Goal: Task Accomplishment & Management: Manage account settings

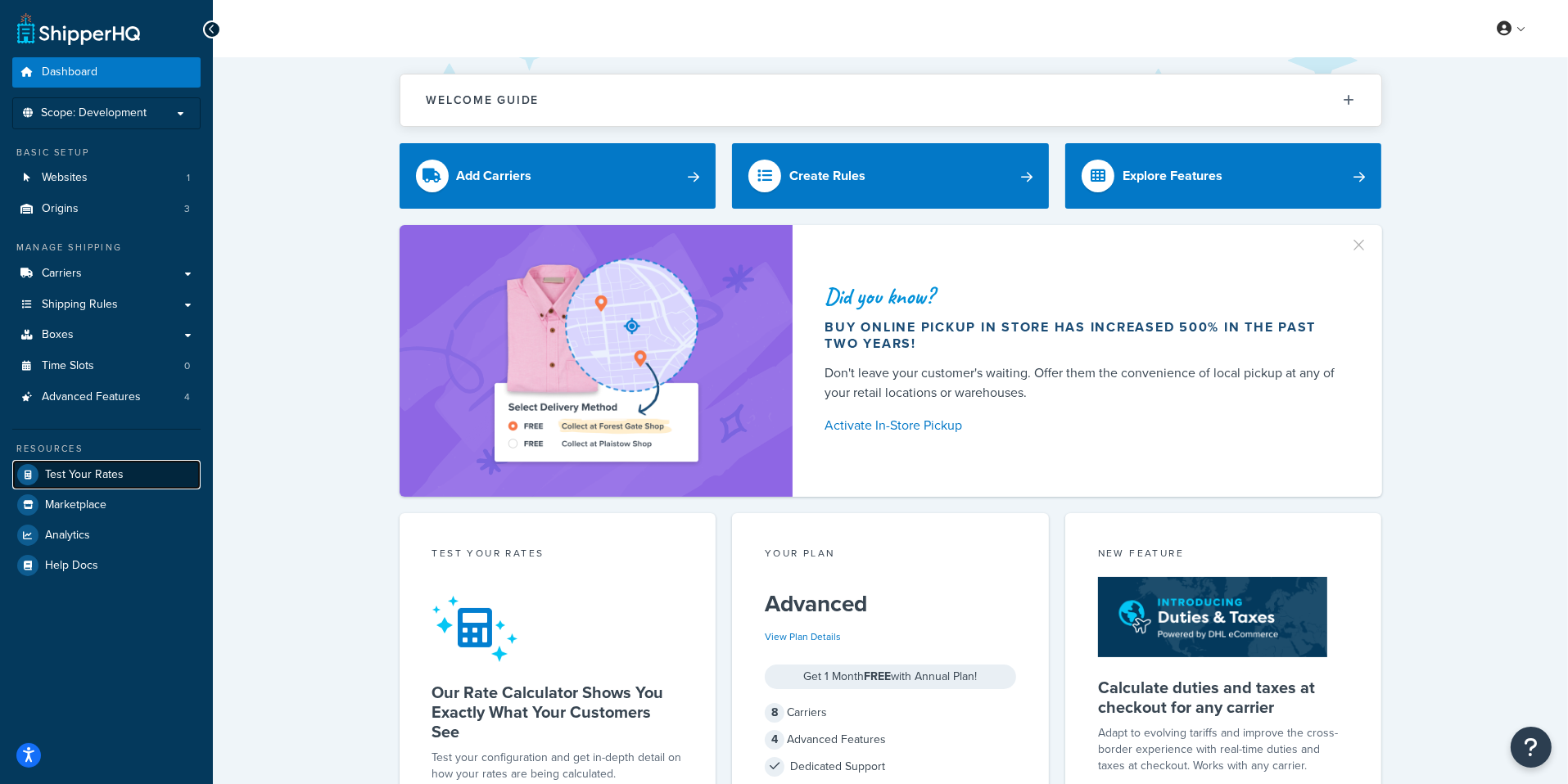
click at [137, 470] on link "Test Your Rates" at bounding box center [106, 474] width 188 height 29
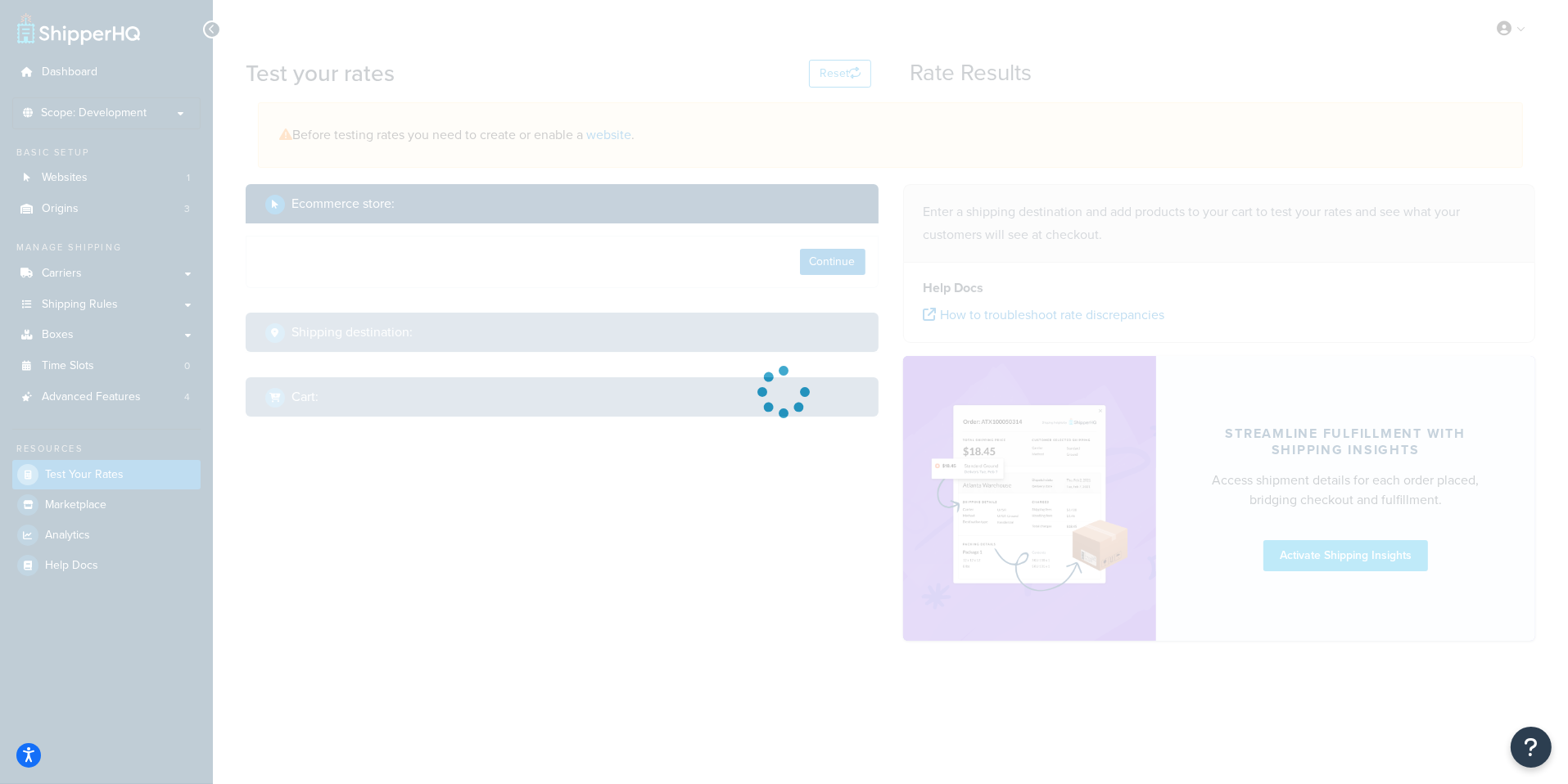
select select "[GEOGRAPHIC_DATA]"
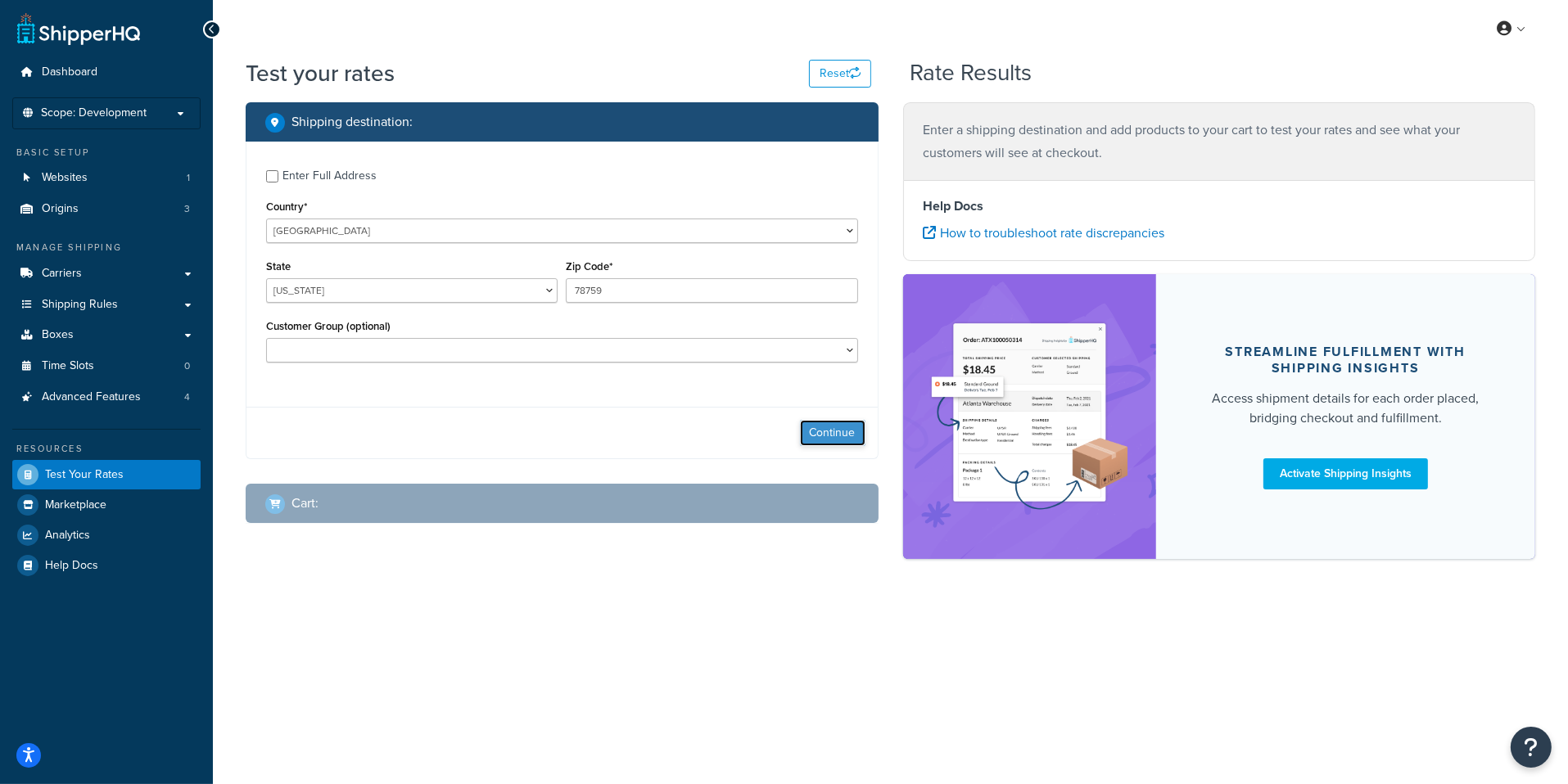
click at [822, 425] on button "Continue" at bounding box center [832, 433] width 65 height 26
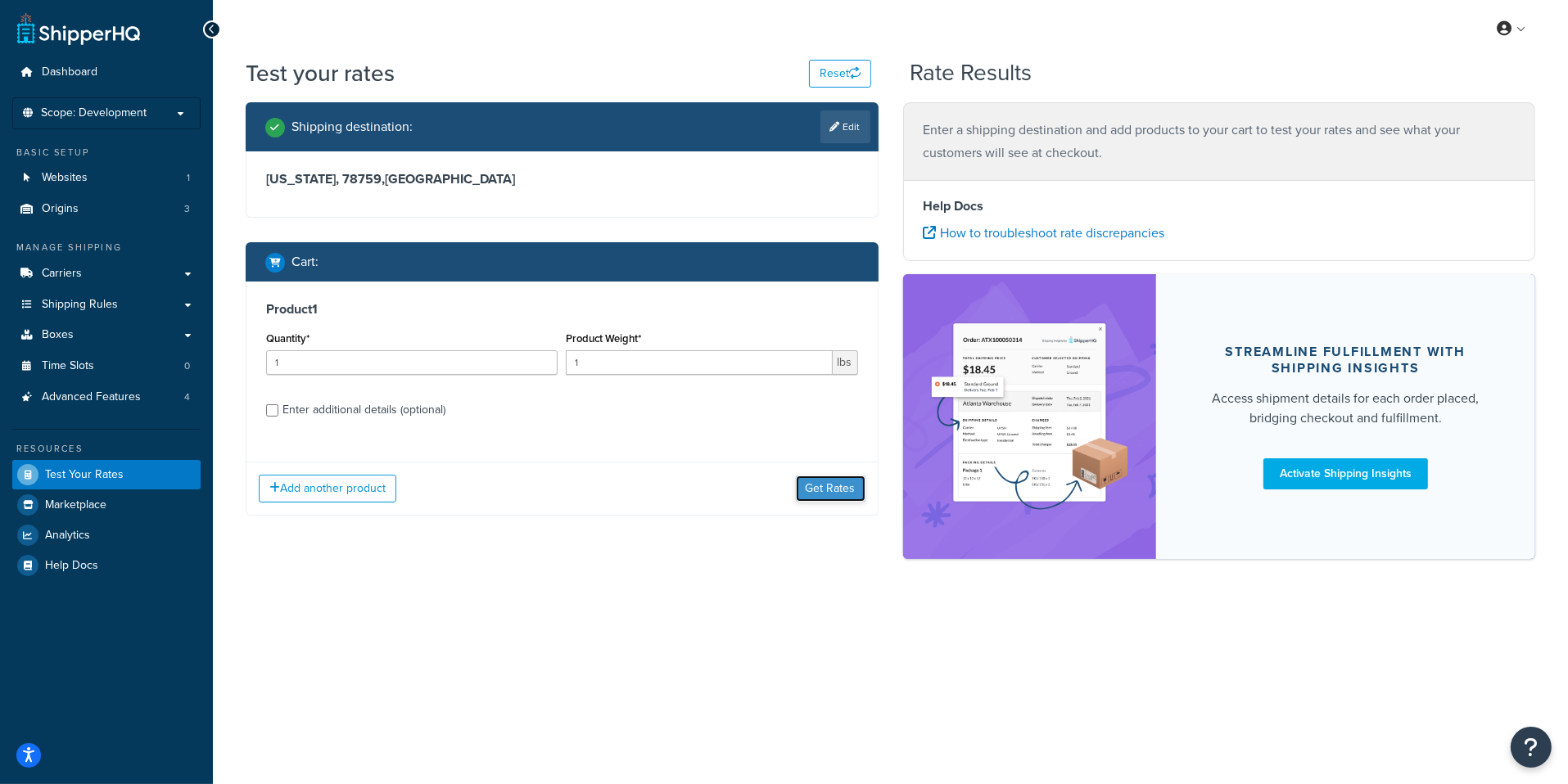
click at [835, 500] on button "Get Rates" at bounding box center [831, 489] width 70 height 26
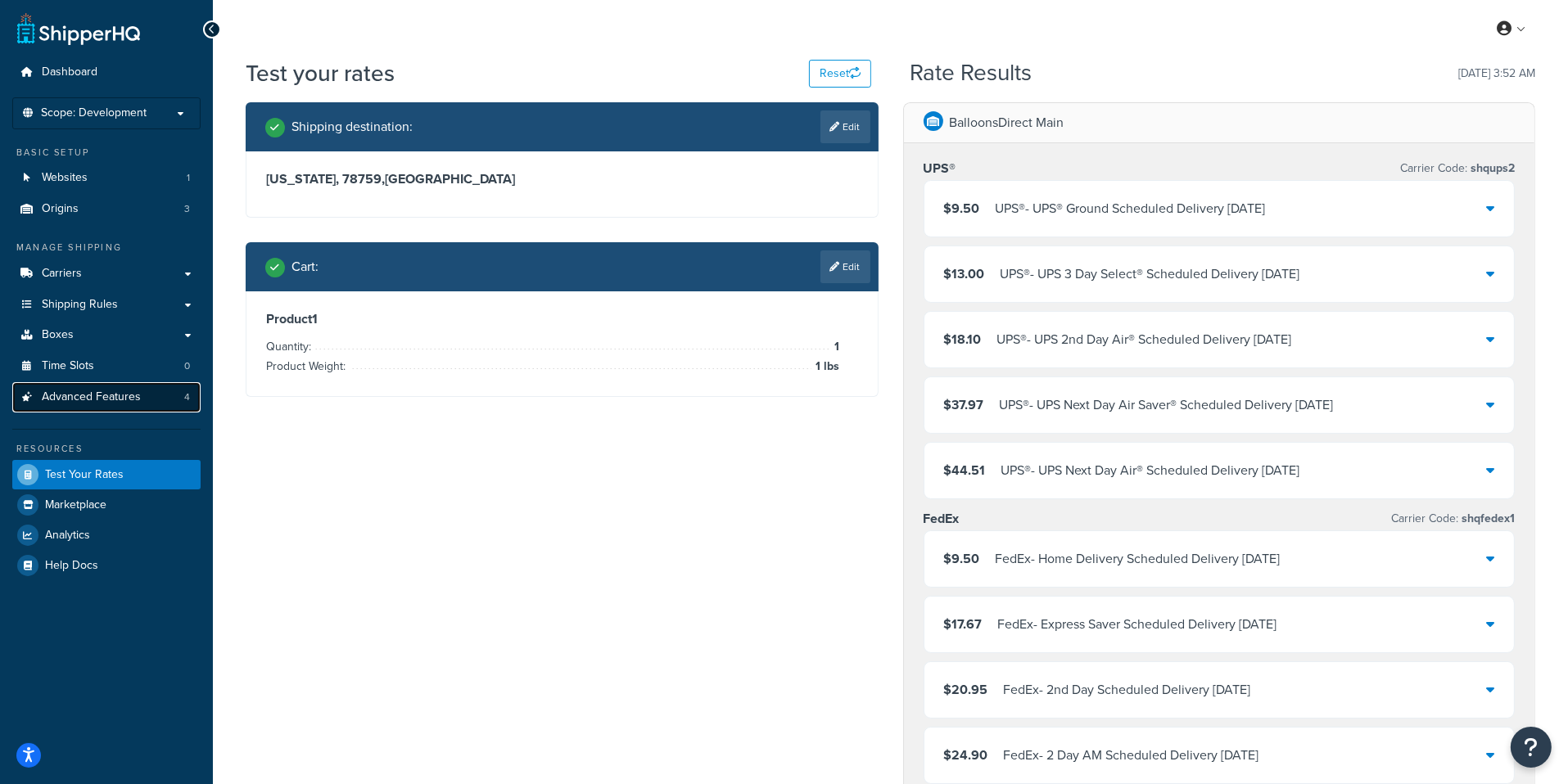
click at [102, 402] on span "Advanced Features" at bounding box center [91, 397] width 99 height 14
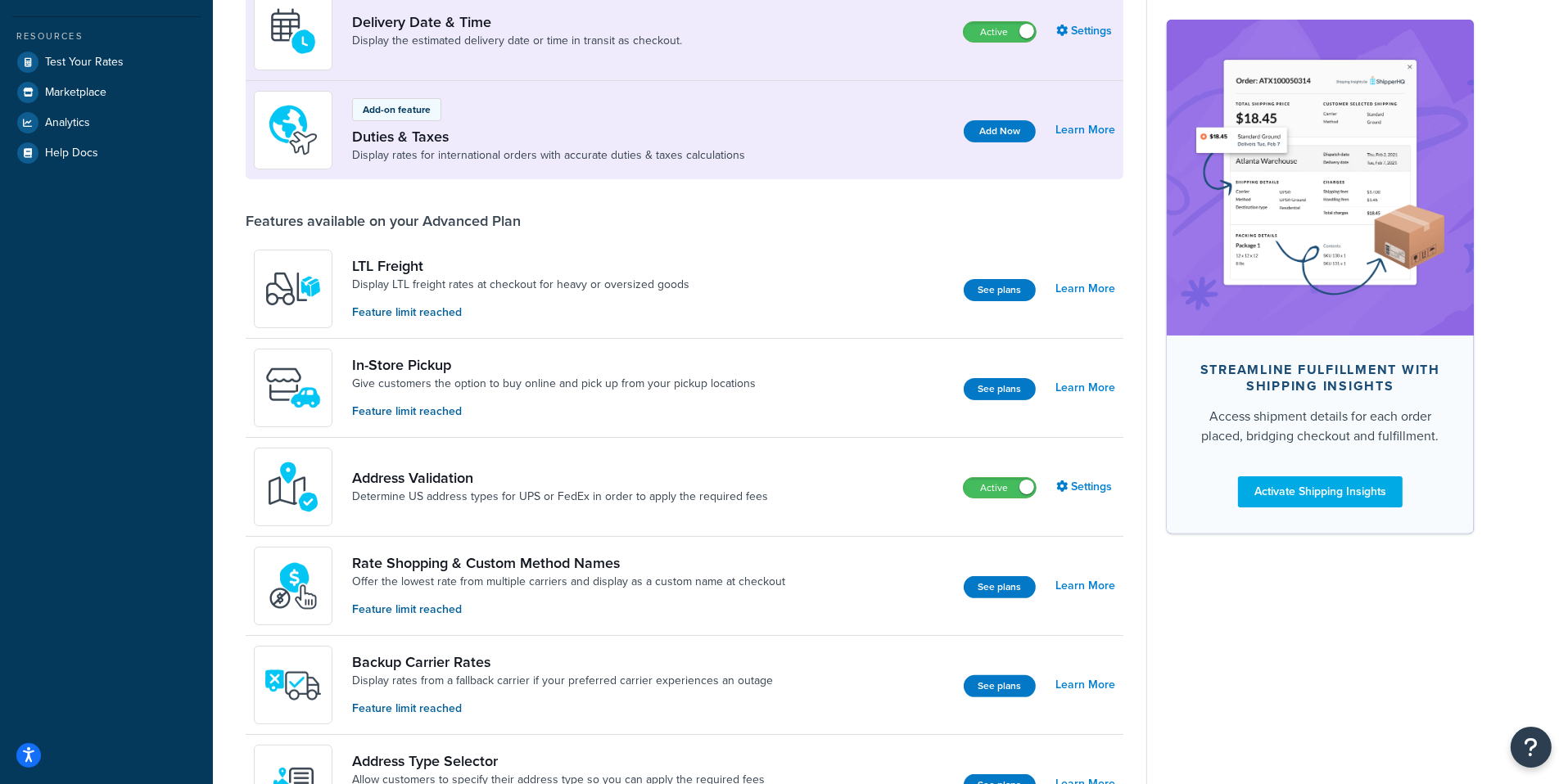
scroll to position [459, 0]
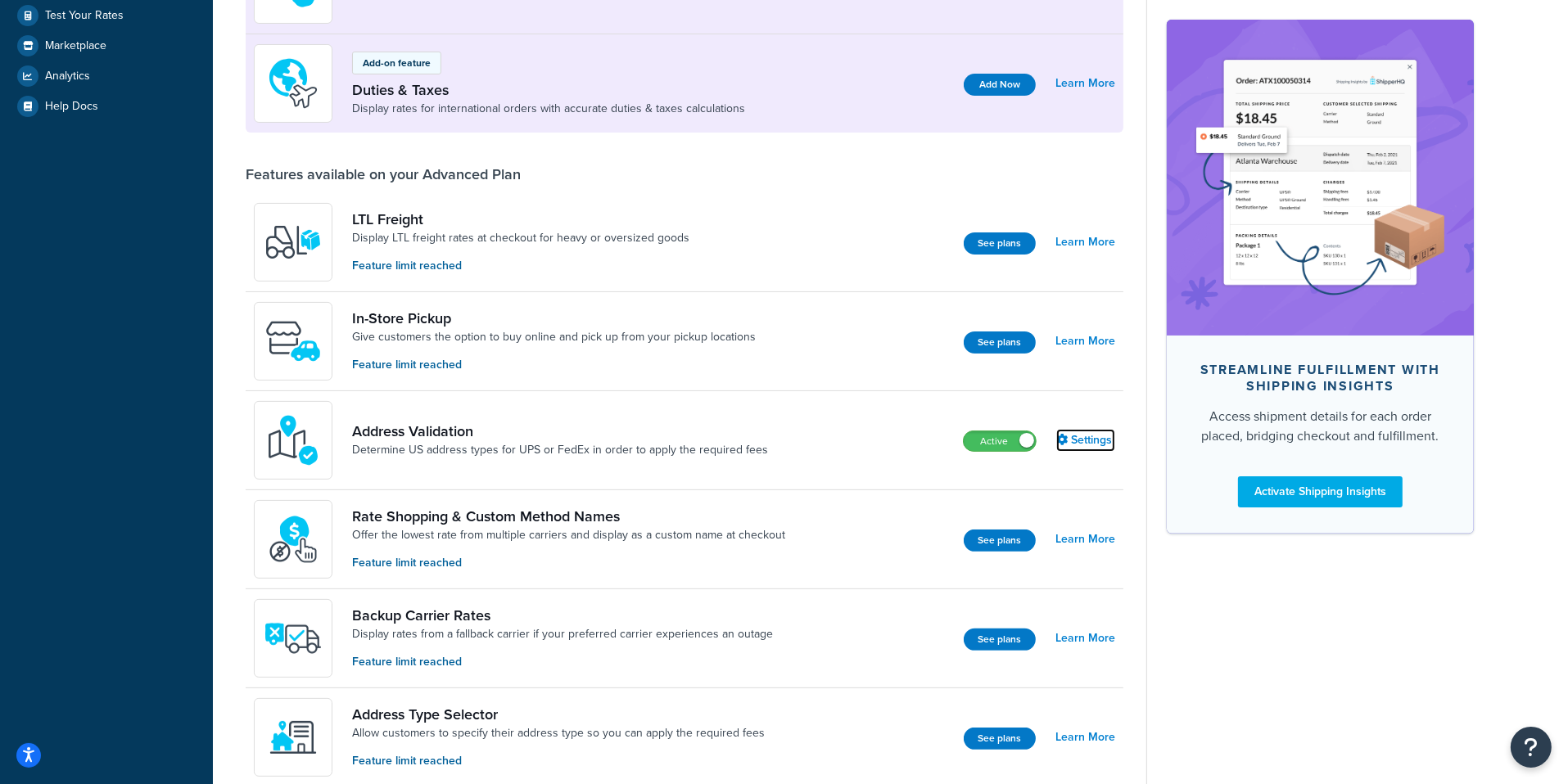
click at [1094, 440] on link "Settings" at bounding box center [1085, 440] width 59 height 23
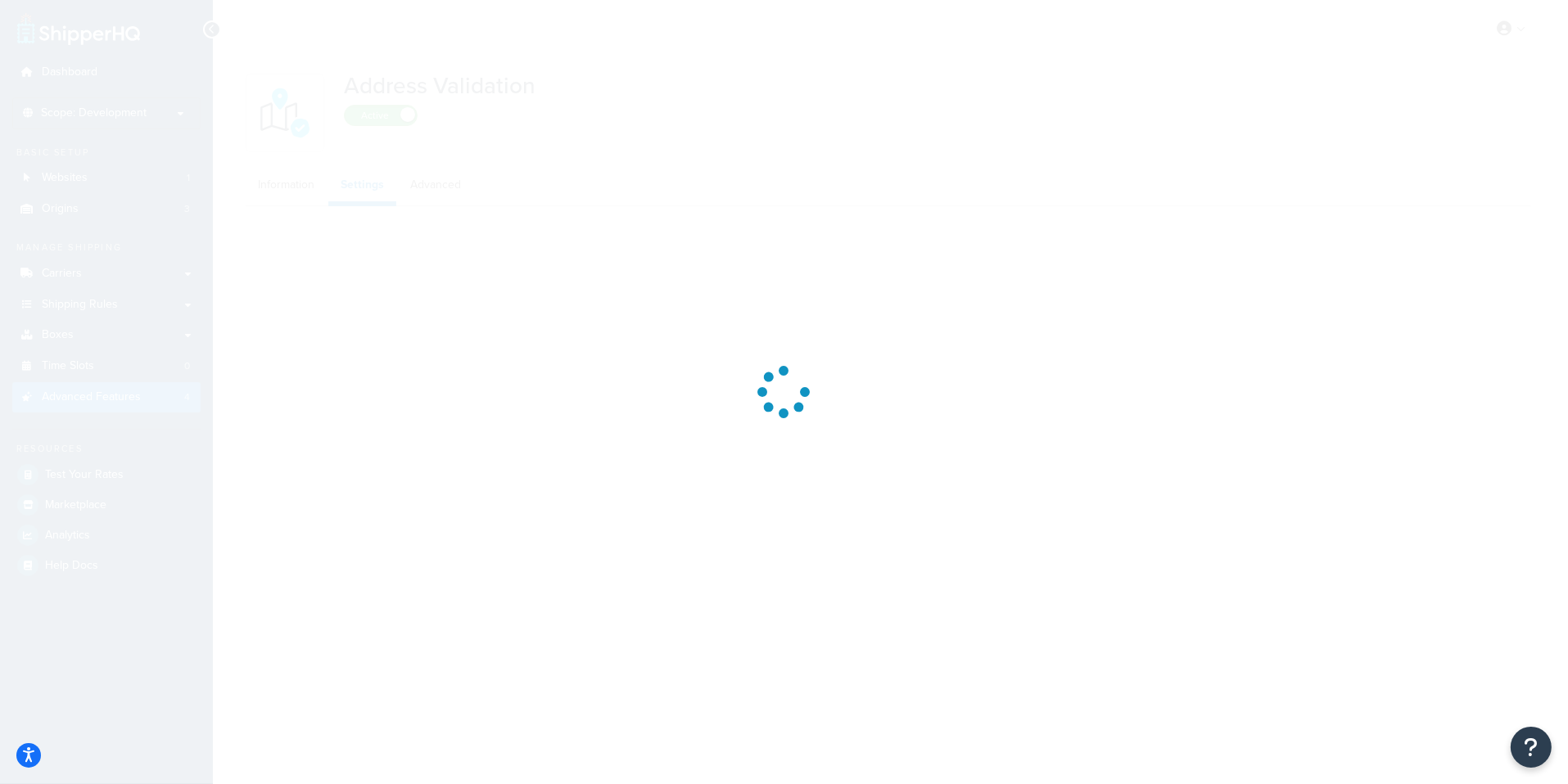
select select "55325"
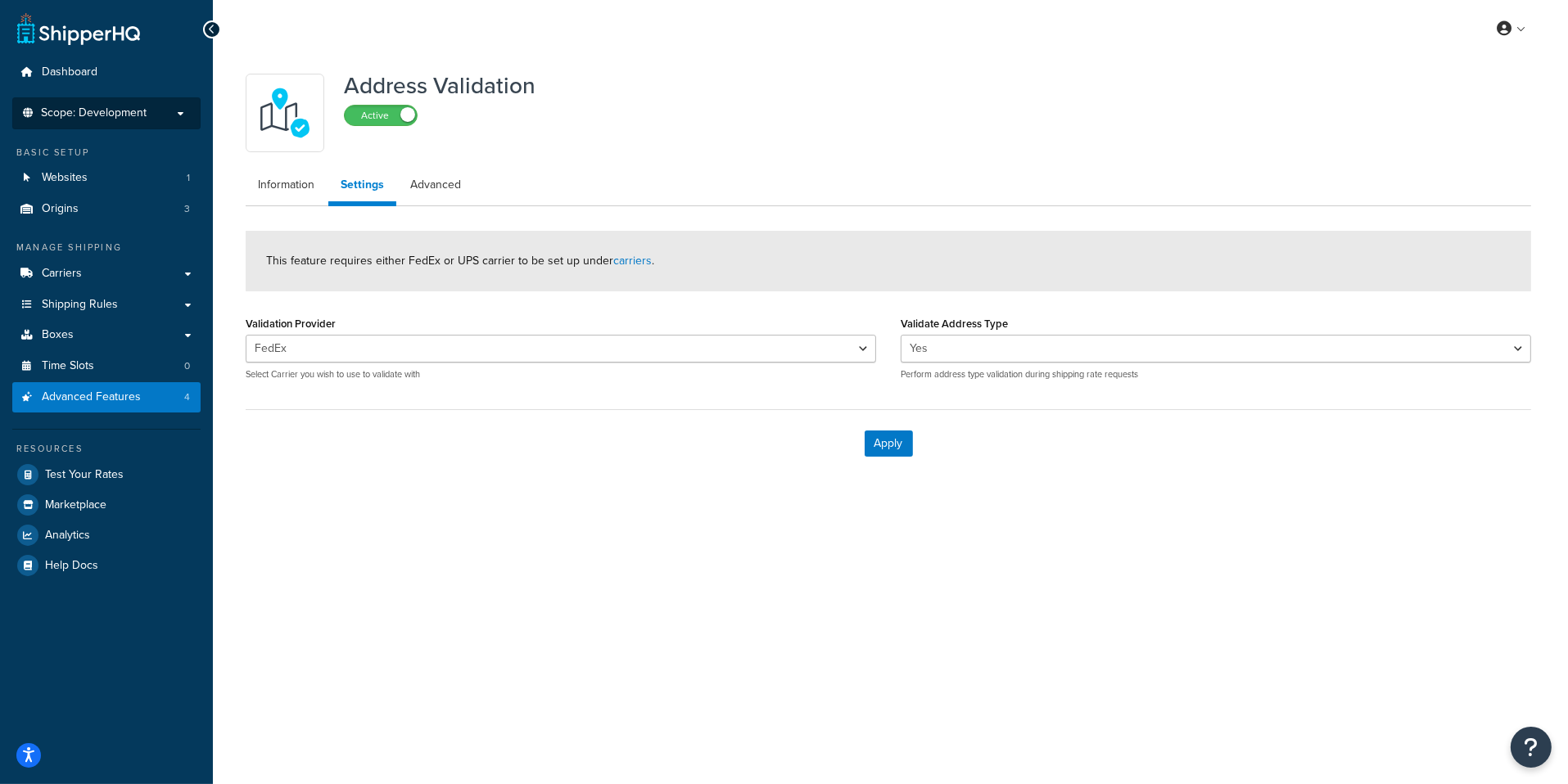
click at [113, 119] on span "Scope: Development" at bounding box center [94, 113] width 106 height 14
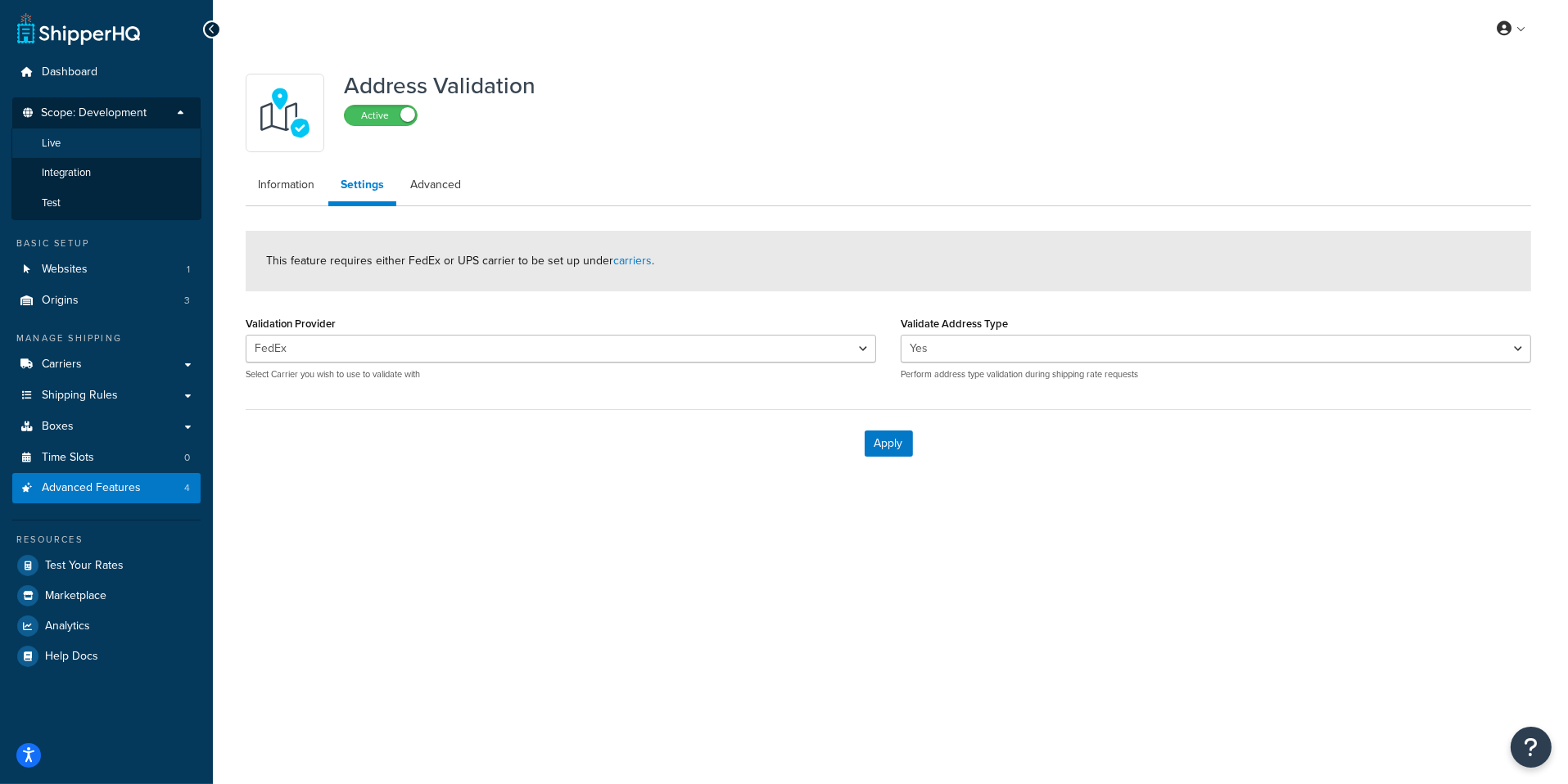
click at [96, 144] on li "Live" at bounding box center [106, 144] width 190 height 30
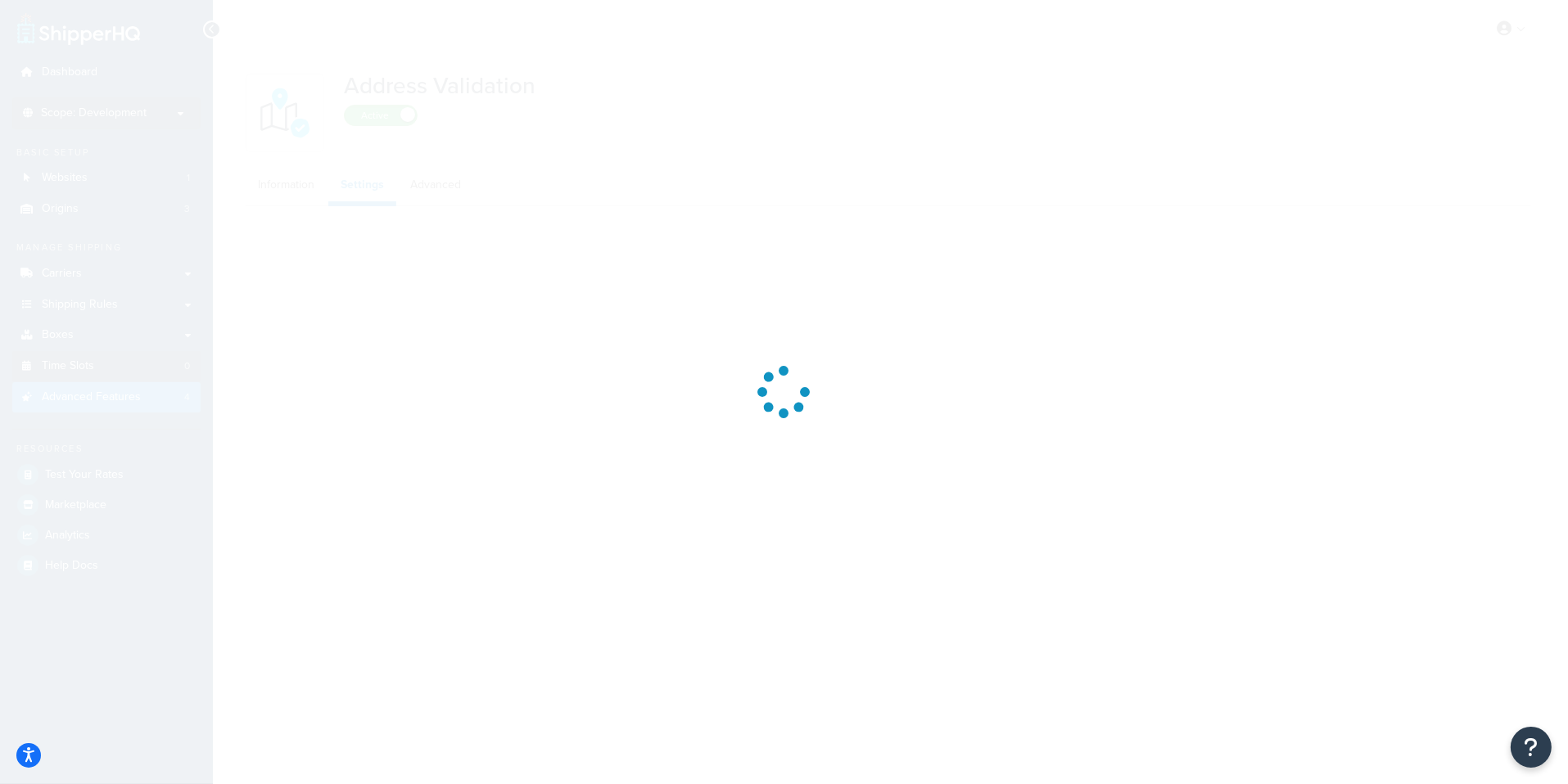
select select "55325"
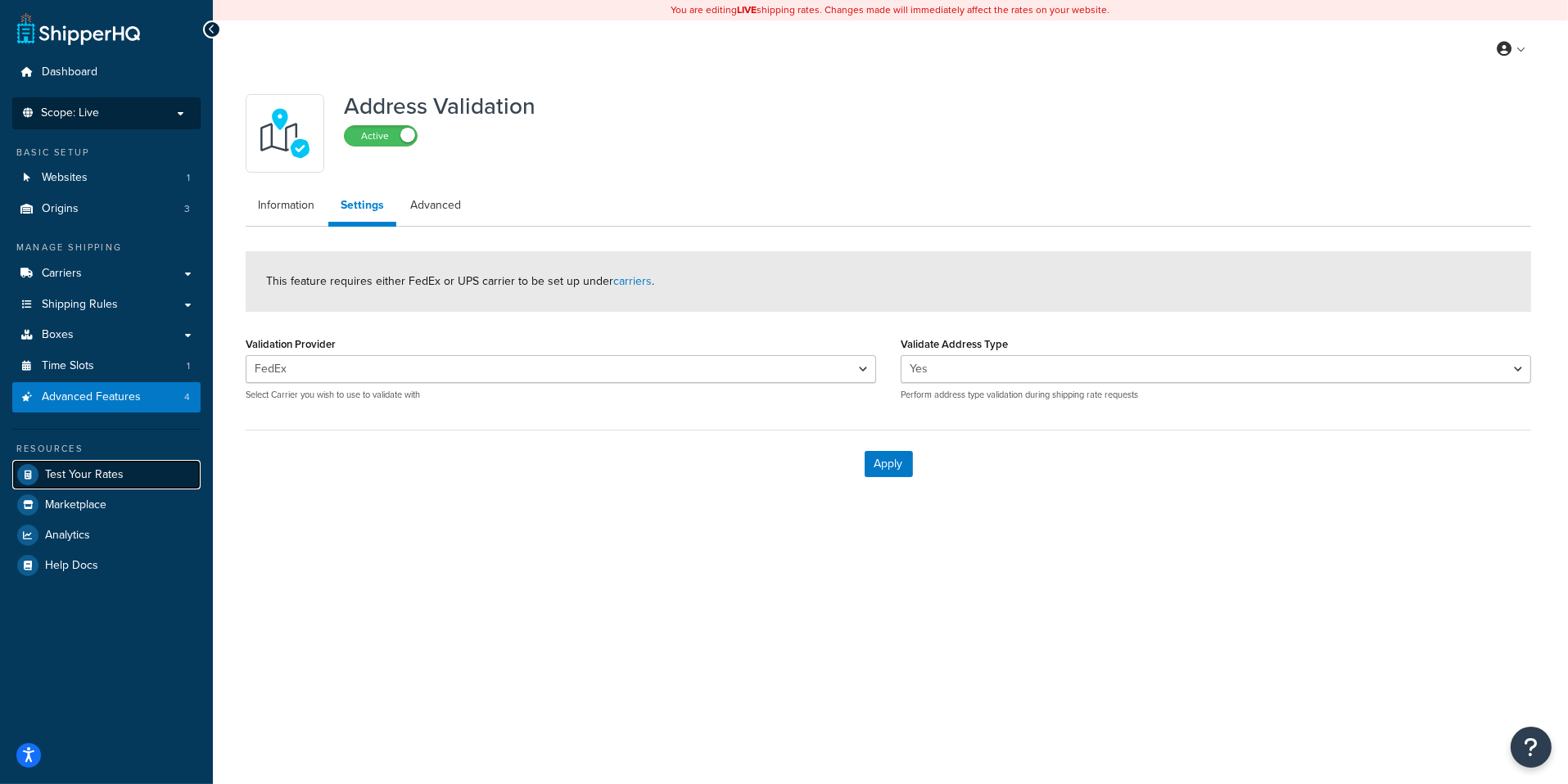
click at [143, 471] on link "Test Your Rates" at bounding box center [106, 474] width 188 height 29
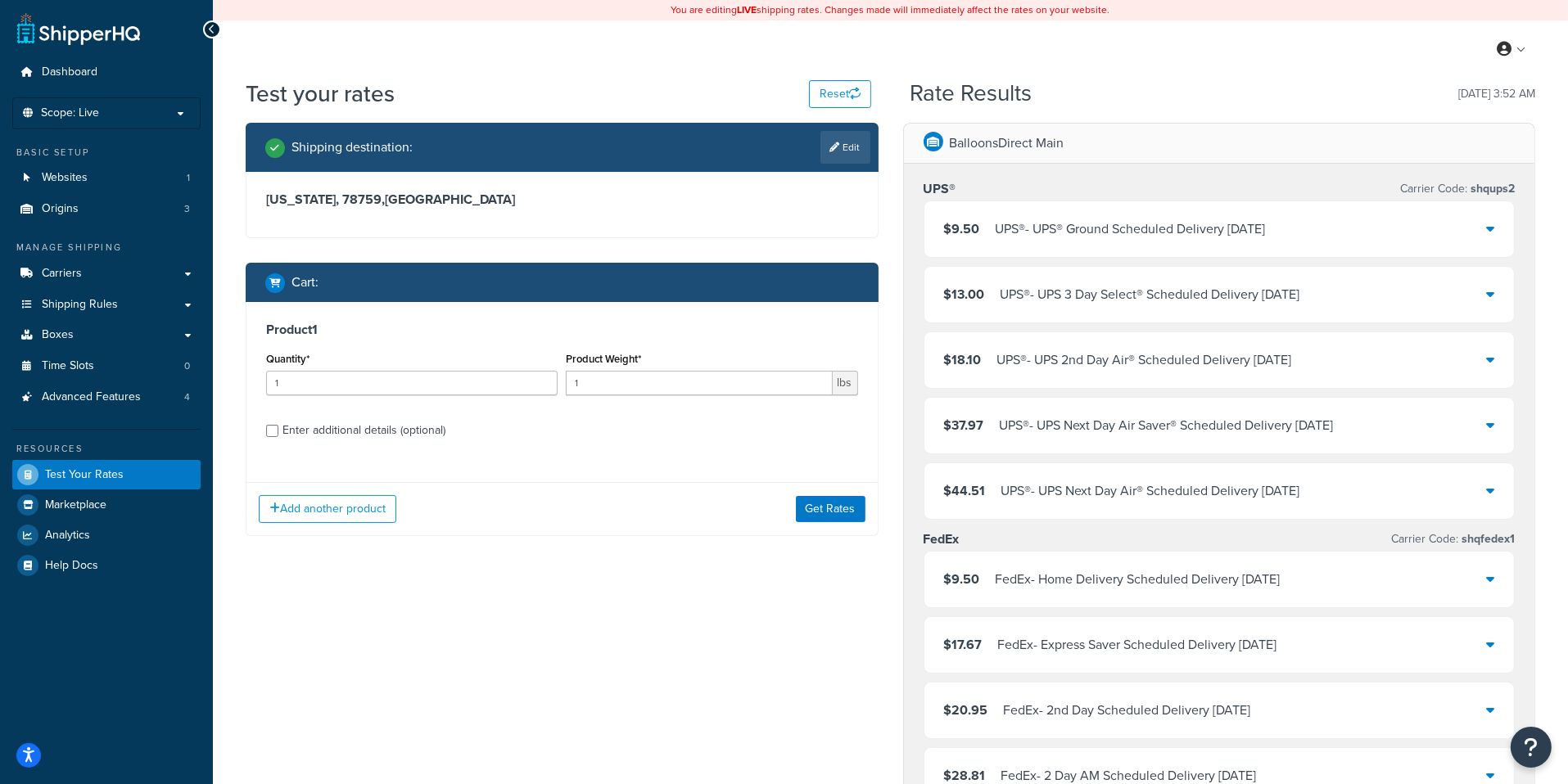
click at [346, 430] on div "Enter additional details (optional)" at bounding box center [363, 430] width 163 height 23
click at [278, 430] on input "Enter additional details (optional)" at bounding box center [272, 430] width 12 height 12
checkbox input "true"
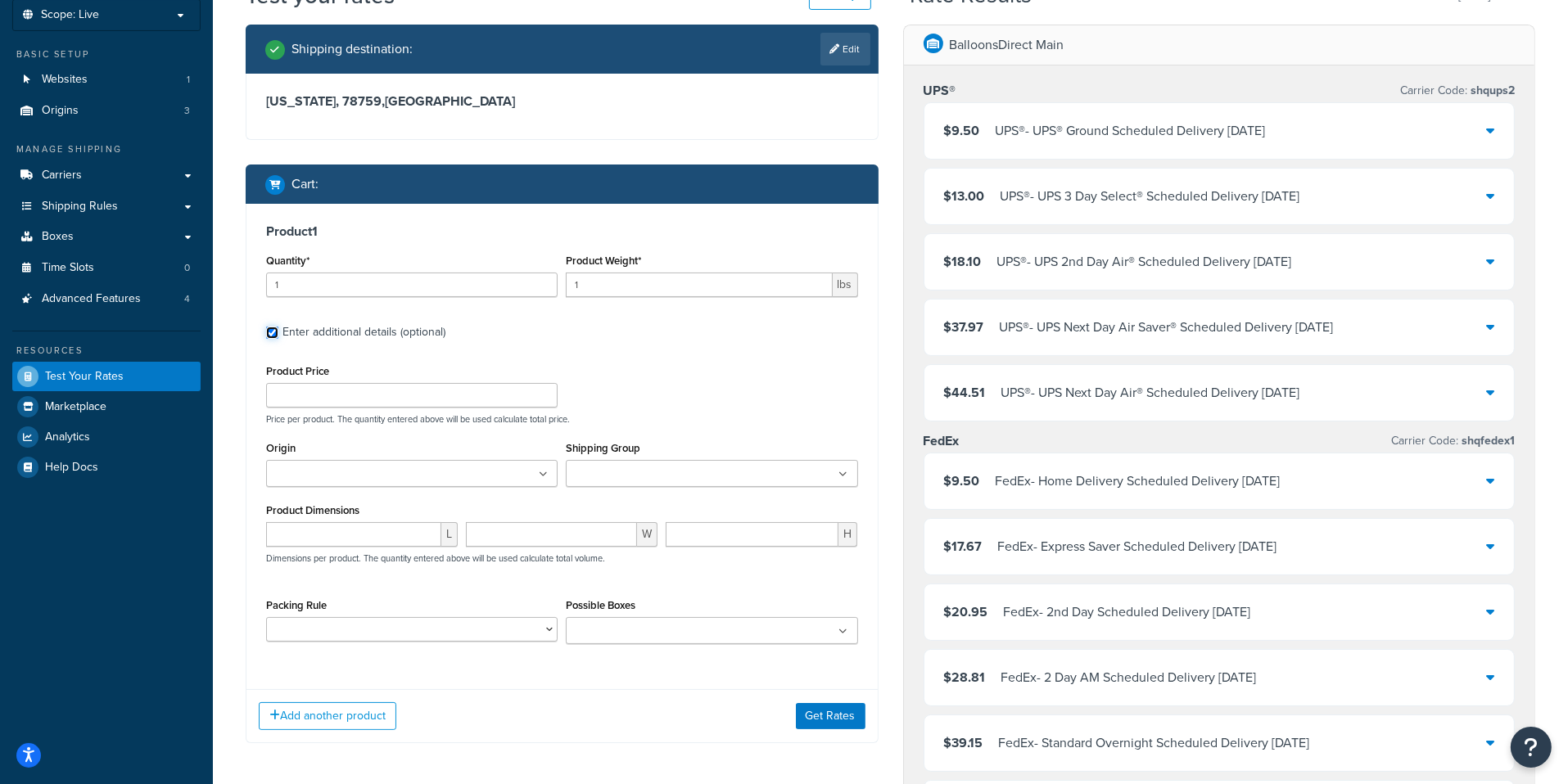
scroll to position [111, 0]
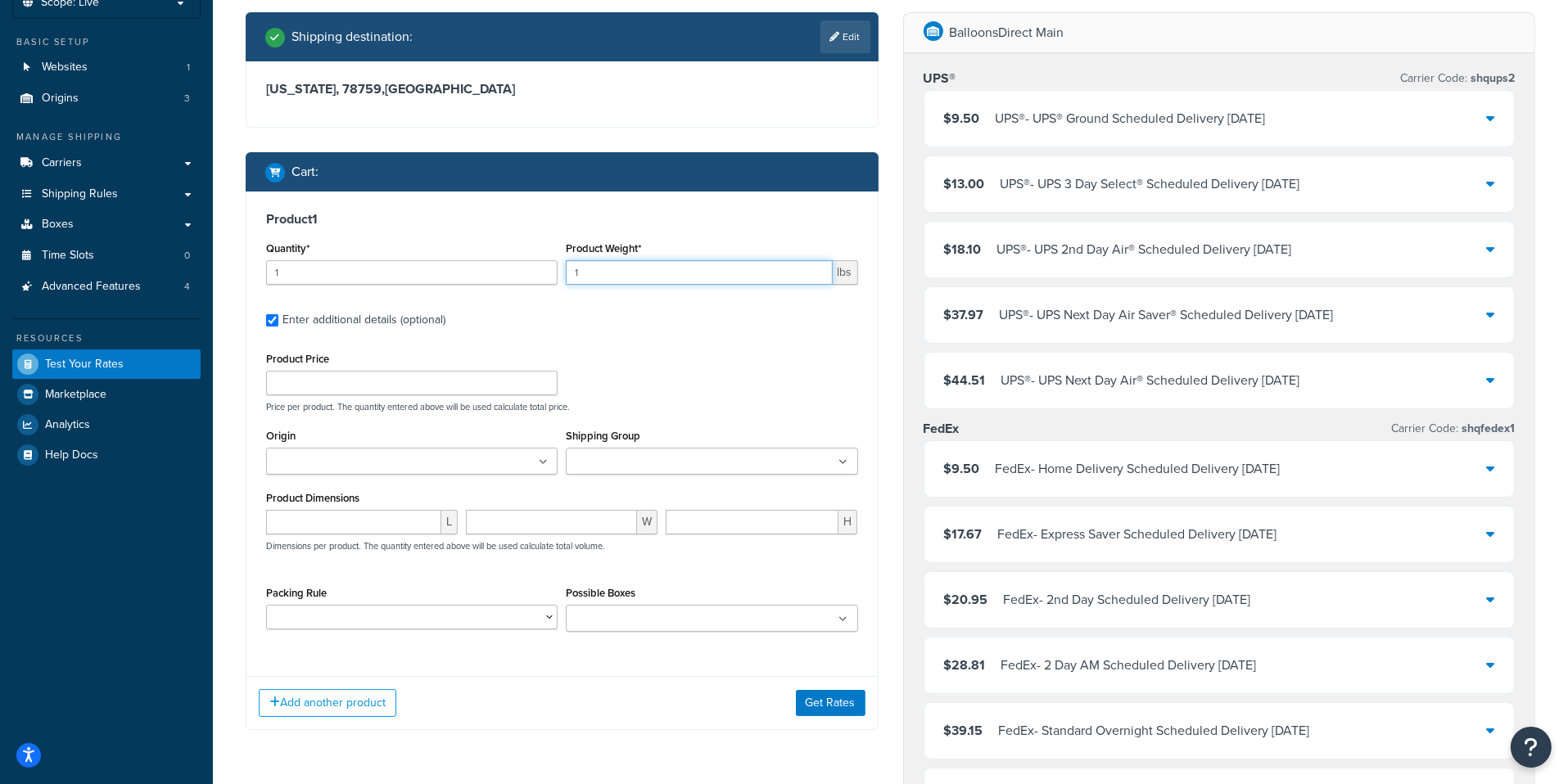
click at [637, 267] on input "1" at bounding box center [698, 272] width 266 height 25
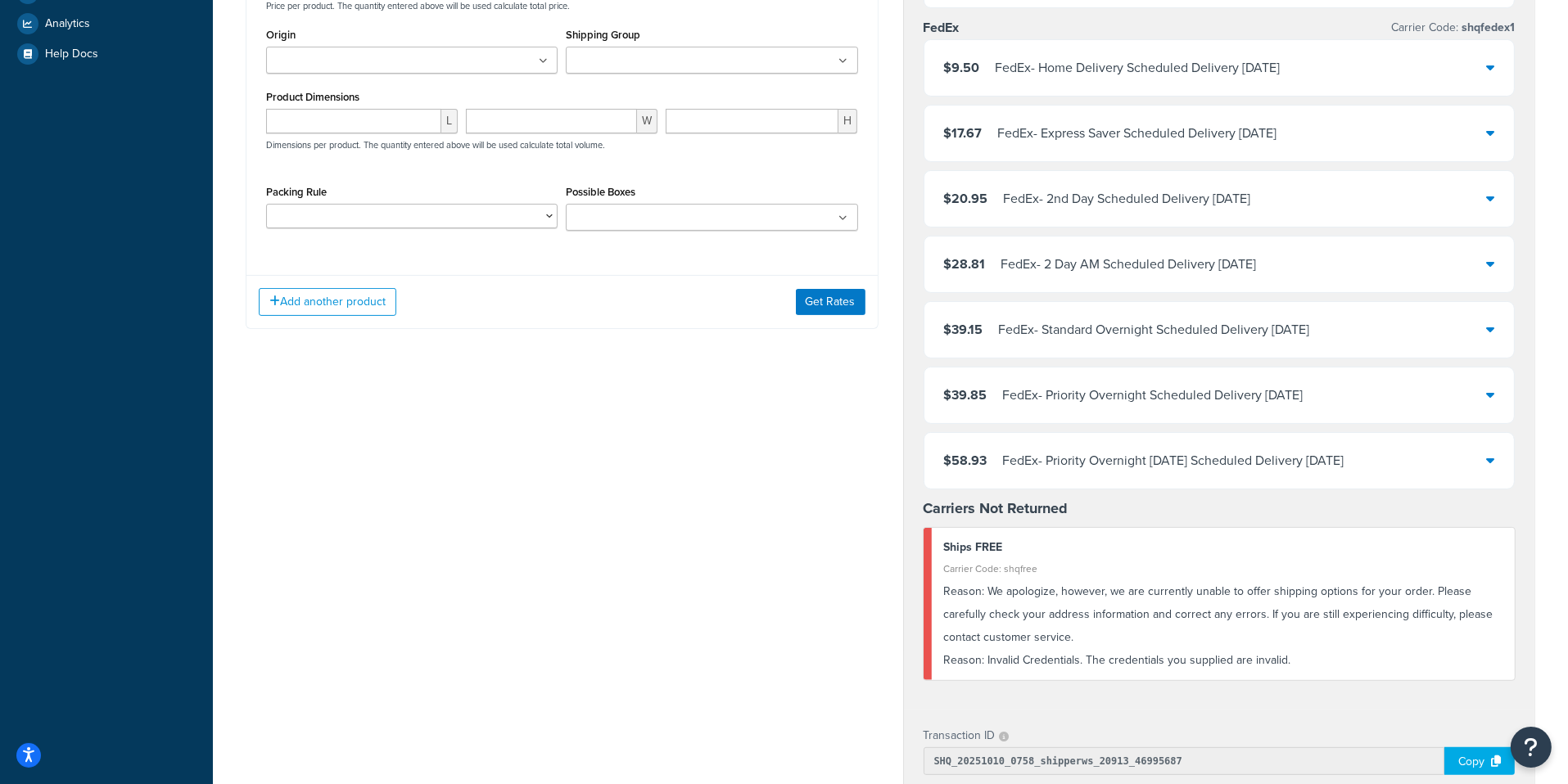
scroll to position [420, 0]
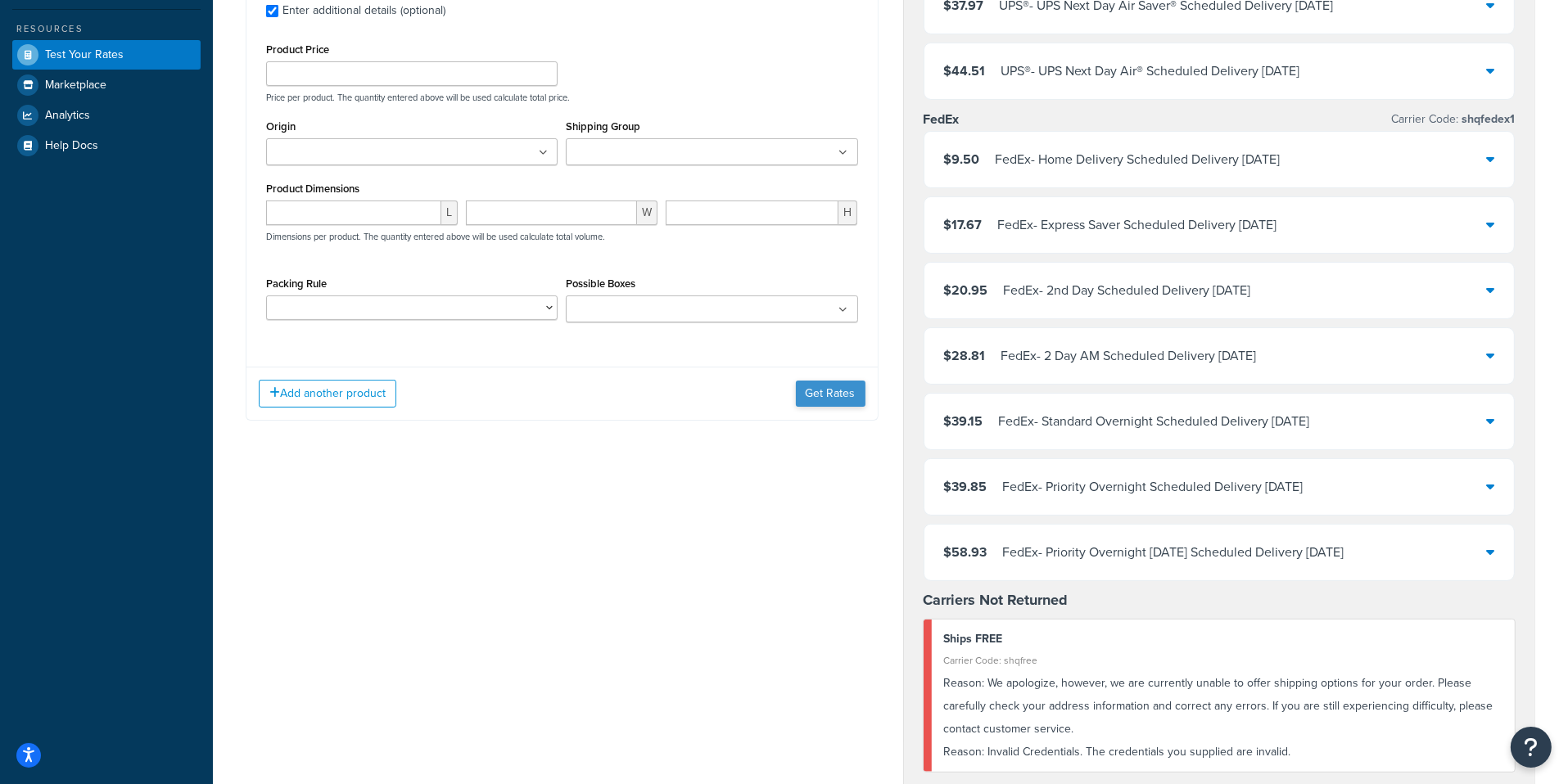
type input "1.5"
click at [837, 401] on button "Get Rates" at bounding box center [831, 393] width 70 height 26
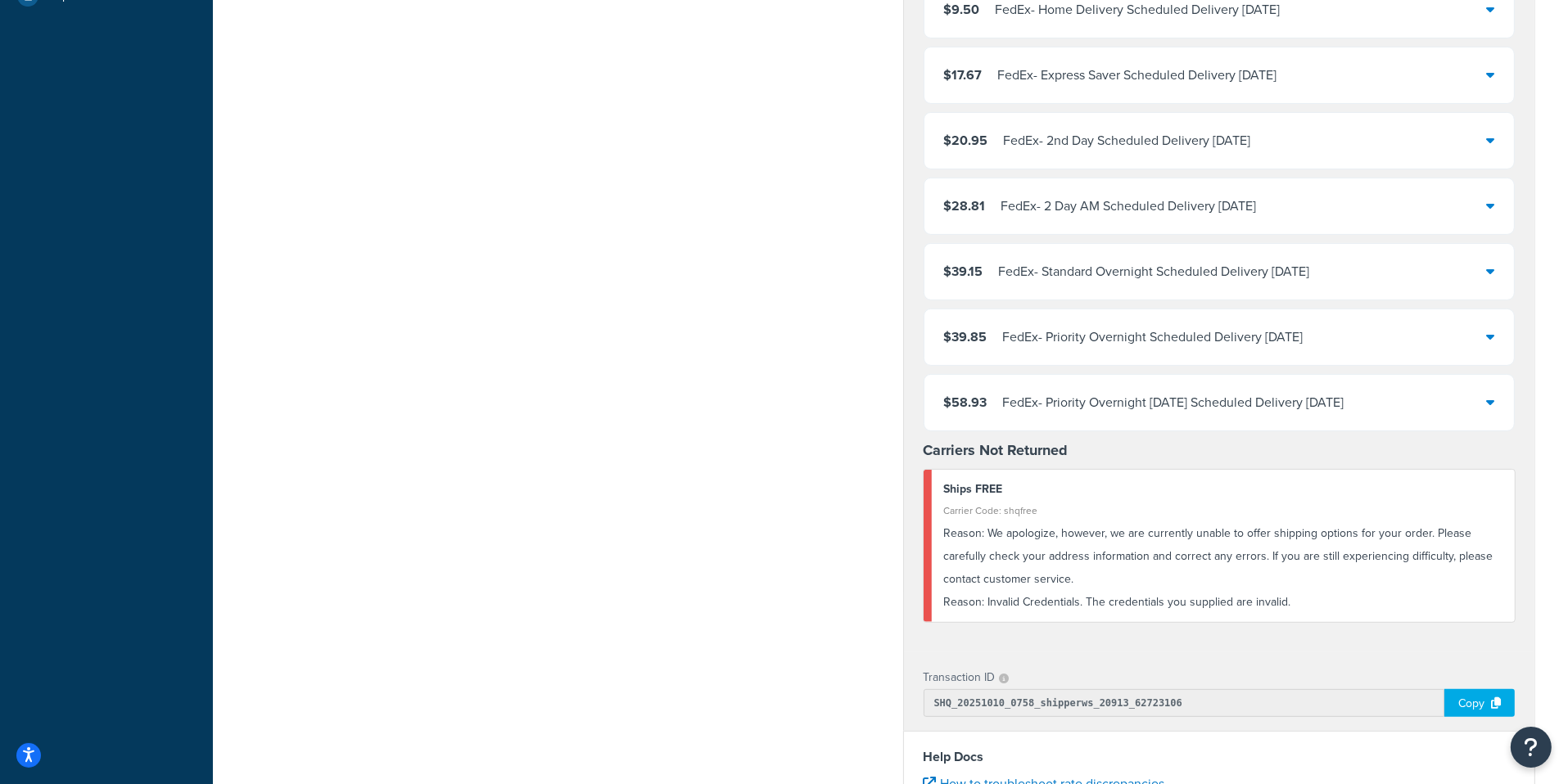
scroll to position [0, 0]
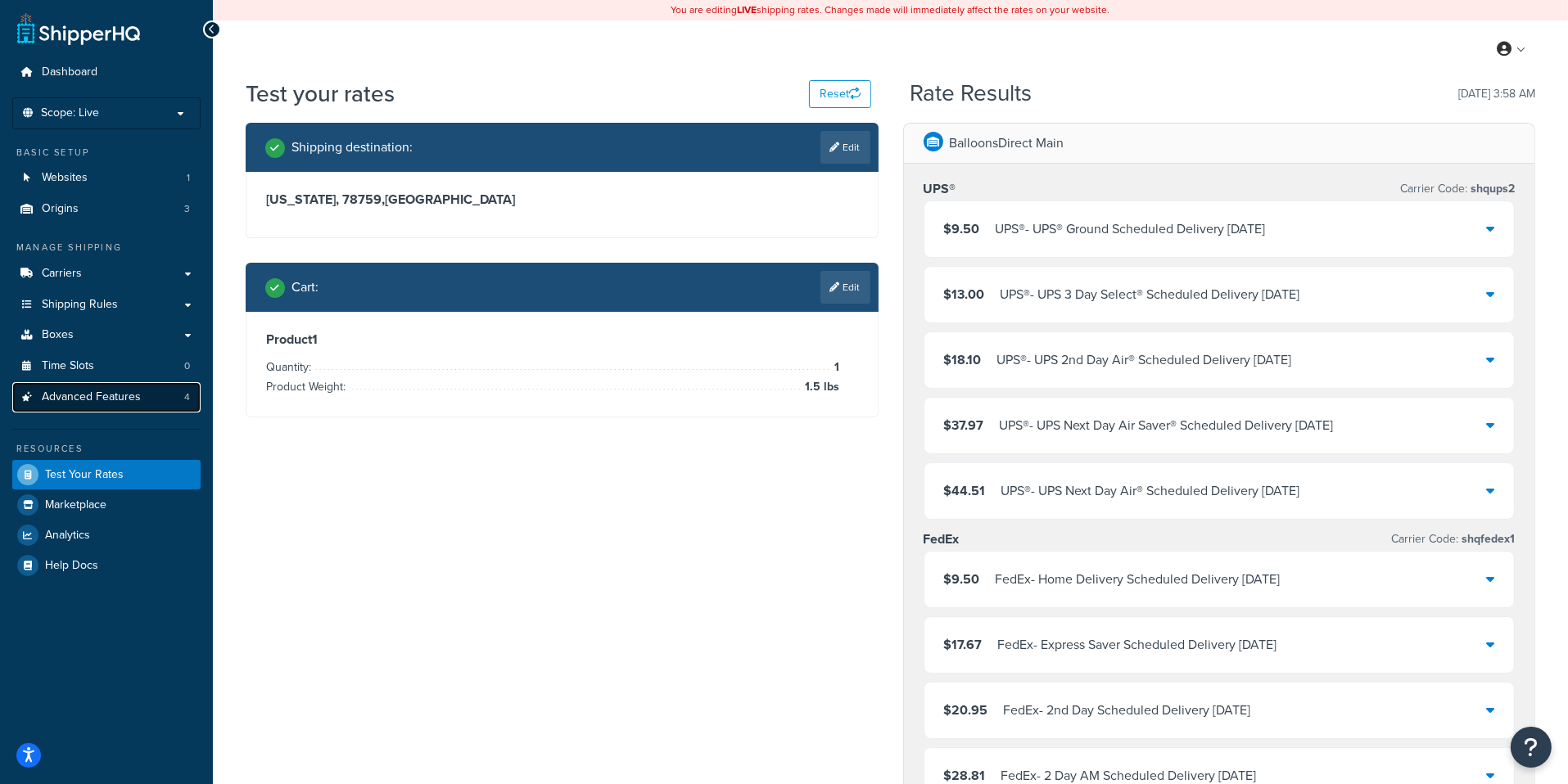
click at [185, 395] on span "4" at bounding box center [187, 397] width 6 height 14
click at [870, 300] on link "Edit" at bounding box center [845, 287] width 50 height 33
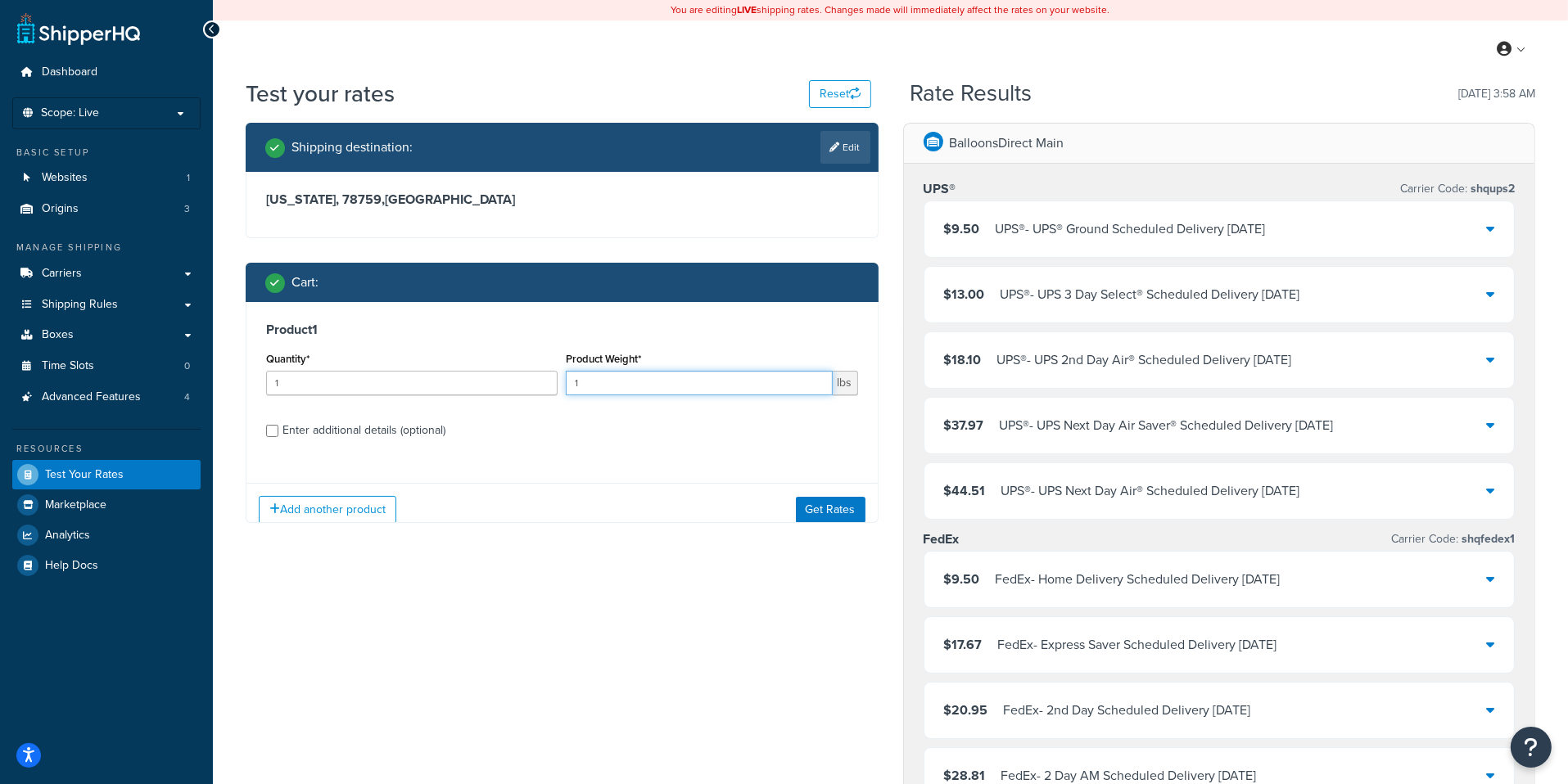
click at [683, 379] on input "1" at bounding box center [698, 383] width 266 height 25
type input "1.5"
click at [814, 509] on button "Get Rates" at bounding box center [831, 509] width 70 height 26
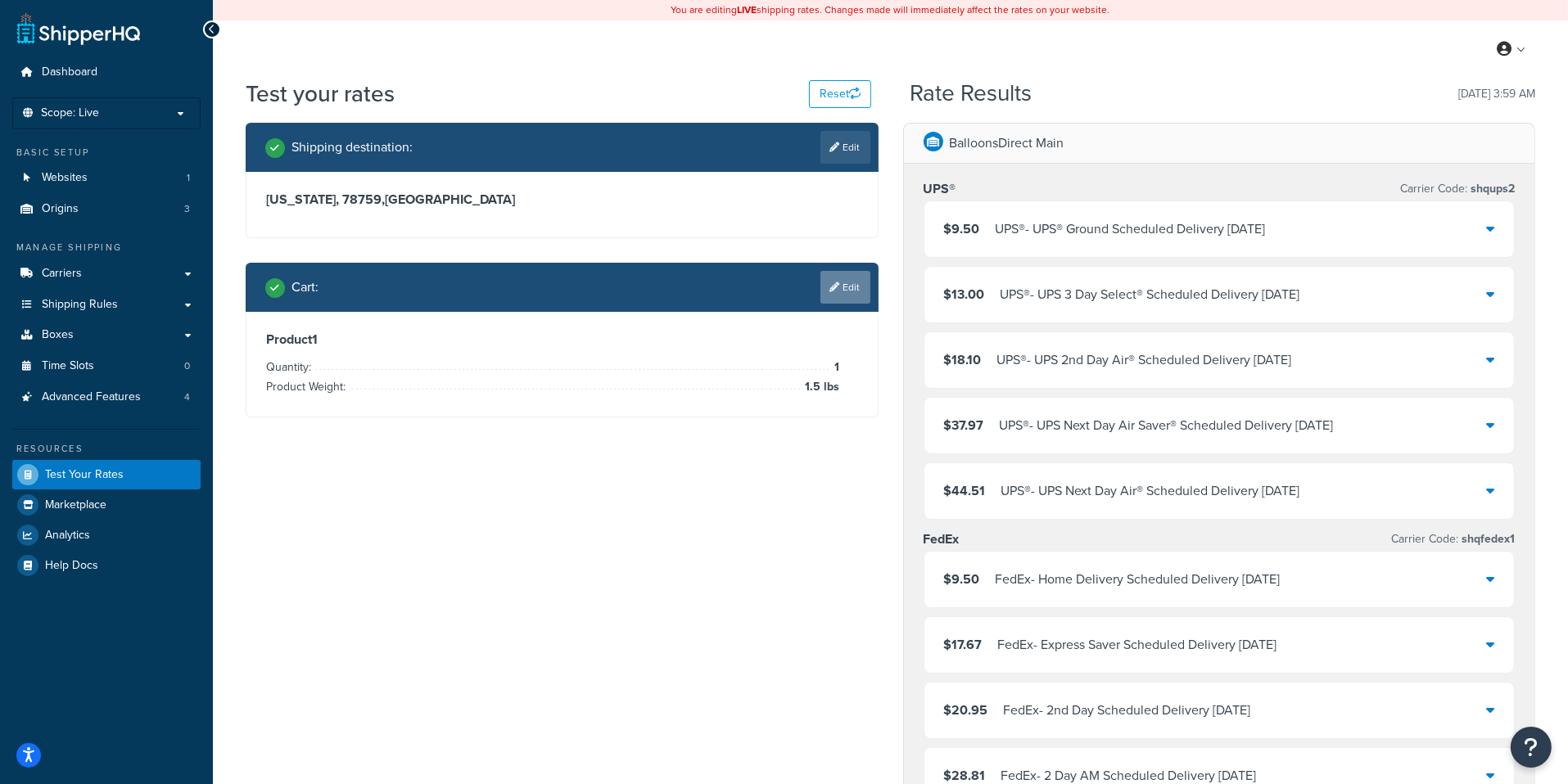
click at [842, 291] on link "Edit" at bounding box center [845, 287] width 50 height 33
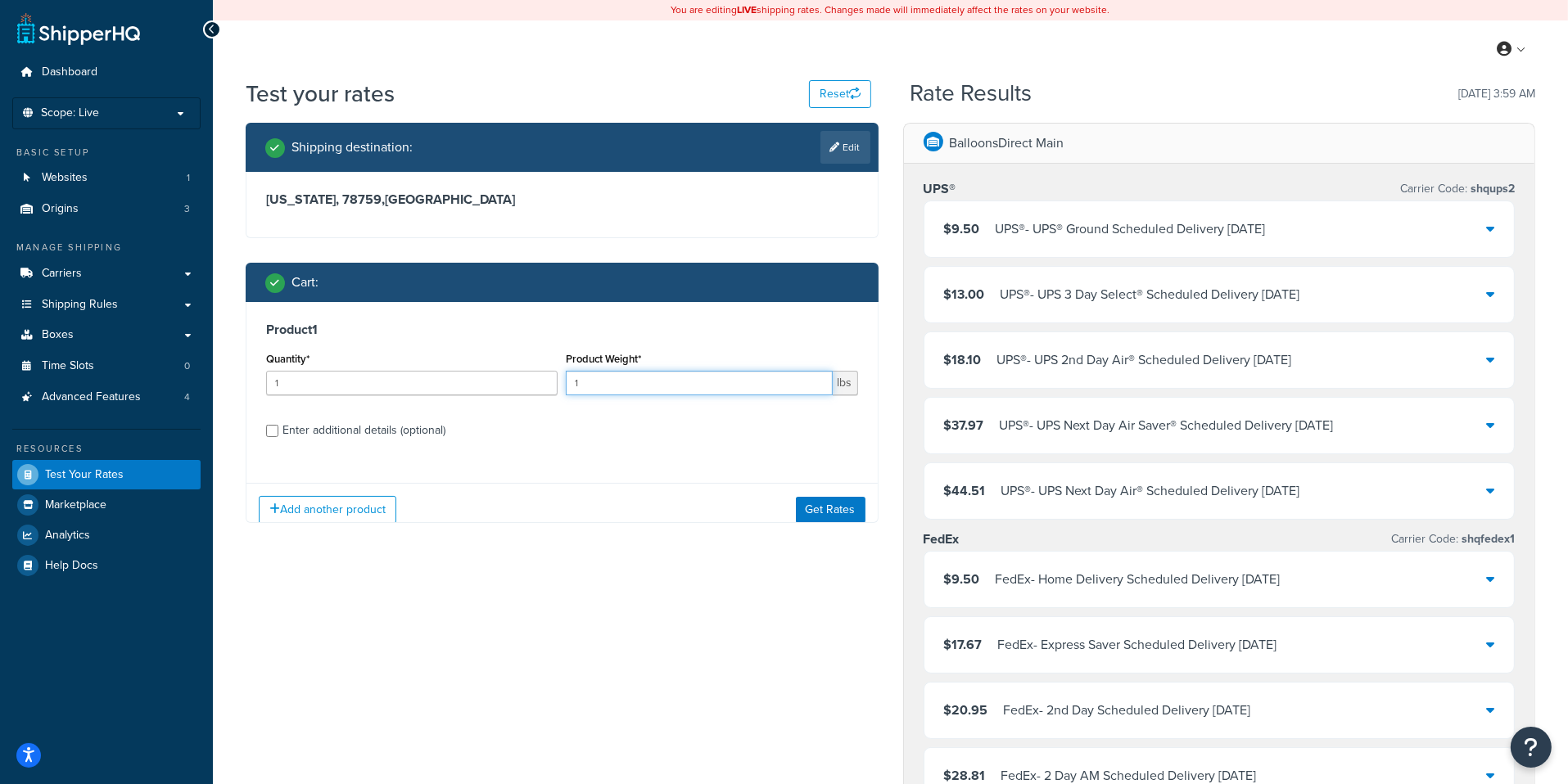
click at [661, 375] on input "1" at bounding box center [698, 383] width 266 height 25
type input "5"
click at [835, 507] on button "Get Rates" at bounding box center [831, 509] width 70 height 26
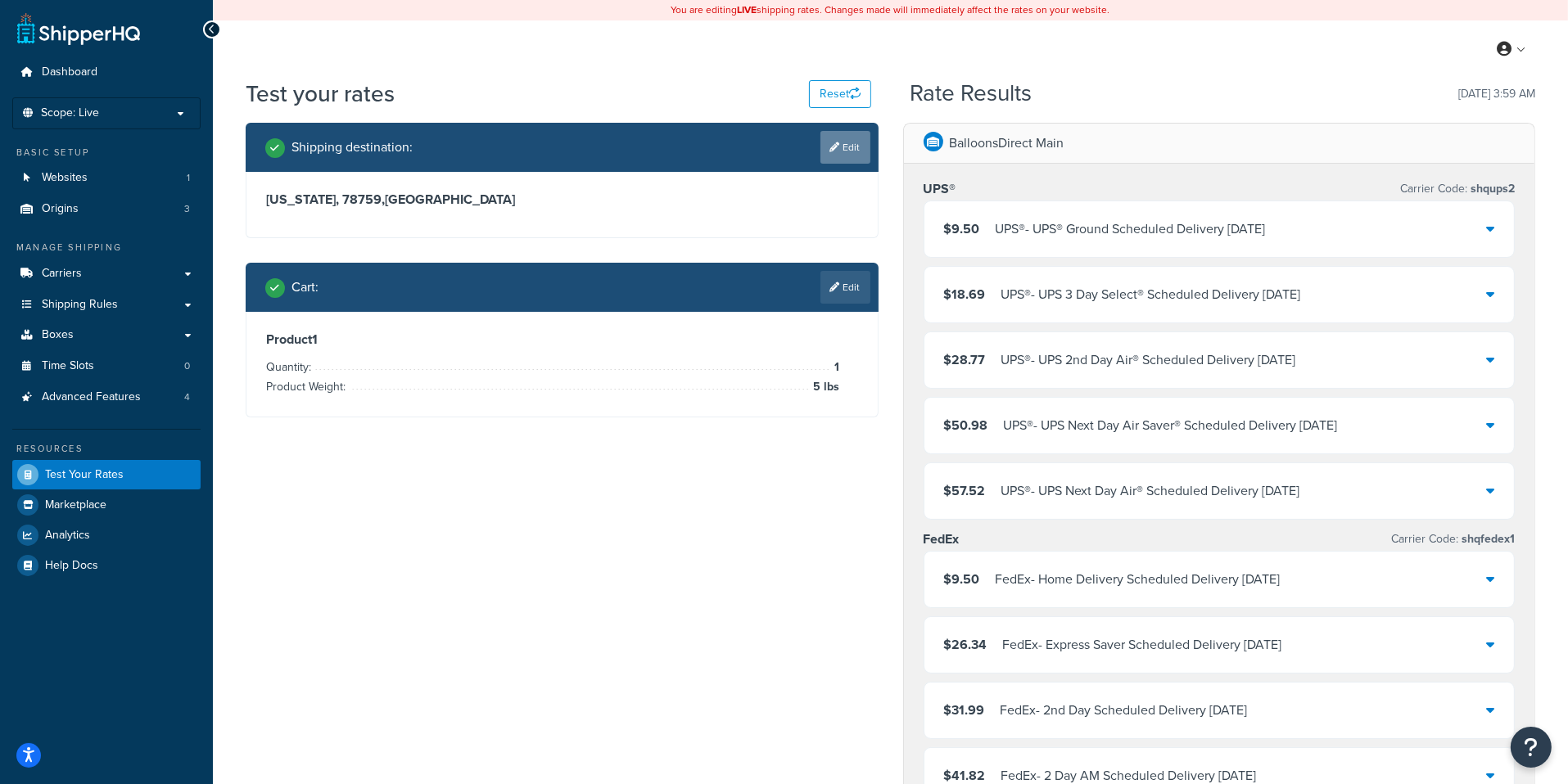
click at [847, 163] on link "Edit" at bounding box center [845, 147] width 50 height 33
select select "[GEOGRAPHIC_DATA]"
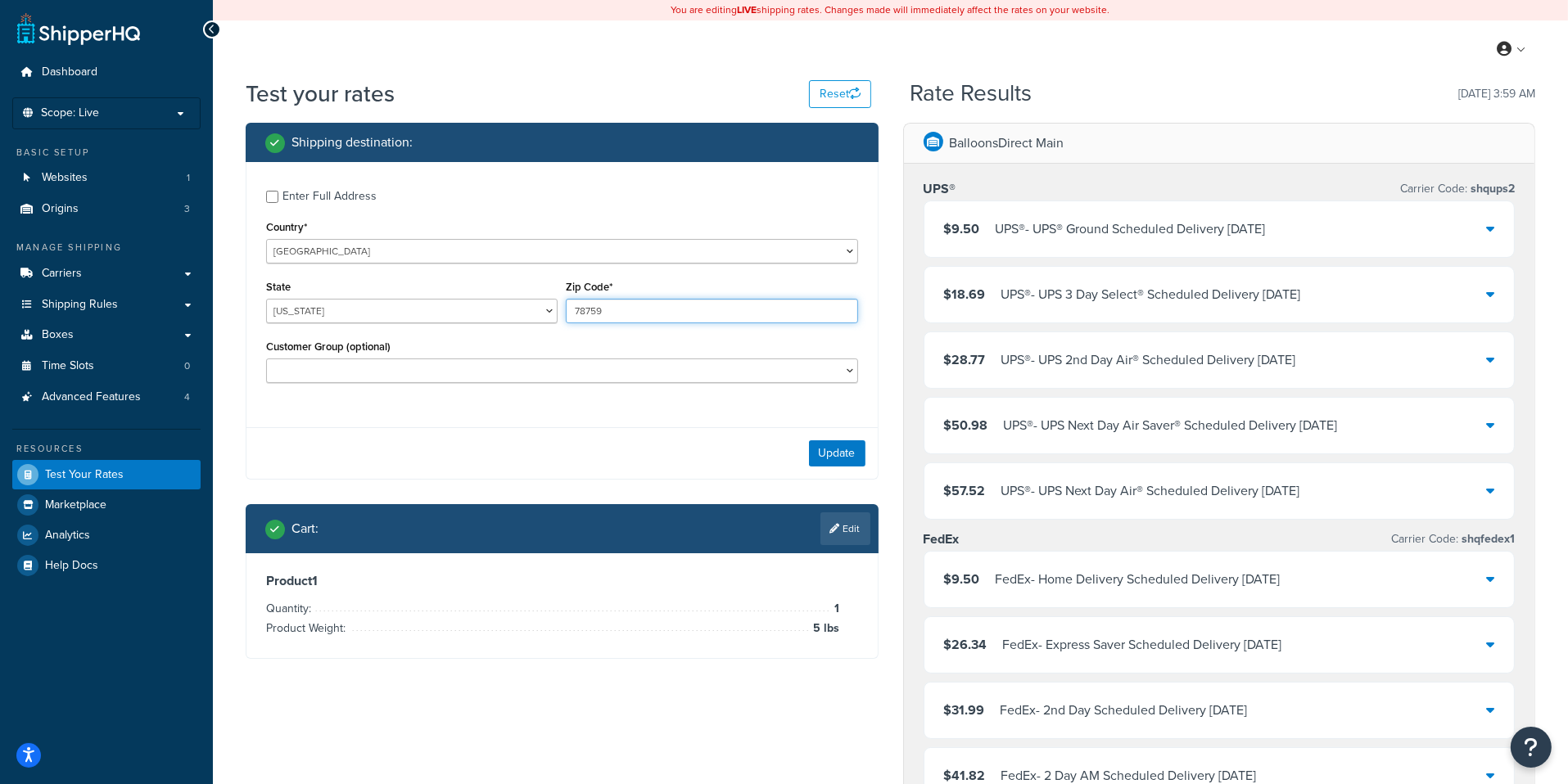
click at [617, 319] on input "78759" at bounding box center [712, 311] width 291 height 25
type input "35011"
click at [266, 299] on select "Alabama Alaska American Samoa Arizona Arkansas Armed Forces Americas Armed Forc…" at bounding box center [412, 311] width 291 height 25
select select "AL"
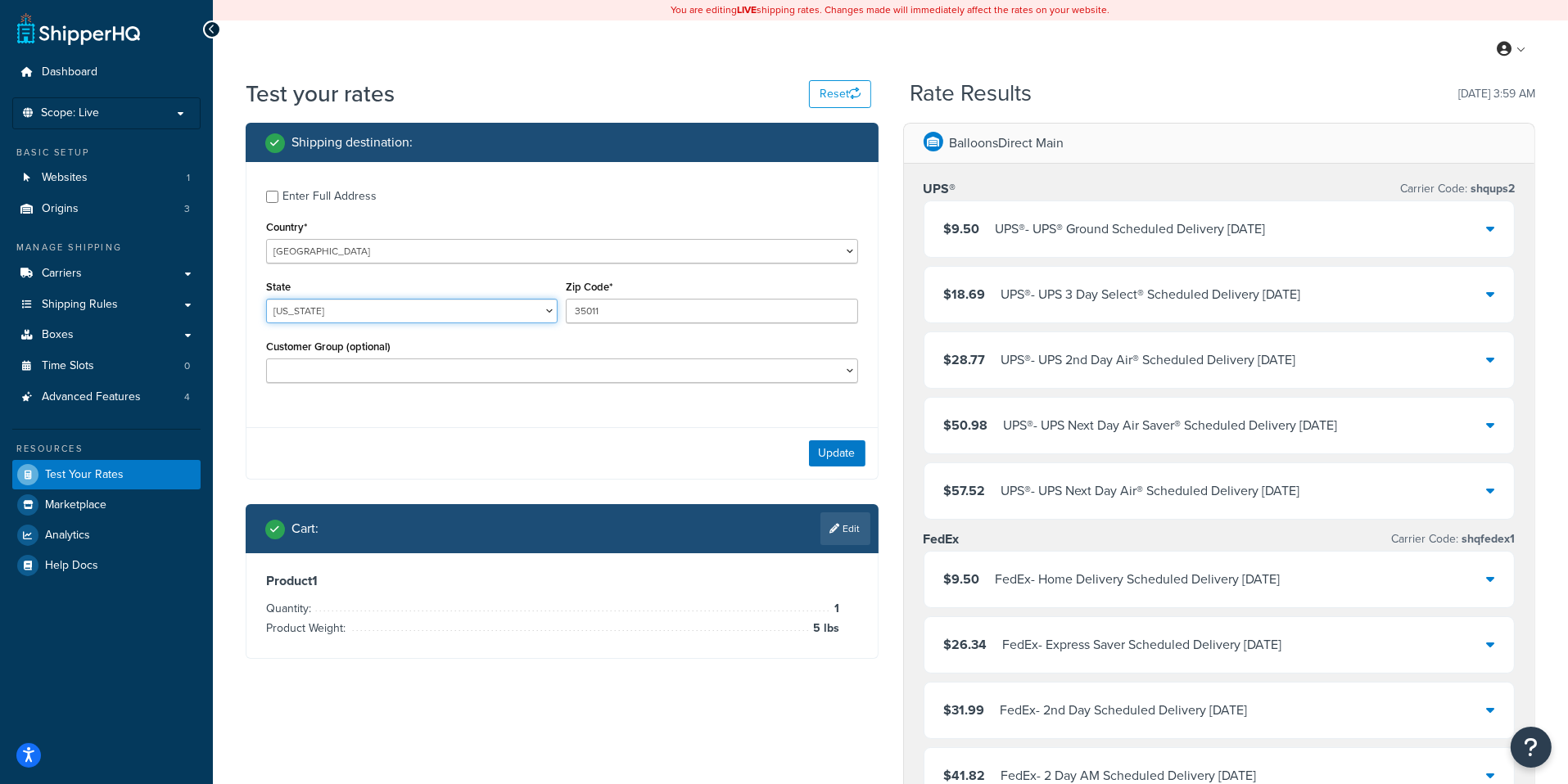
click option "[US_STATE]" at bounding box center [0, 0] width 0 height 0
click at [266, 239] on select "United States United Kingdom Afghanistan Åland Islands Albania Algeria American…" at bounding box center [561, 252] width 591 height 25
click option "[GEOGRAPHIC_DATA]" at bounding box center [0, 0] width 0 height 0
click at [350, 199] on div "Enter Full Address" at bounding box center [328, 197] width 94 height 23
click at [278, 199] on input "Enter Full Address" at bounding box center [272, 197] width 12 height 12
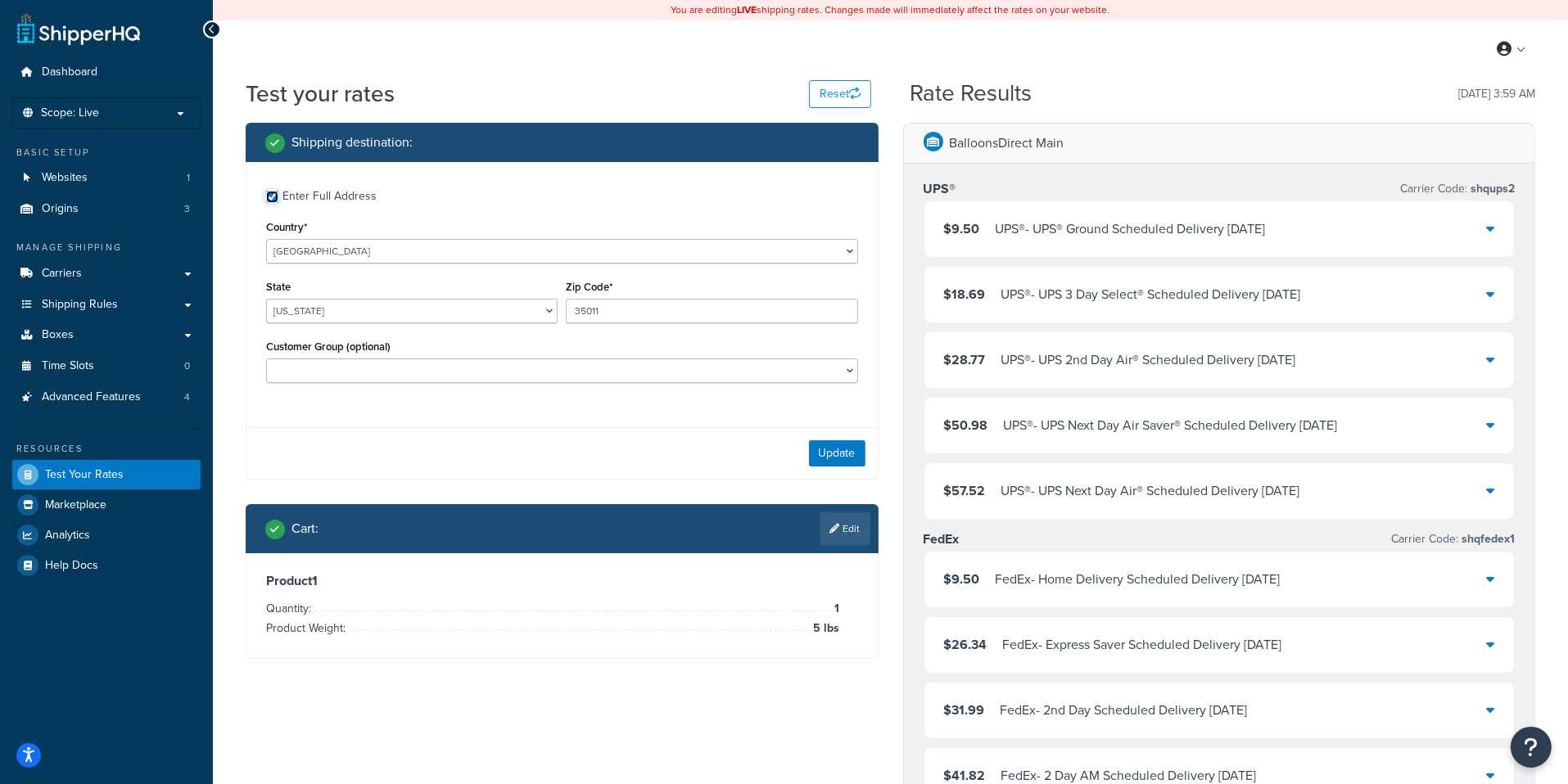
checkbox input "true"
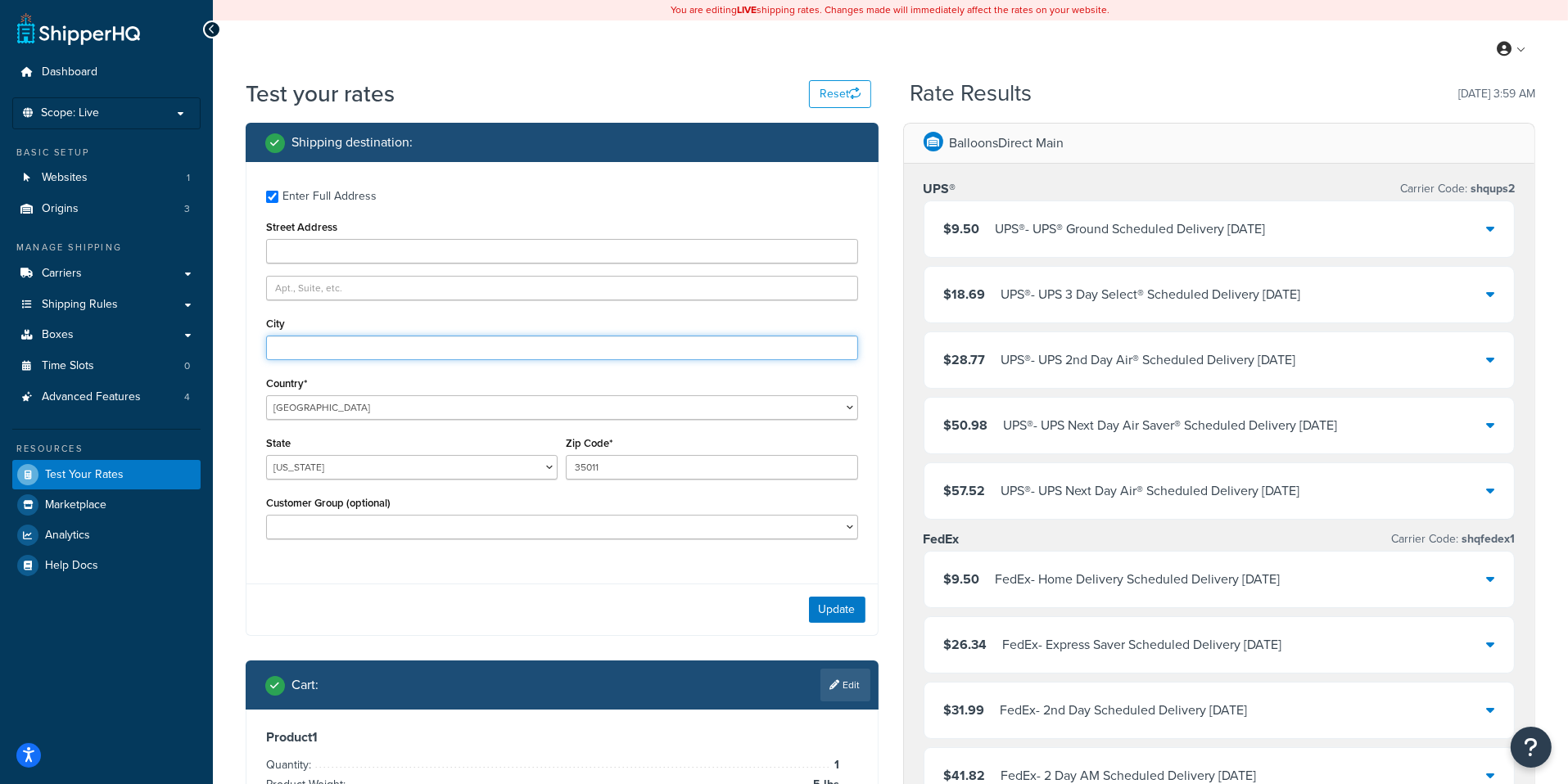
click at [346, 342] on input "City" at bounding box center [561, 348] width 591 height 25
type input "Alexander City"
click at [845, 621] on button "Update" at bounding box center [837, 610] width 57 height 26
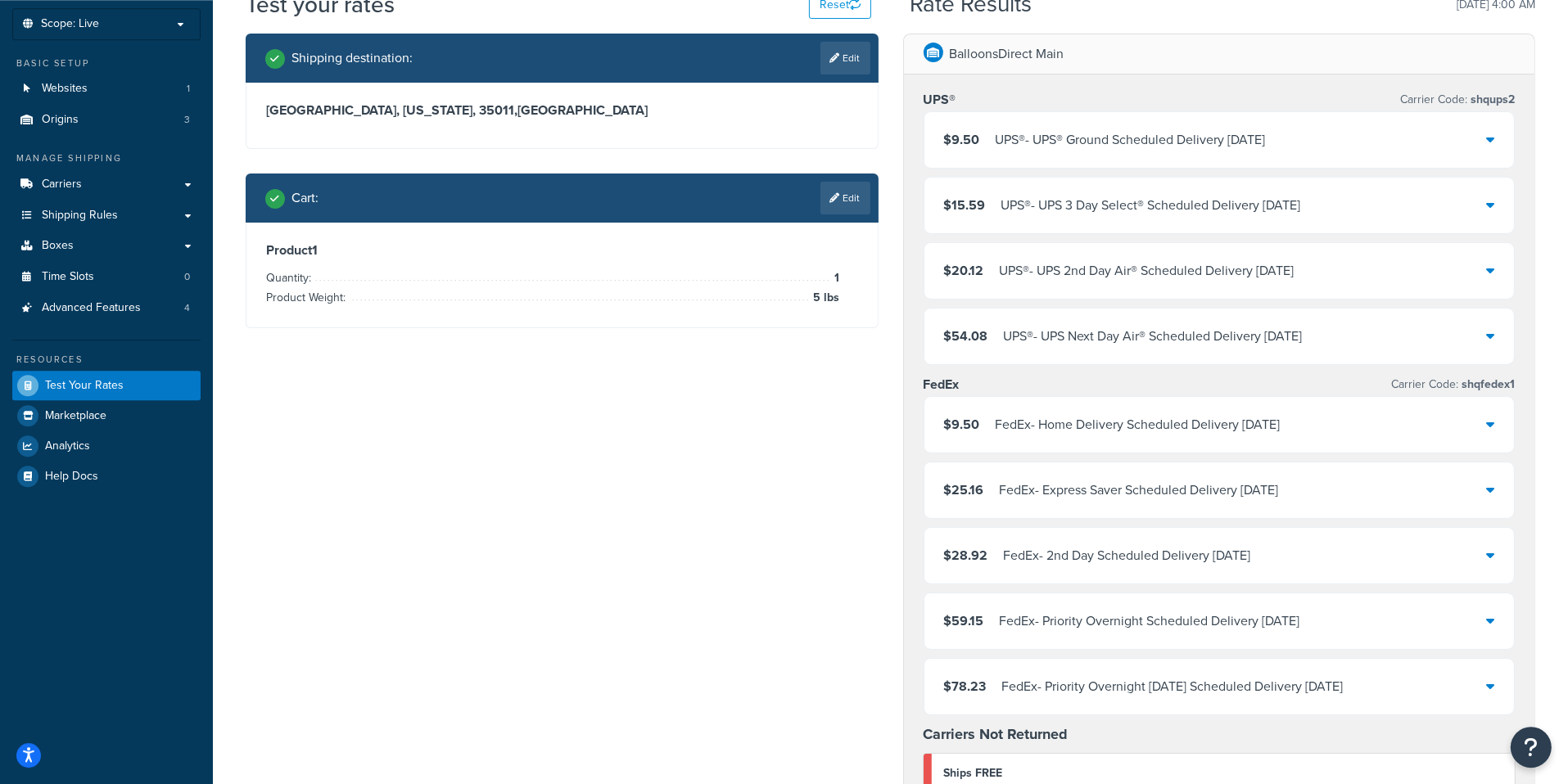
scroll to position [78, 0]
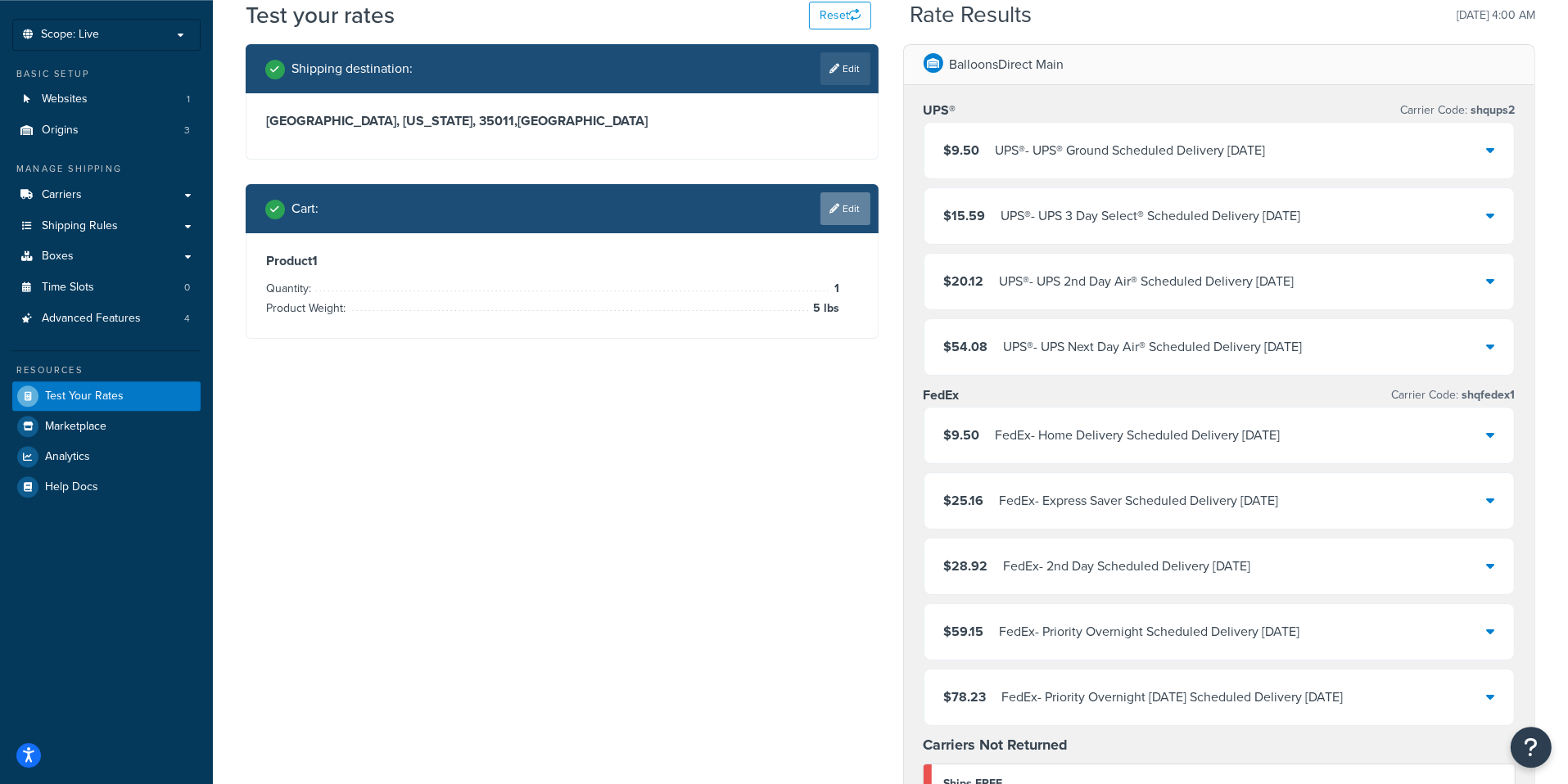
click at [839, 211] on link "Edit" at bounding box center [845, 208] width 50 height 33
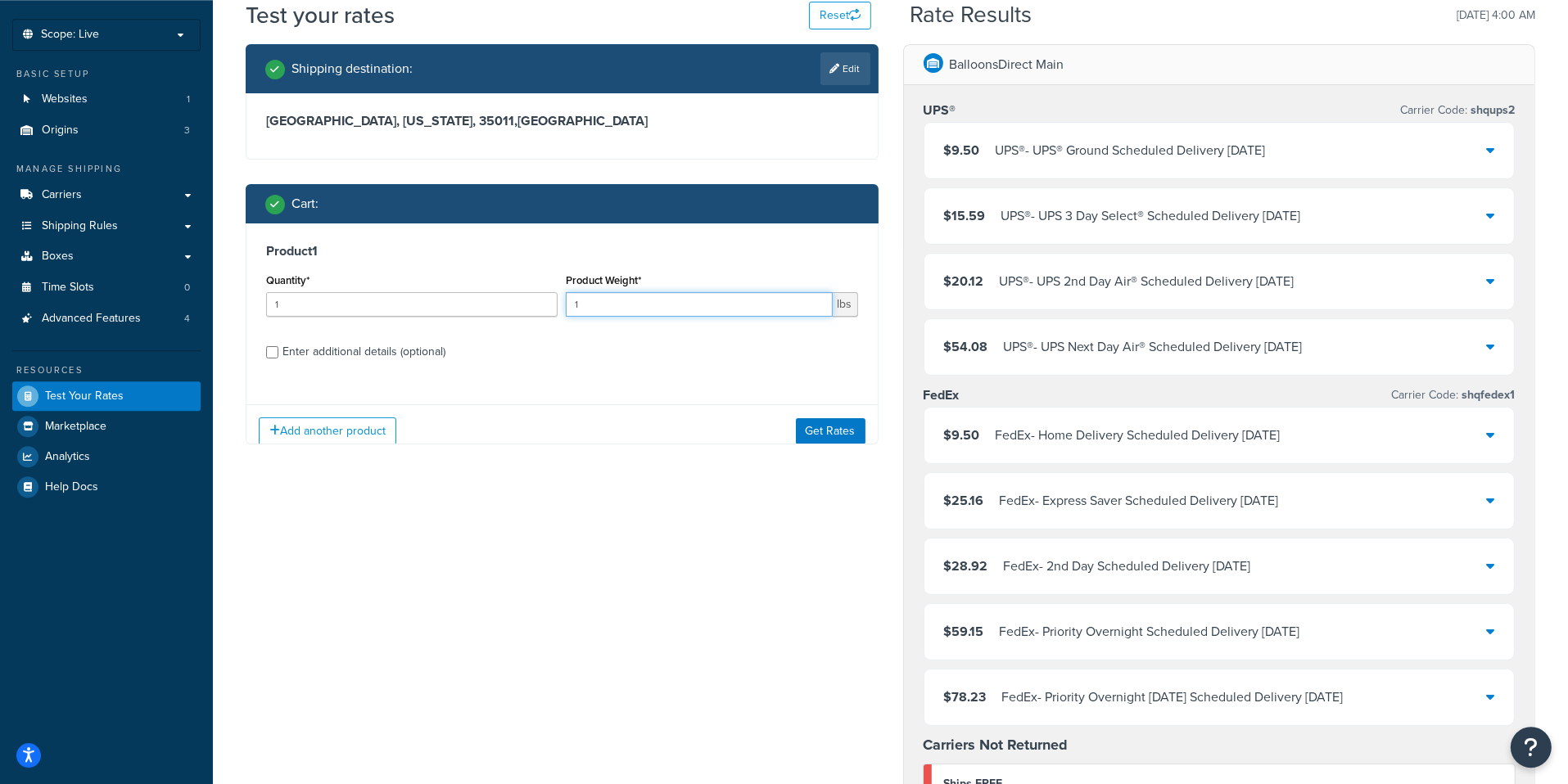
click at [646, 307] on input "1" at bounding box center [698, 305] width 266 height 25
type input "1.6"
click at [859, 435] on button "Get Rates" at bounding box center [831, 430] width 70 height 26
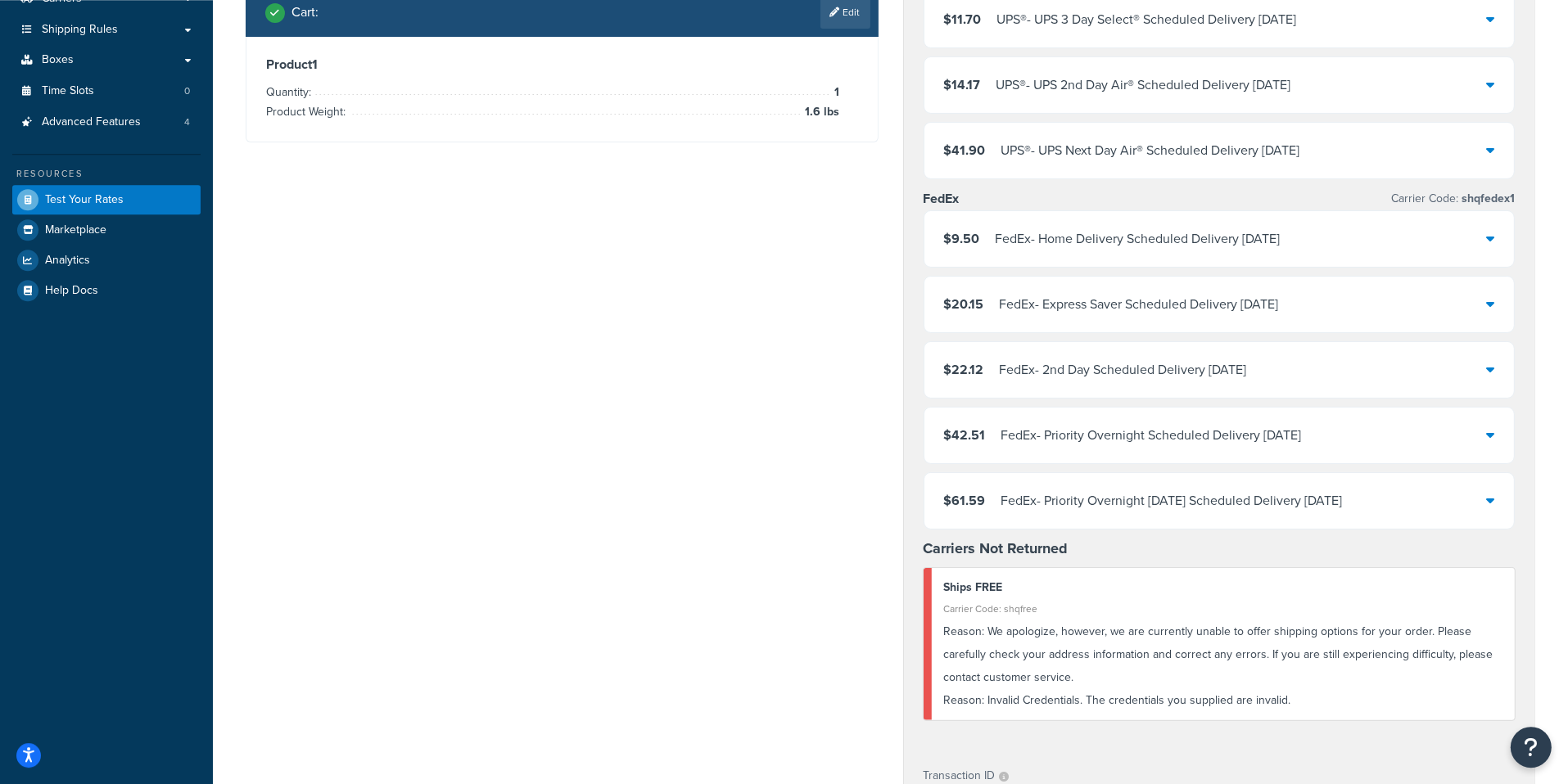
scroll to position [0, 0]
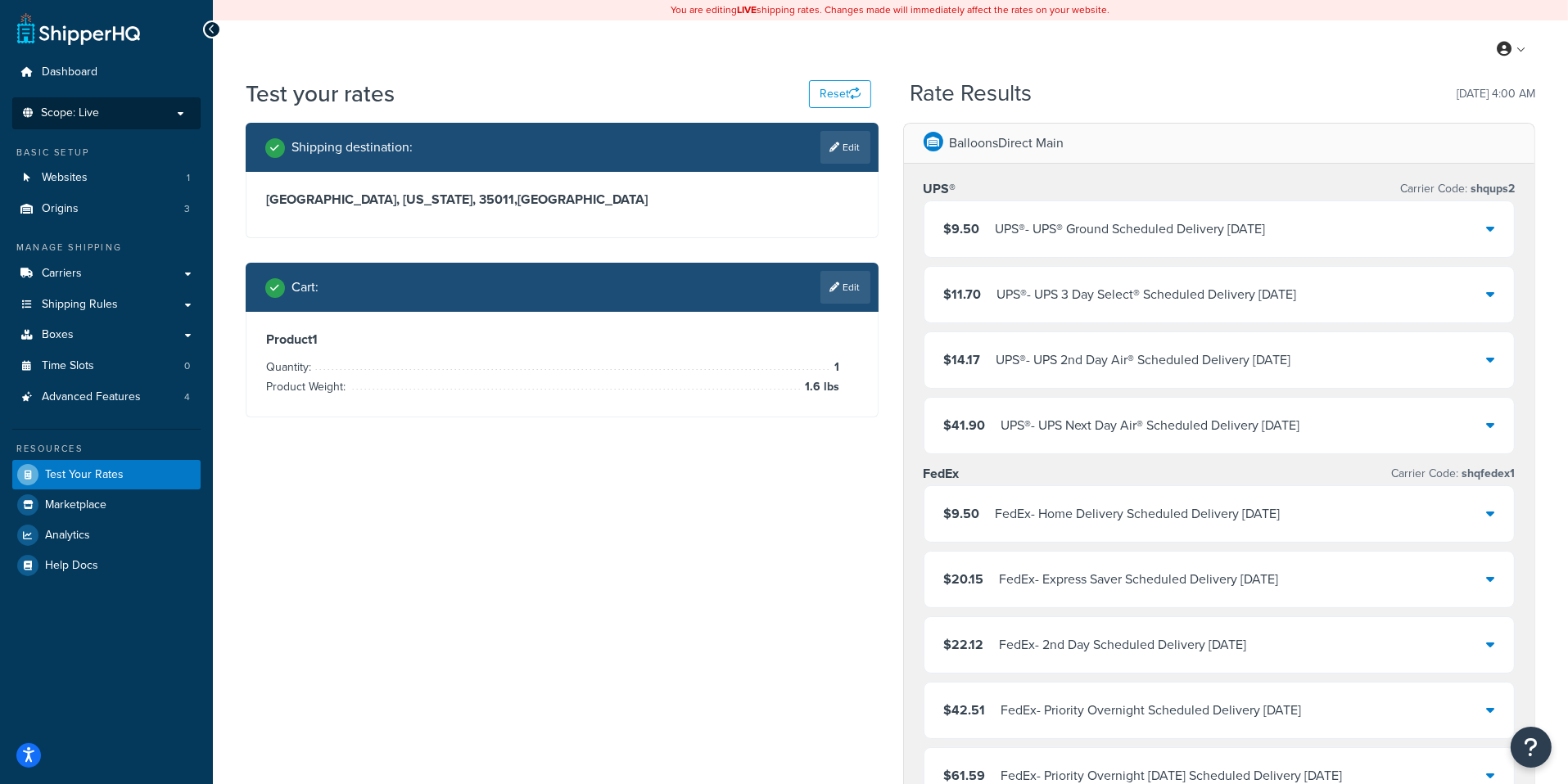
click at [127, 122] on li "Scope: Live" at bounding box center [106, 113] width 188 height 32
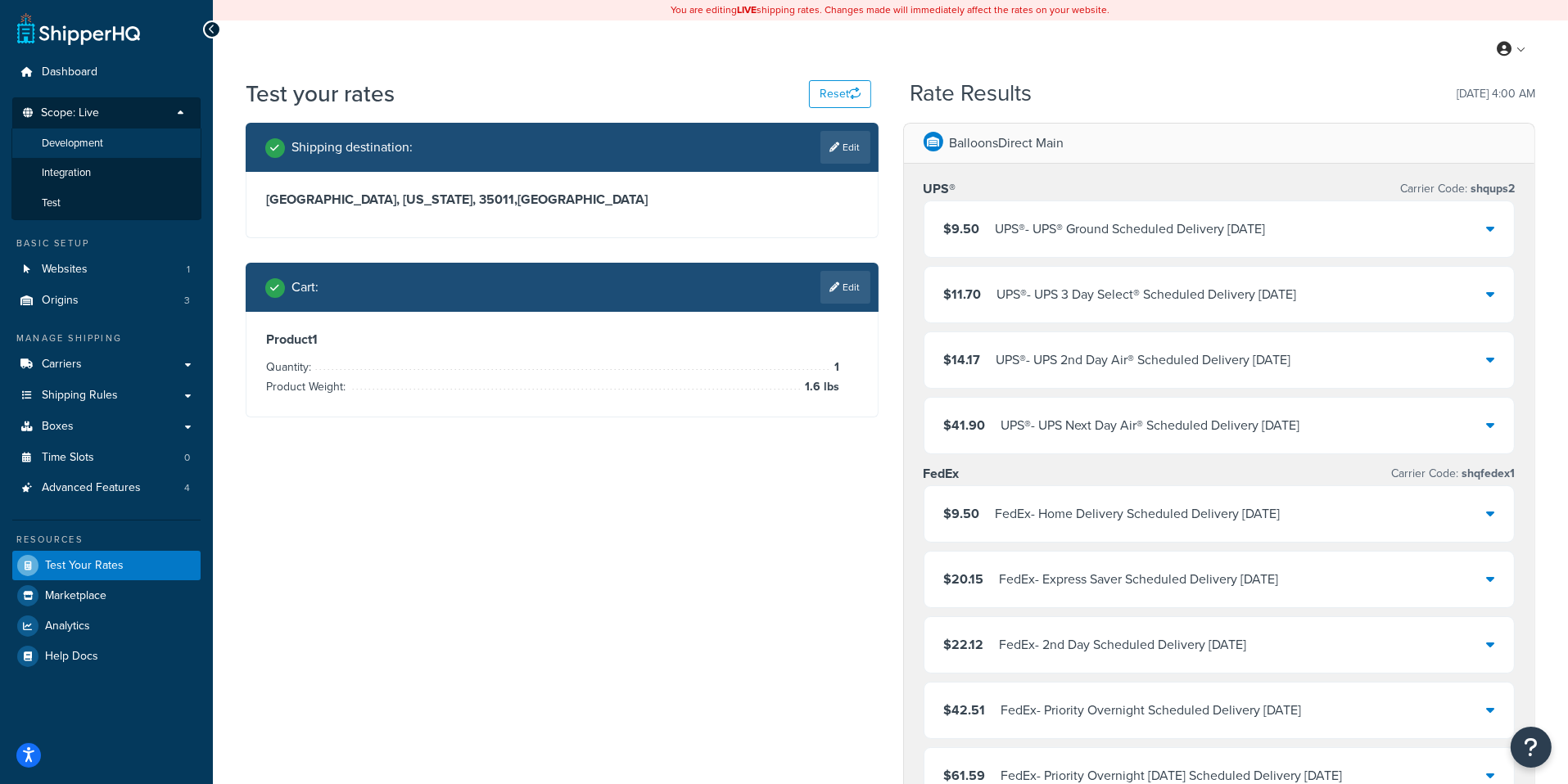
click at [121, 148] on li "Development" at bounding box center [106, 144] width 190 height 30
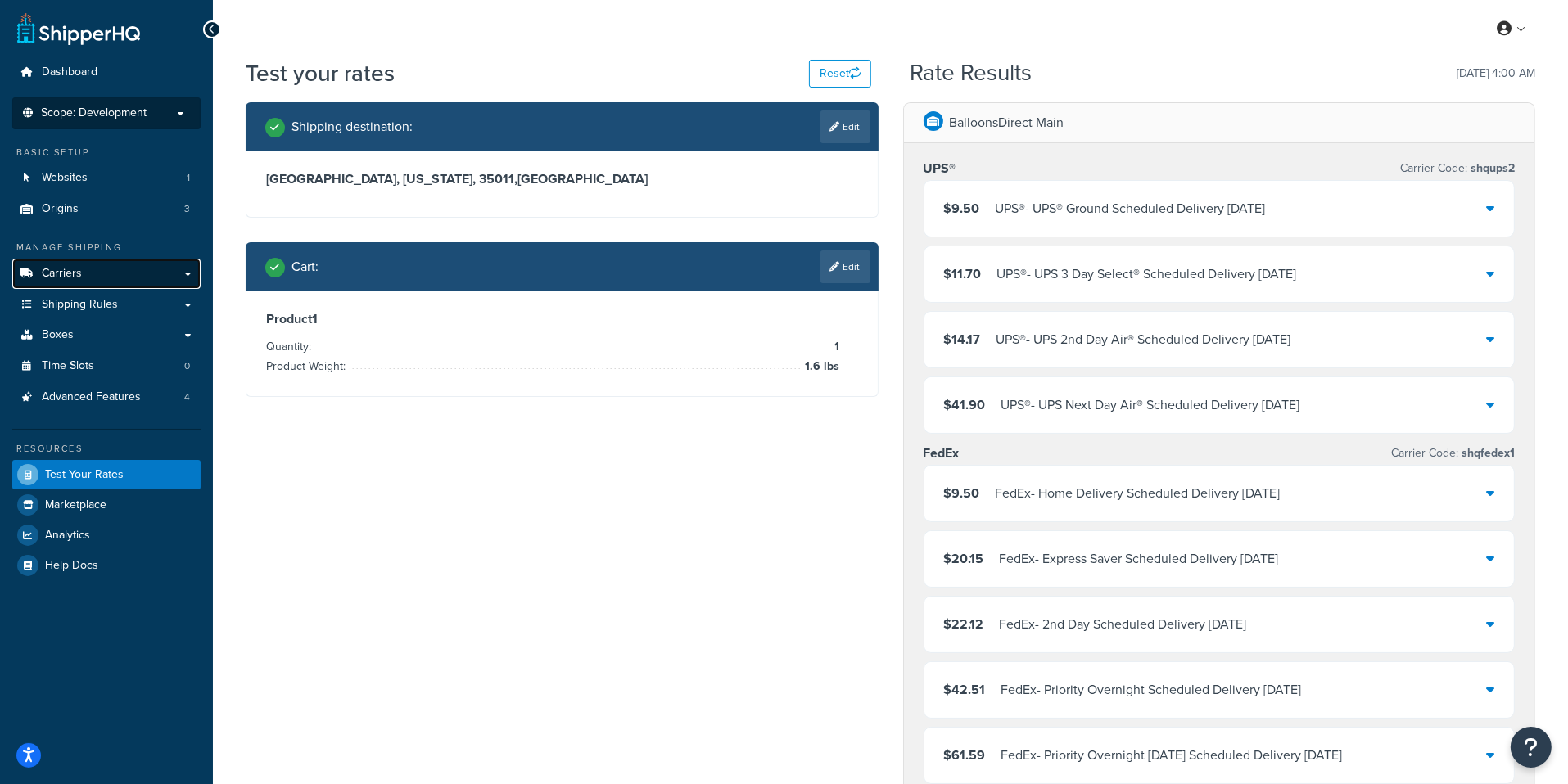
click at [137, 273] on link "Carriers" at bounding box center [106, 273] width 188 height 30
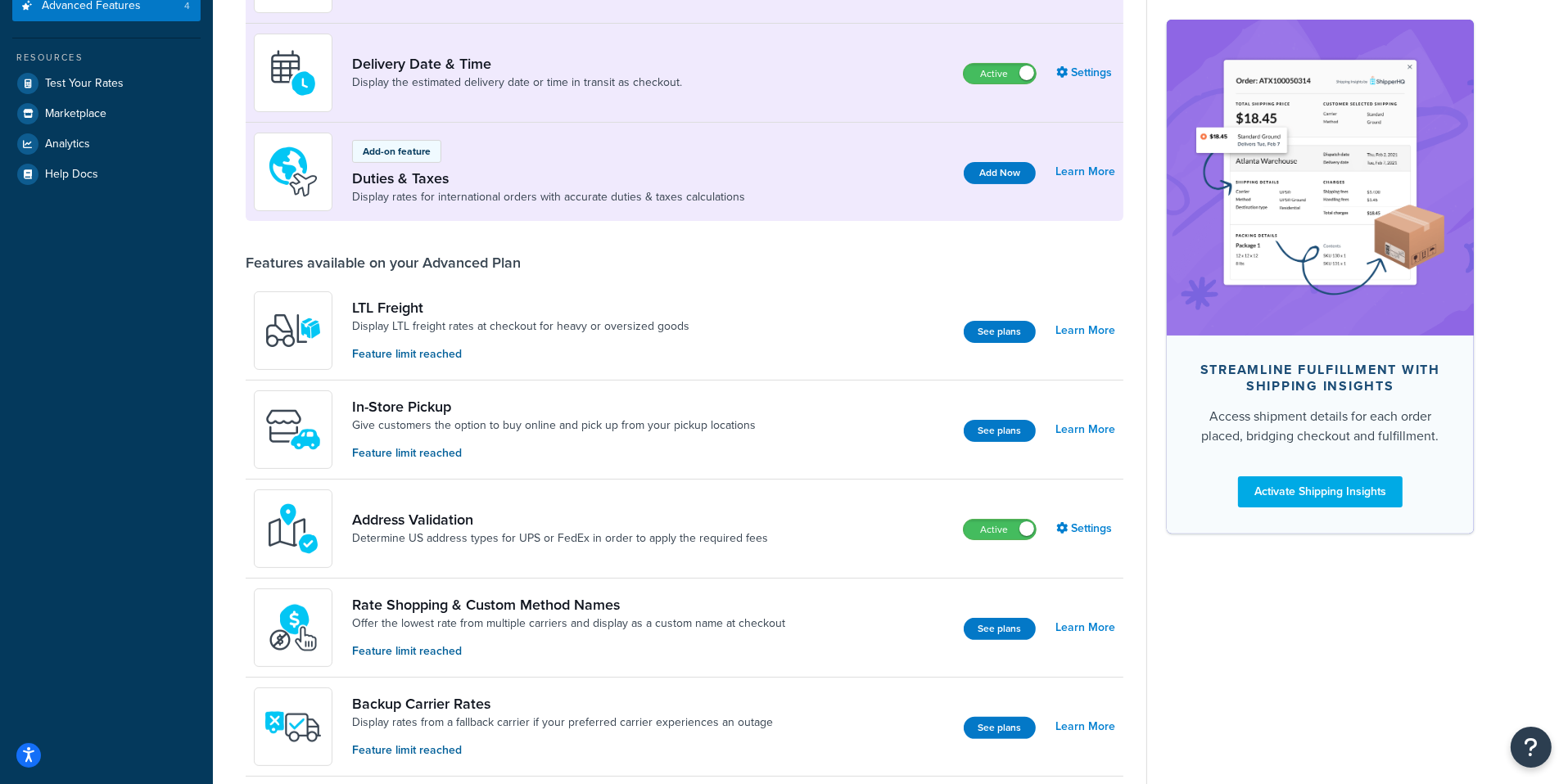
scroll to position [397, 0]
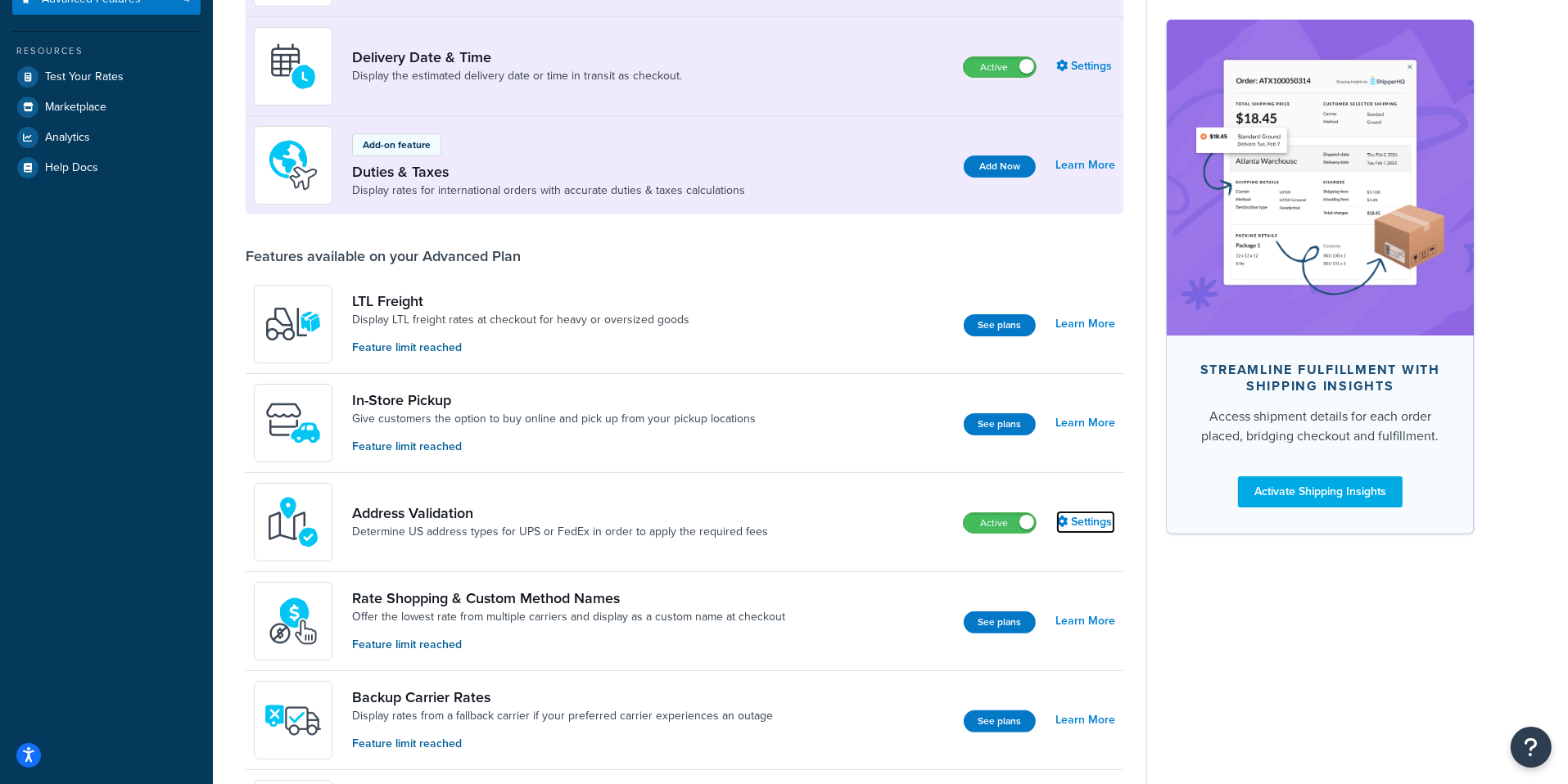
click at [1099, 522] on link "Settings" at bounding box center [1085, 522] width 59 height 23
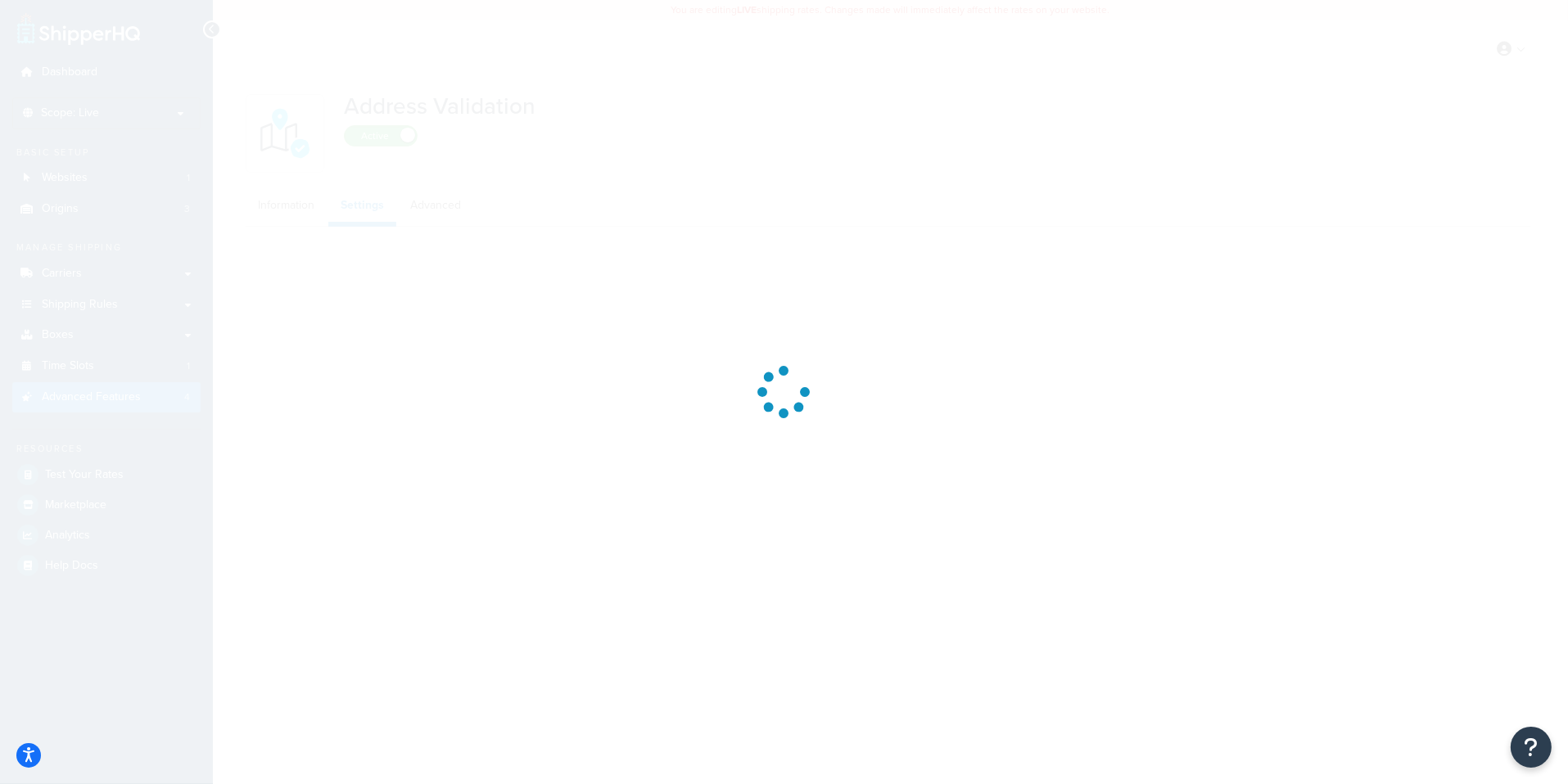
select select "55325"
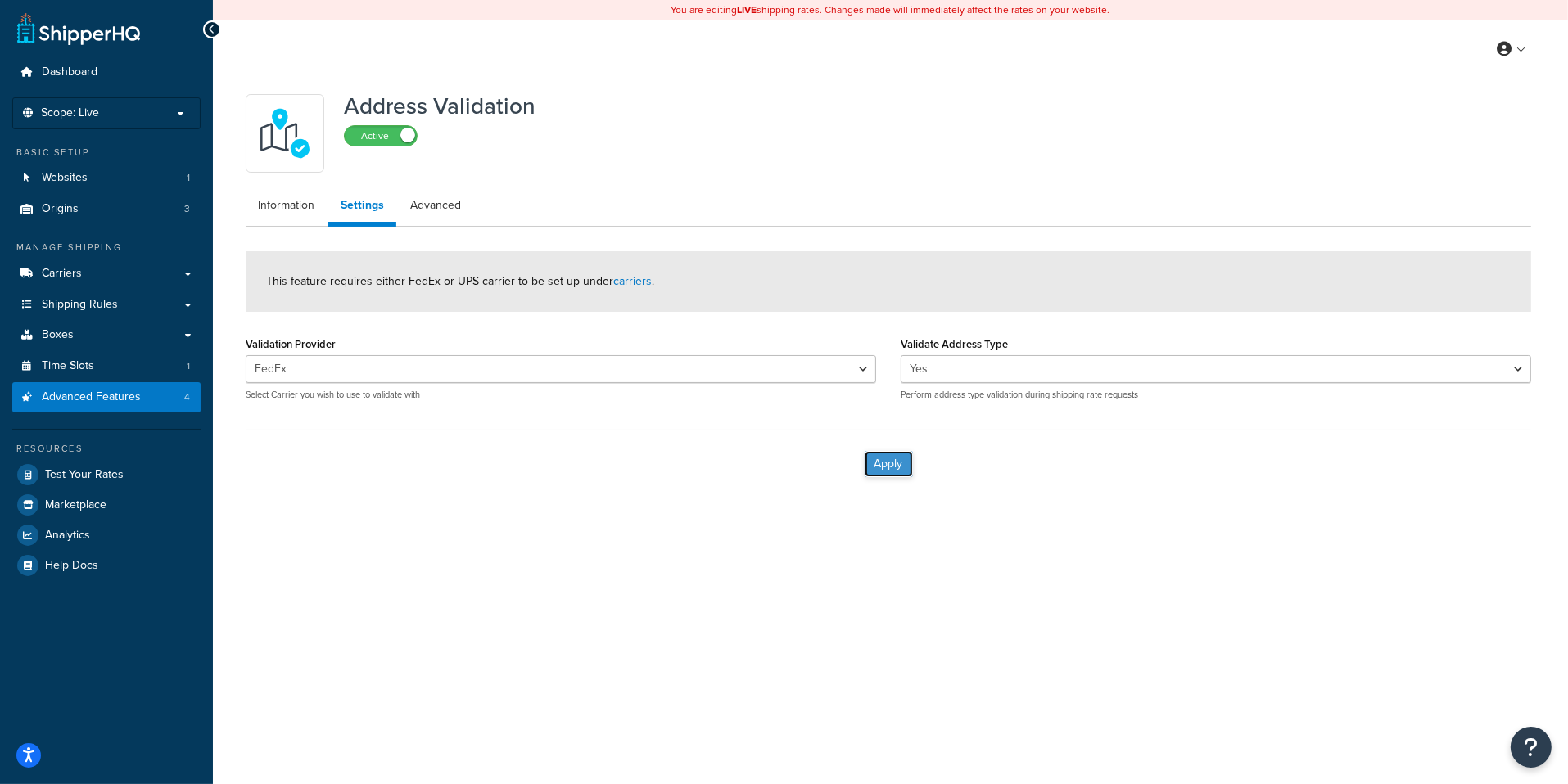
click at [883, 464] on button "Apply" at bounding box center [889, 464] width 48 height 26
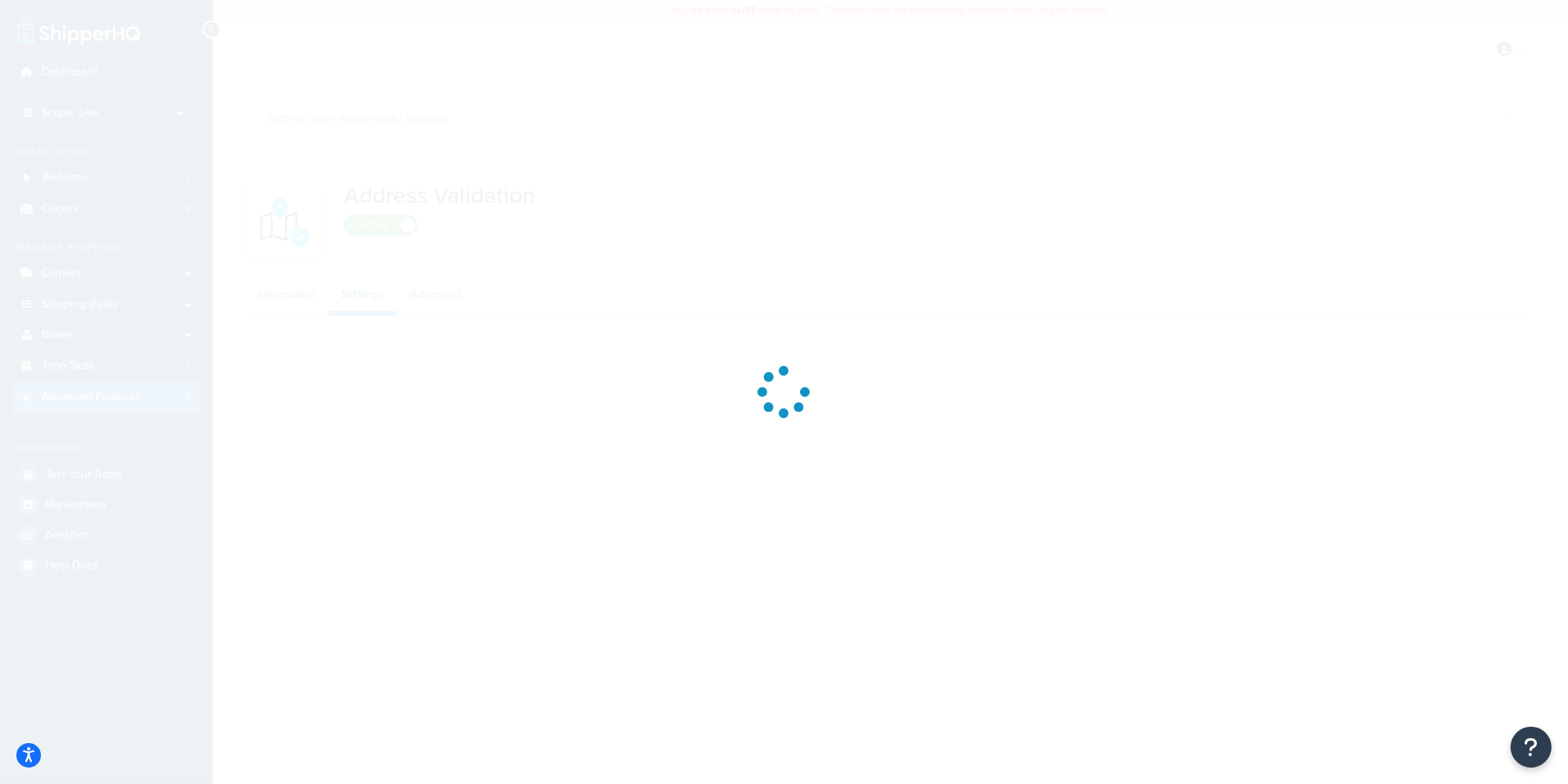
select select "55325"
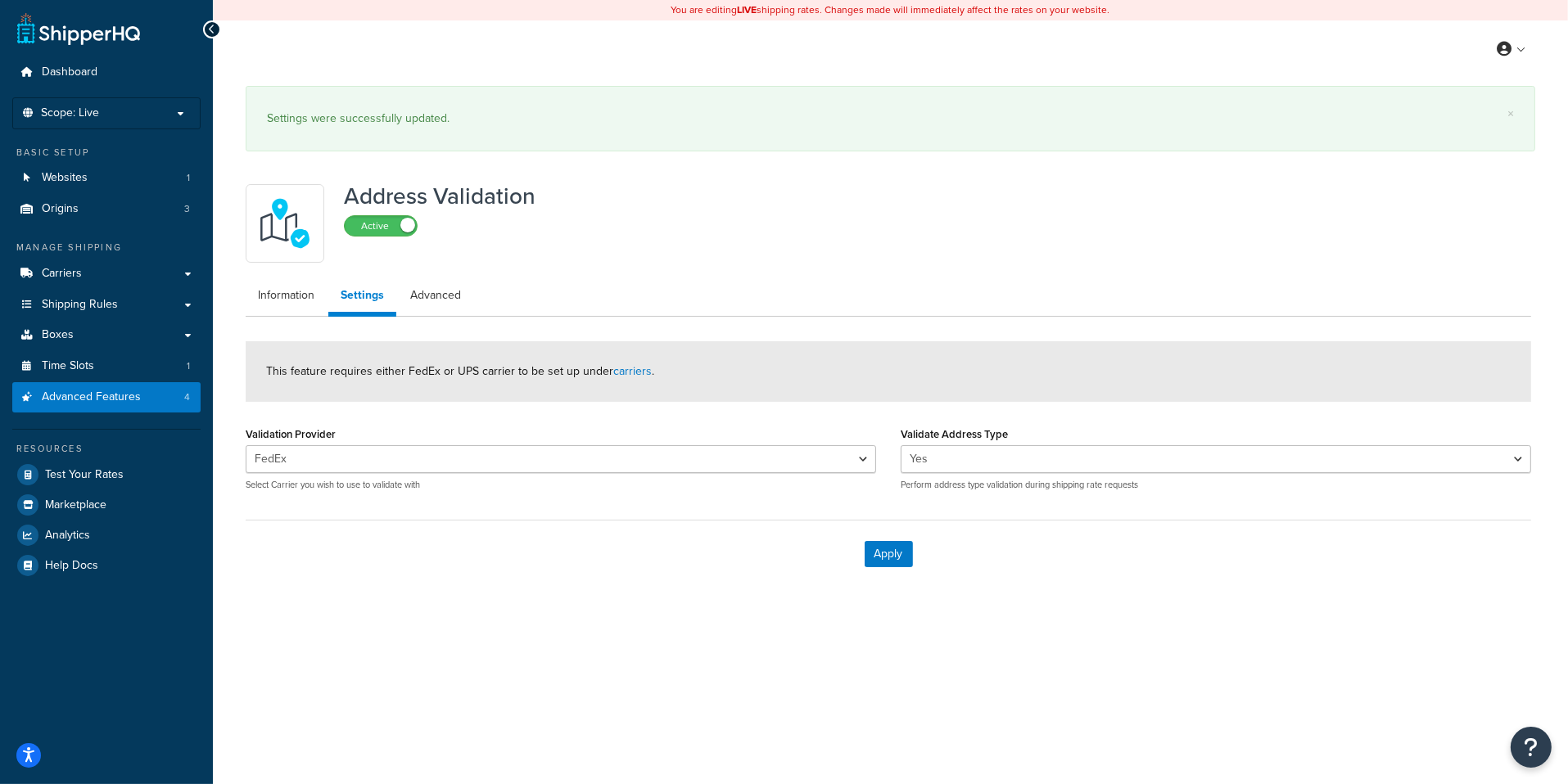
click at [462, 443] on div "Validation Provider UPS FedEx FedEx UPS® Select Carrier you wish to use to vali…" at bounding box center [561, 456] width 630 height 69
click at [114, 266] on link "Carriers" at bounding box center [106, 273] width 188 height 30
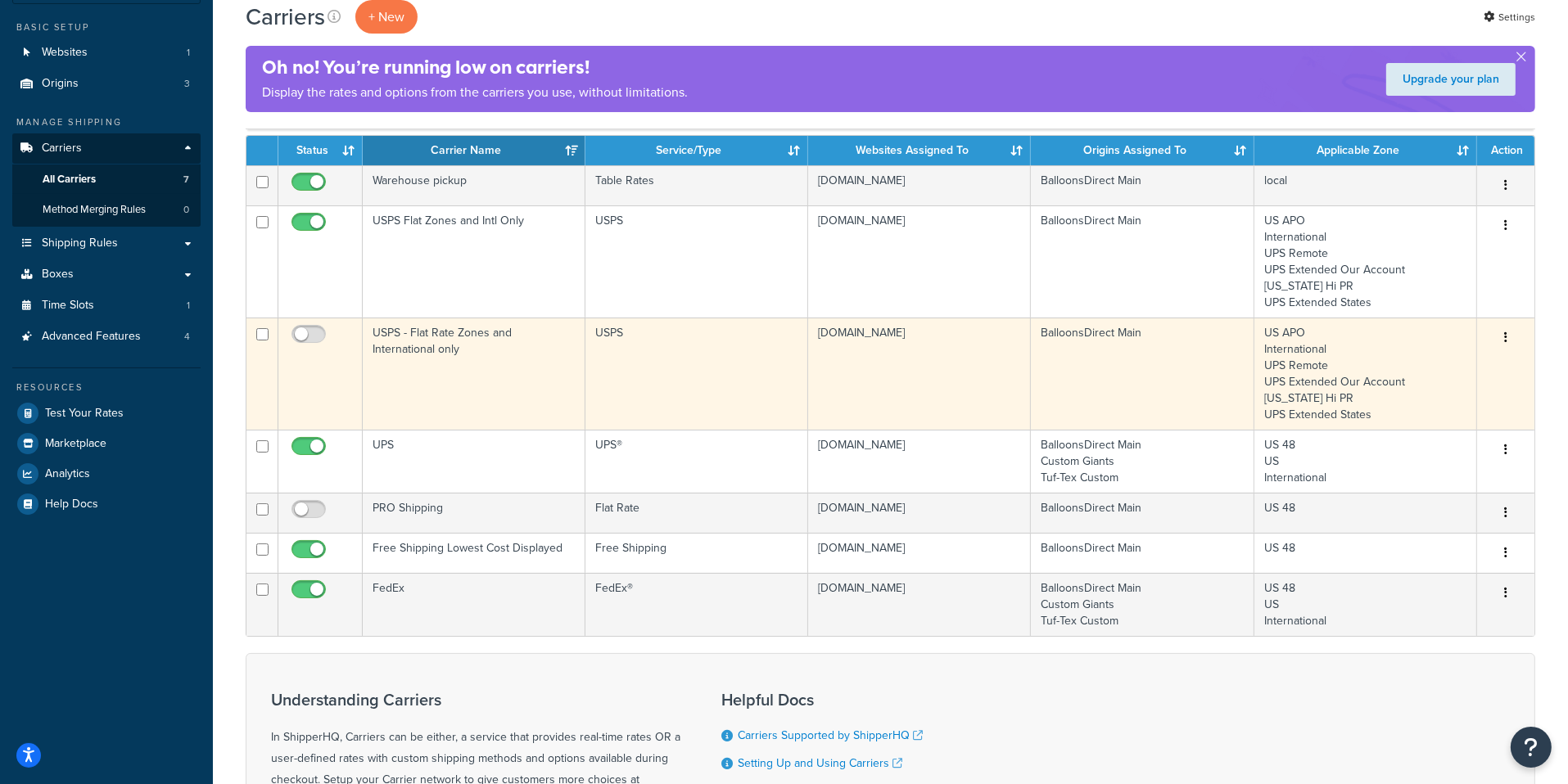
scroll to position [138, 0]
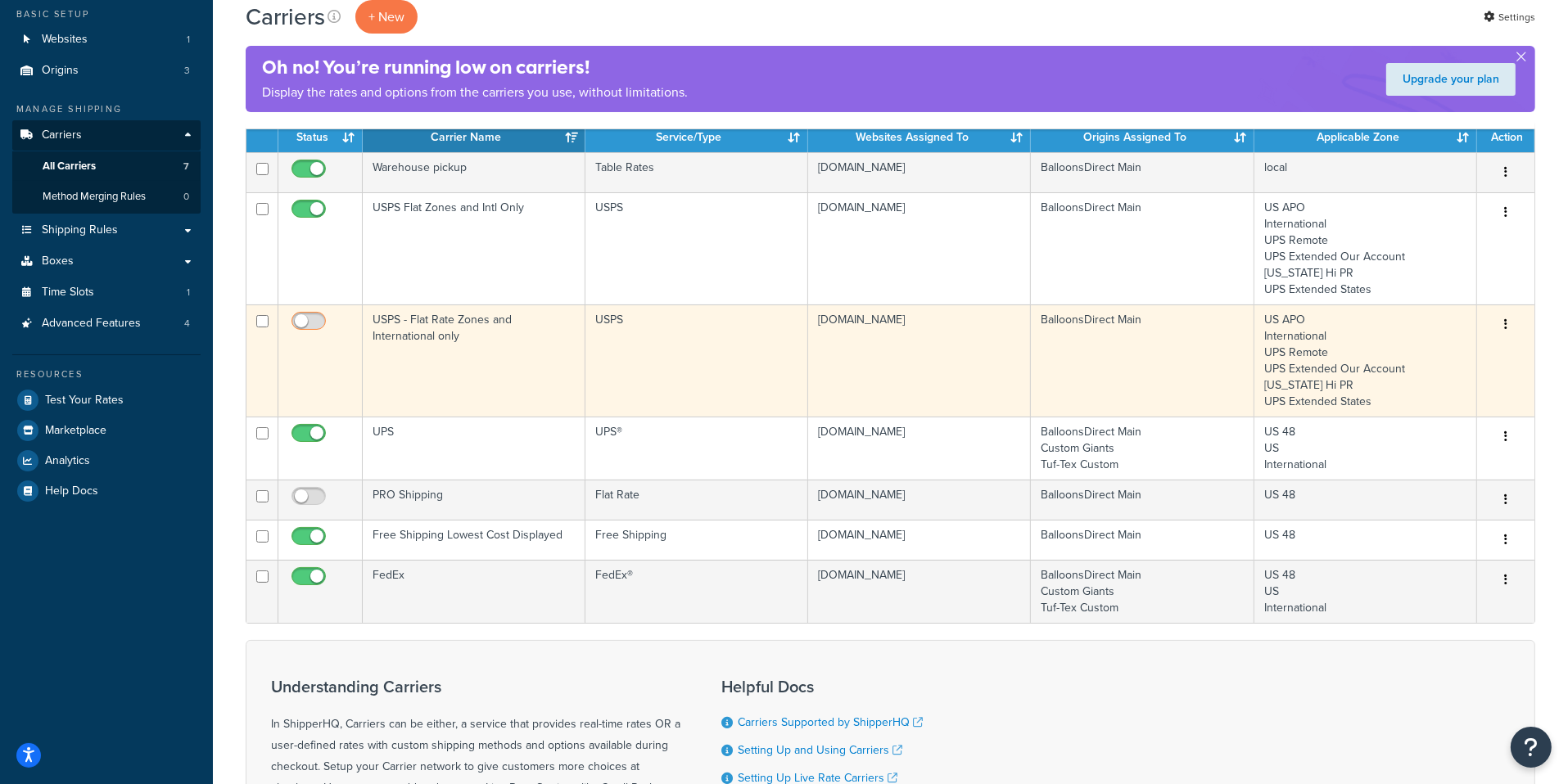
click at [313, 313] on span at bounding box center [308, 322] width 34 height 20
click at [313, 315] on input "checkbox" at bounding box center [311, 325] width 45 height 21
click at [308, 322] on input "checkbox" at bounding box center [311, 325] width 45 height 21
click at [321, 324] on input "checkbox" at bounding box center [311, 325] width 45 height 21
click at [308, 322] on input "checkbox" at bounding box center [311, 325] width 45 height 21
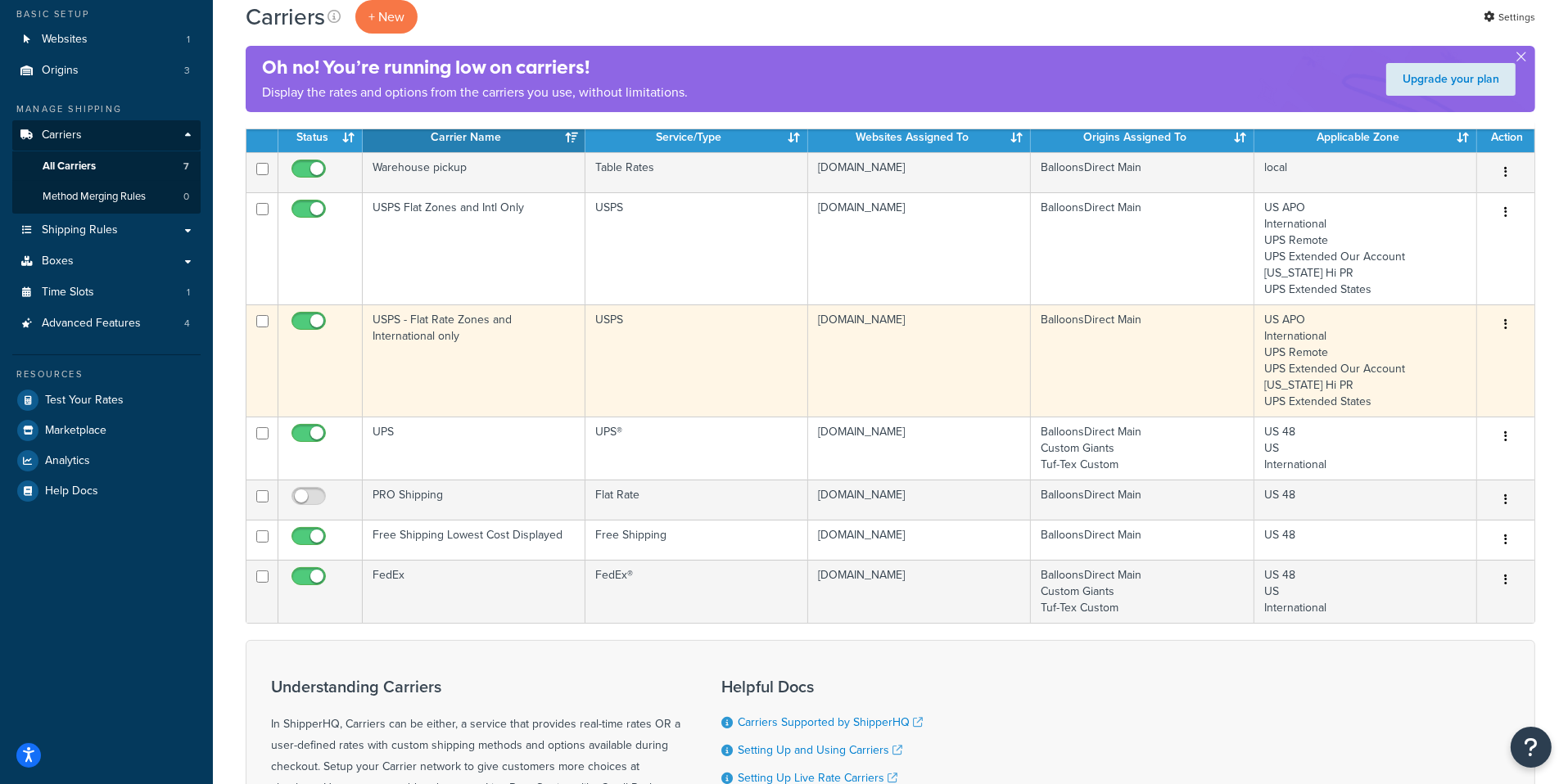
checkbox input "false"
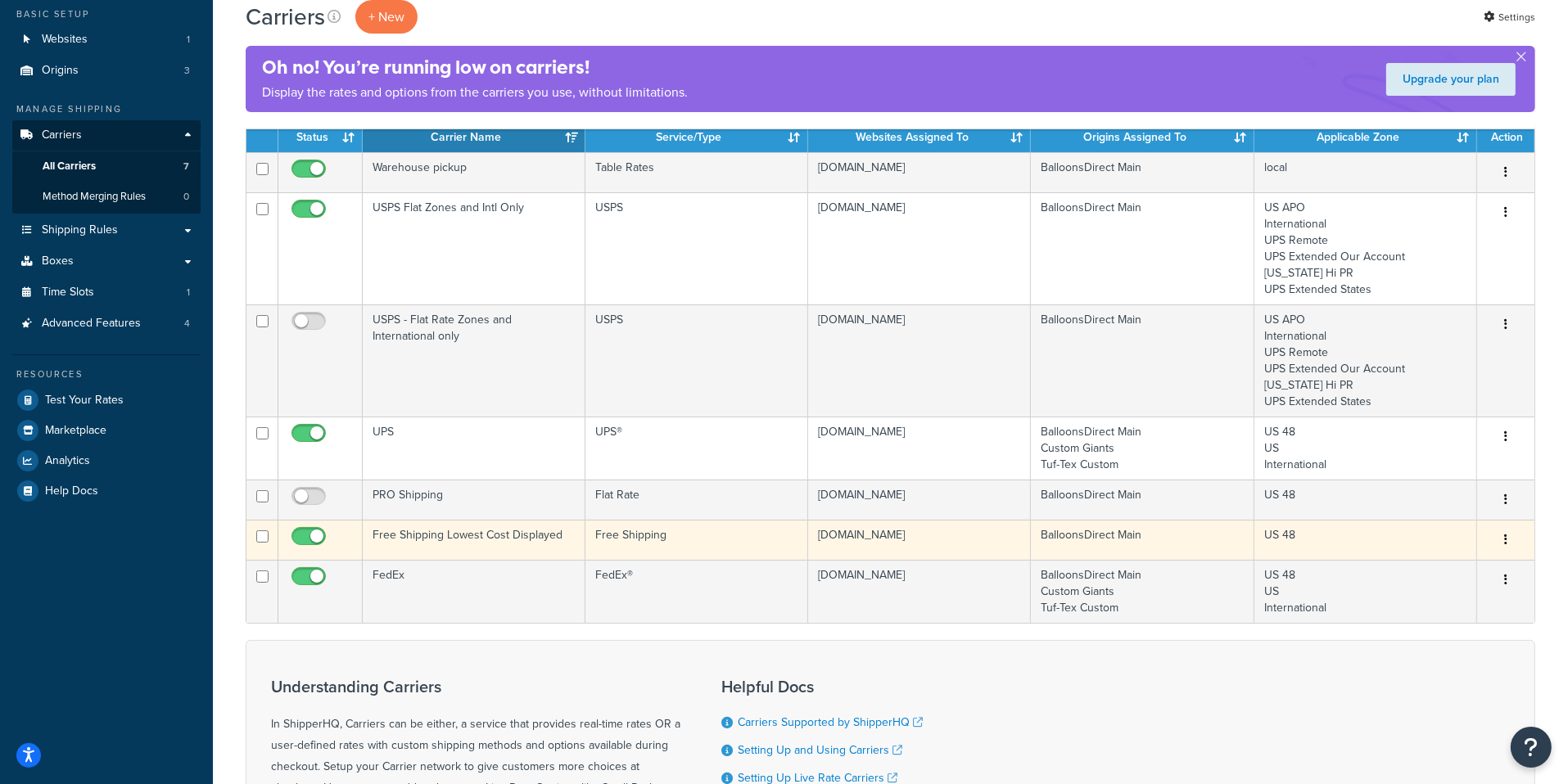
click at [492, 530] on td "Free Shipping Lowest Cost Displayed" at bounding box center [473, 539] width 222 height 40
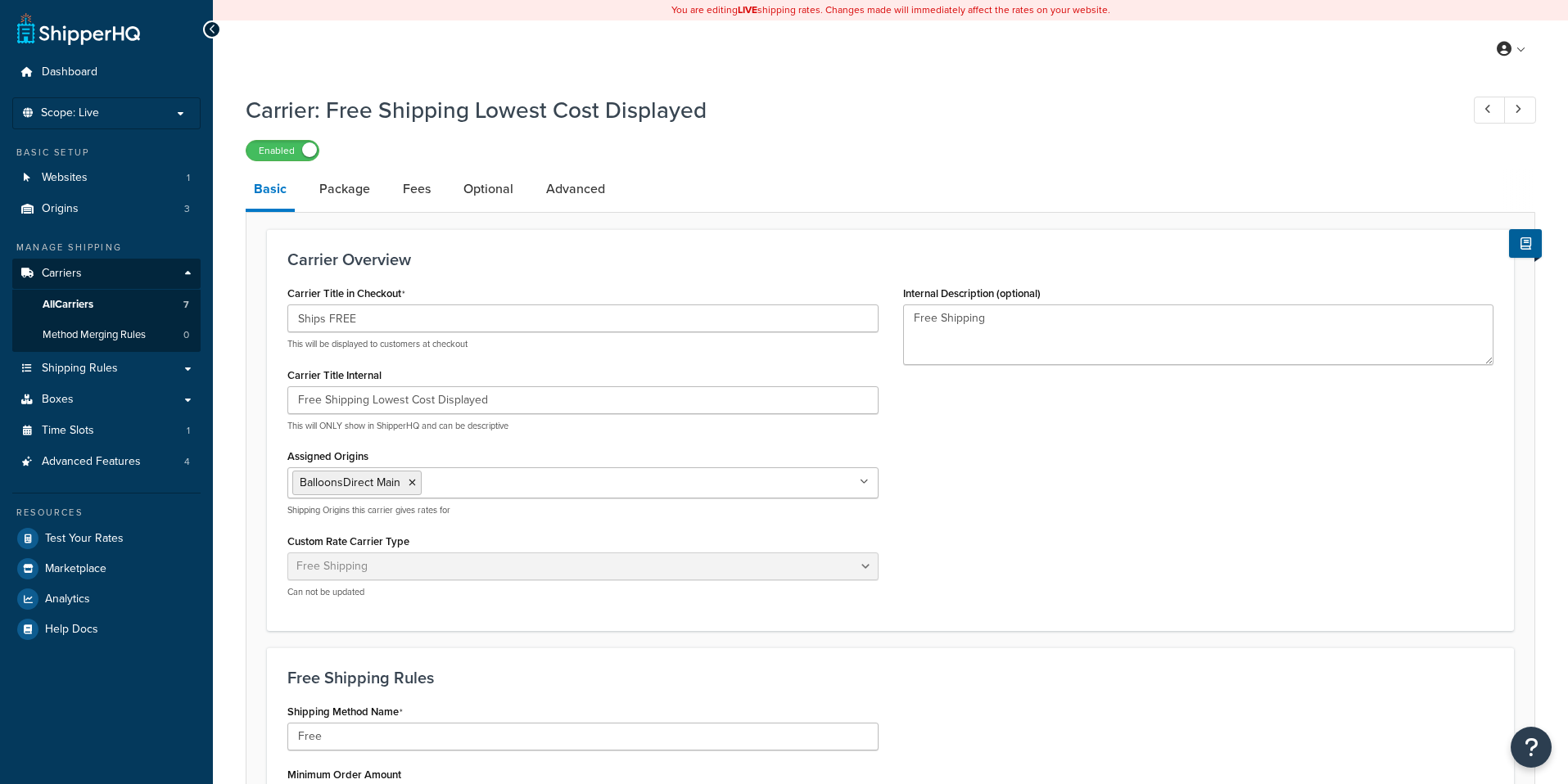
select select "free"
click at [586, 189] on link "Advanced" at bounding box center [575, 189] width 76 height 40
select select "false"
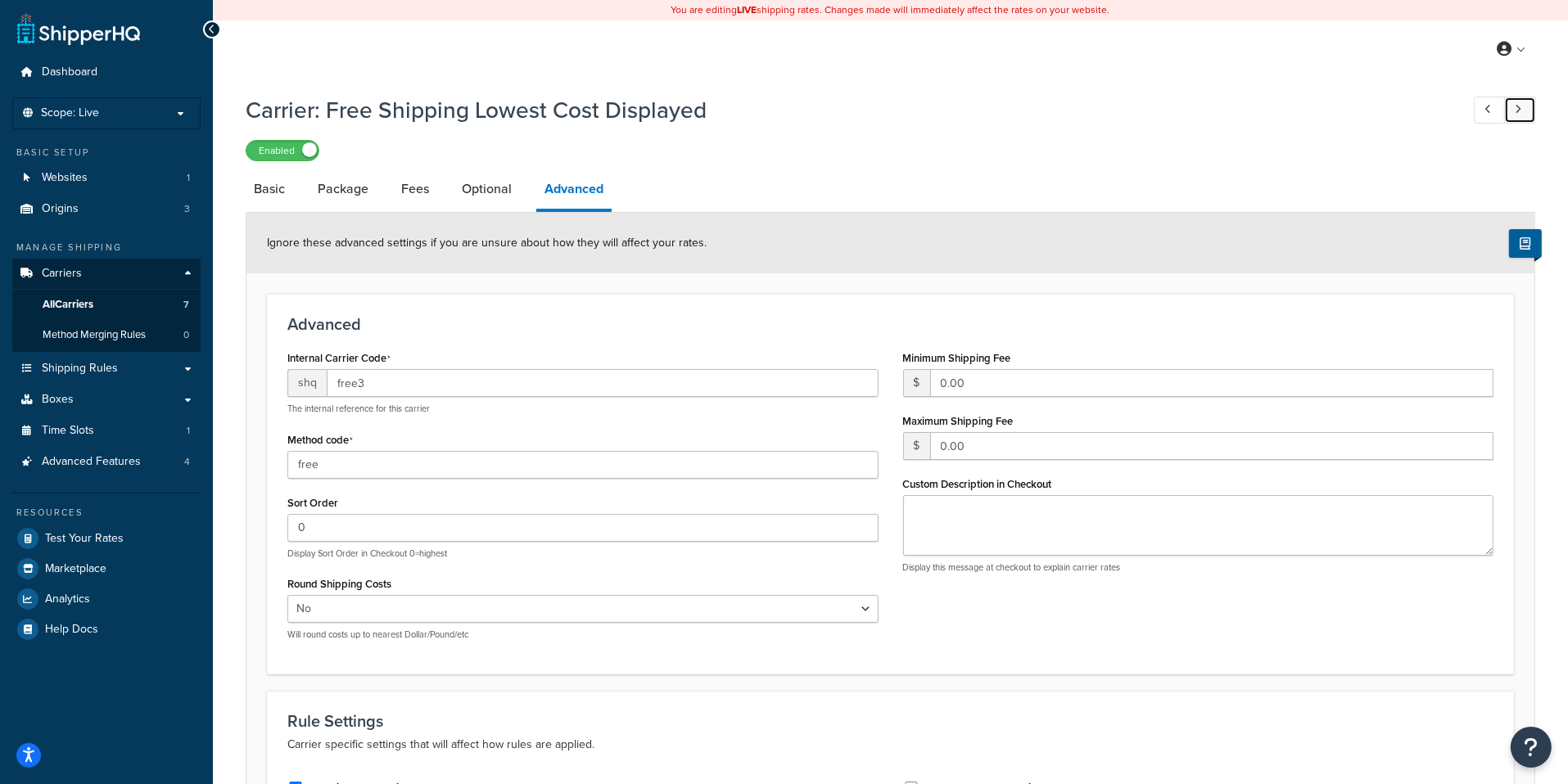
click at [1523, 113] on link at bounding box center [1520, 110] width 32 height 27
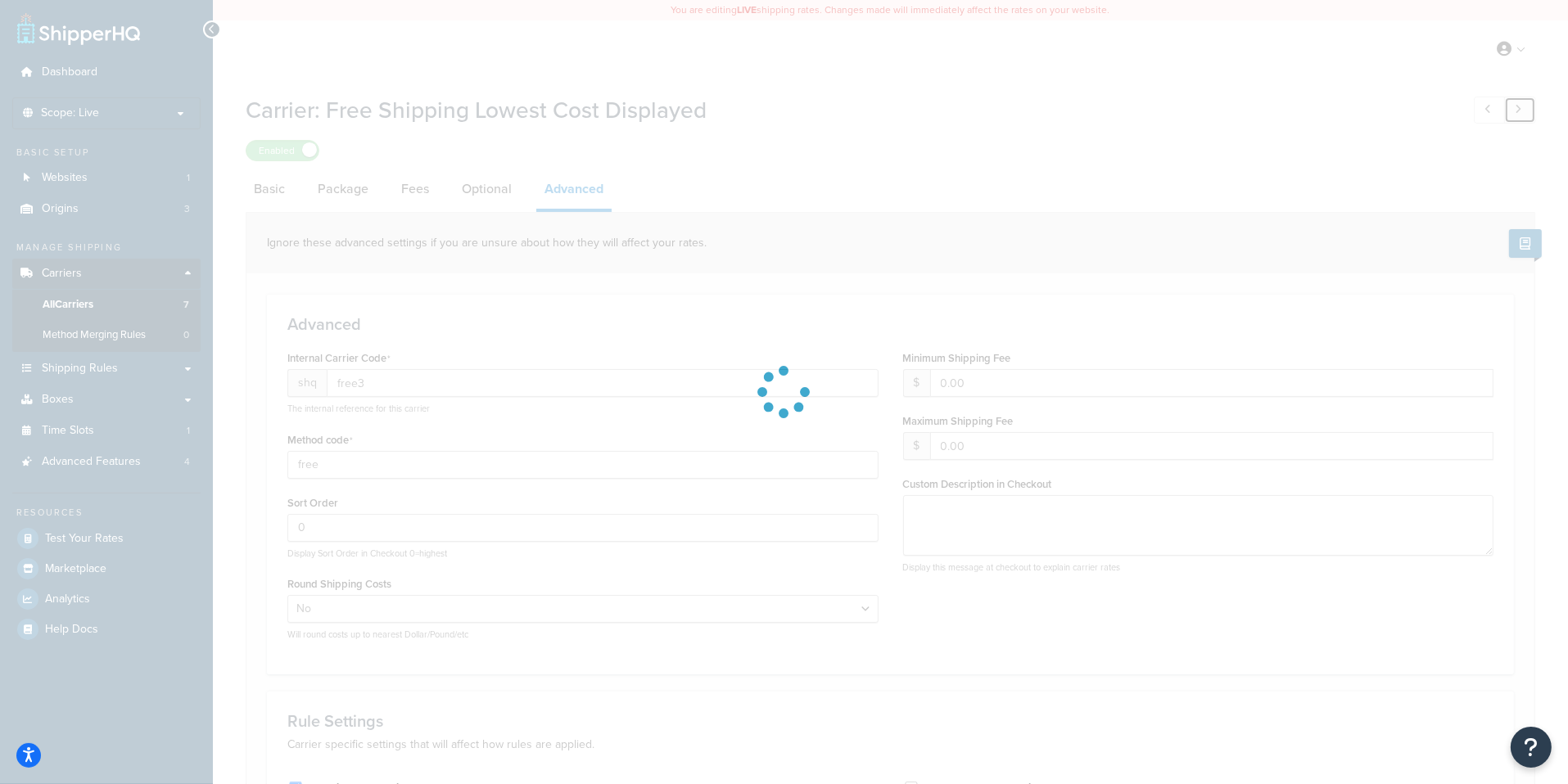
type input "usps"
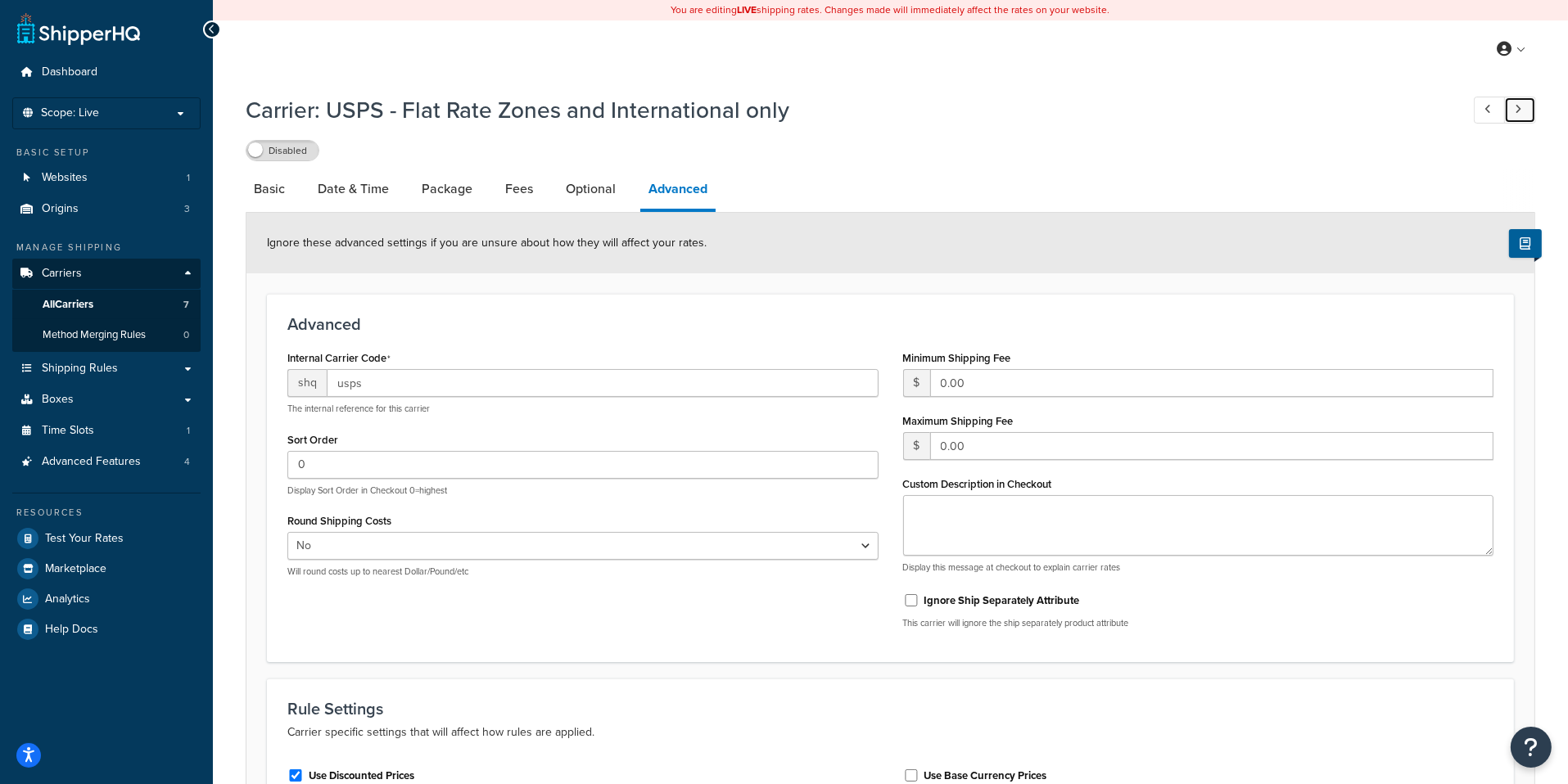
click at [1523, 113] on link at bounding box center [1520, 110] width 32 height 27
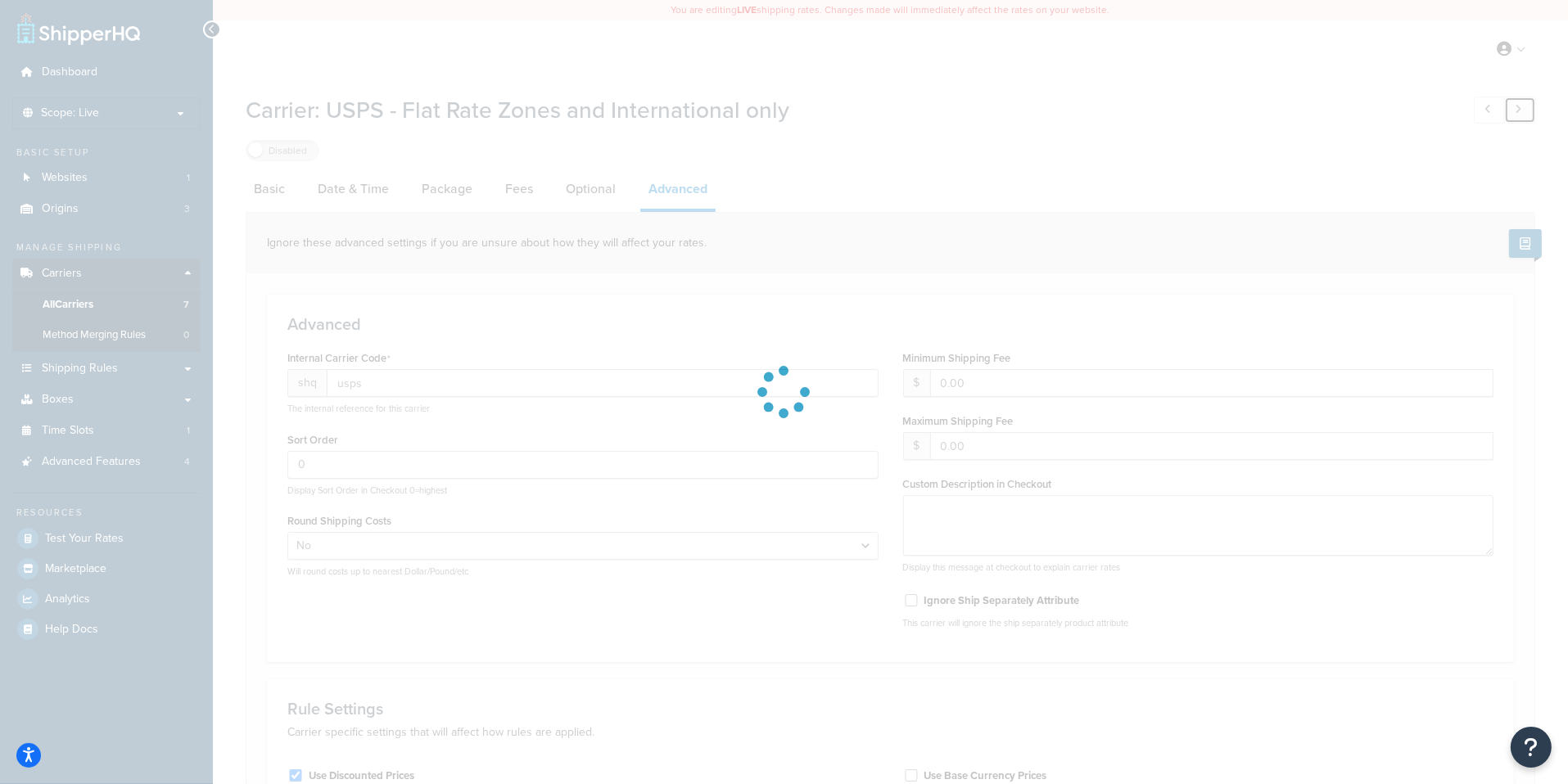
select select "25"
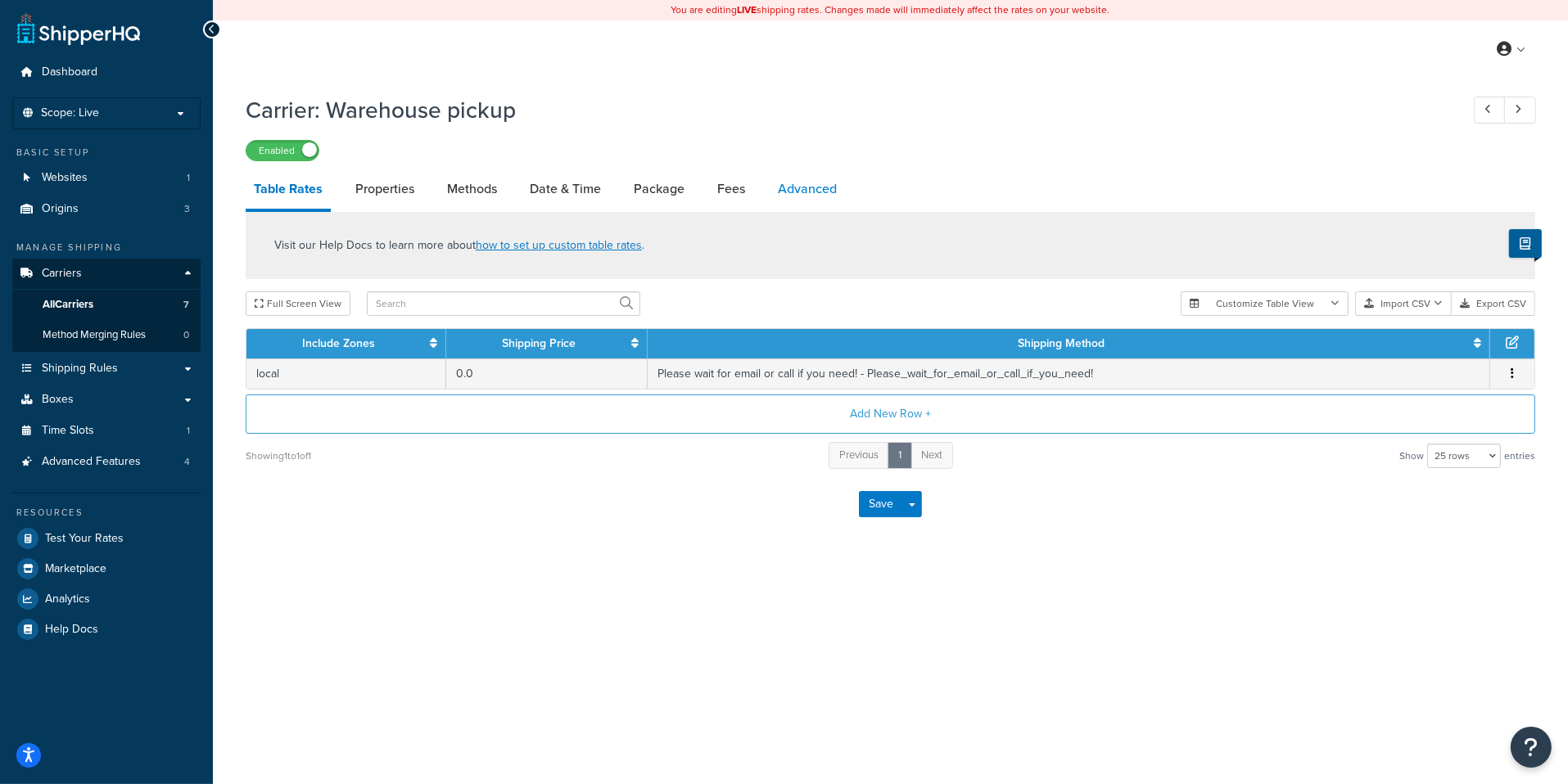
click at [821, 190] on link "Advanced" at bounding box center [807, 189] width 76 height 40
select select "false"
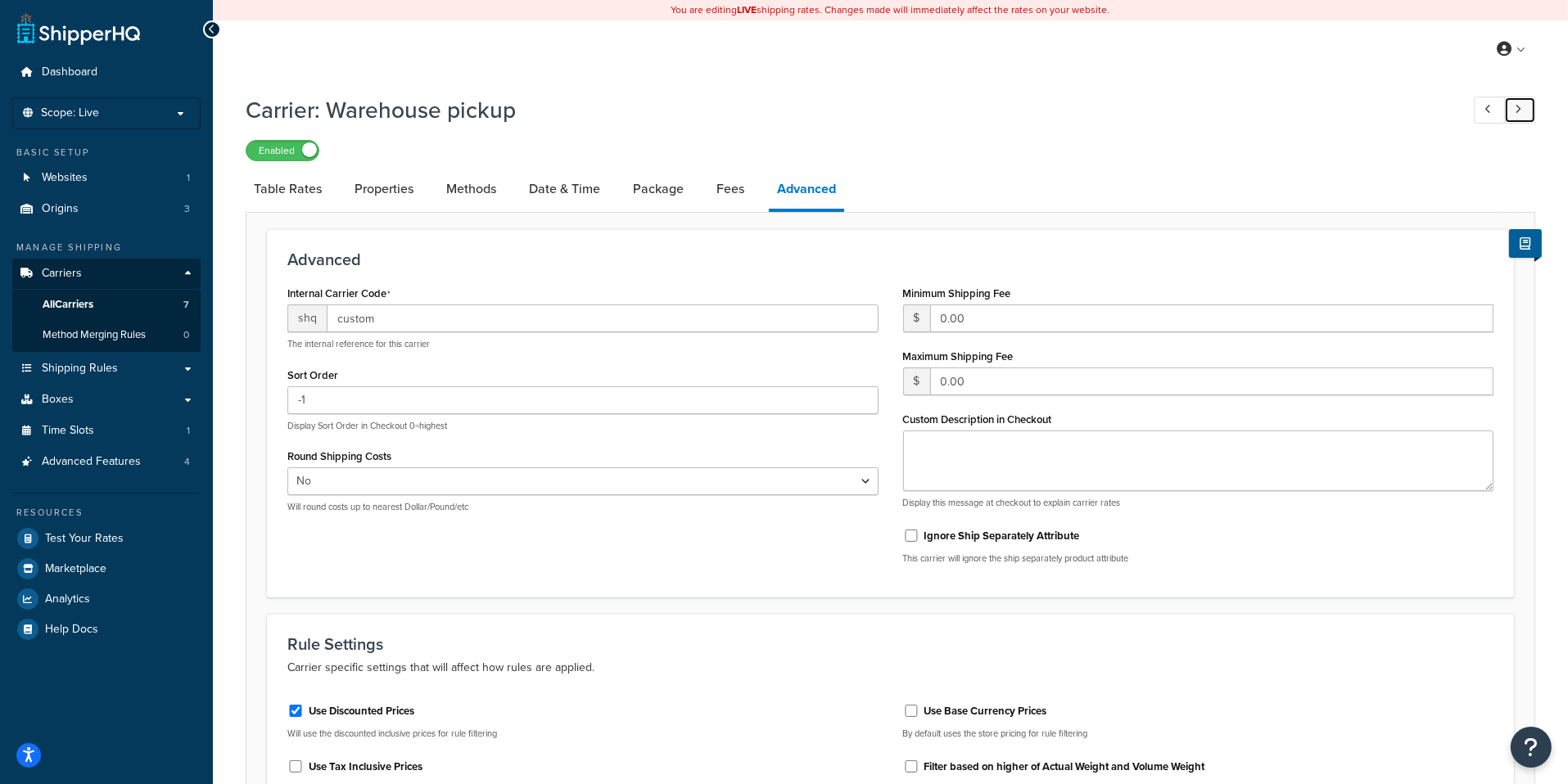
click at [1522, 118] on link at bounding box center [1520, 110] width 32 height 27
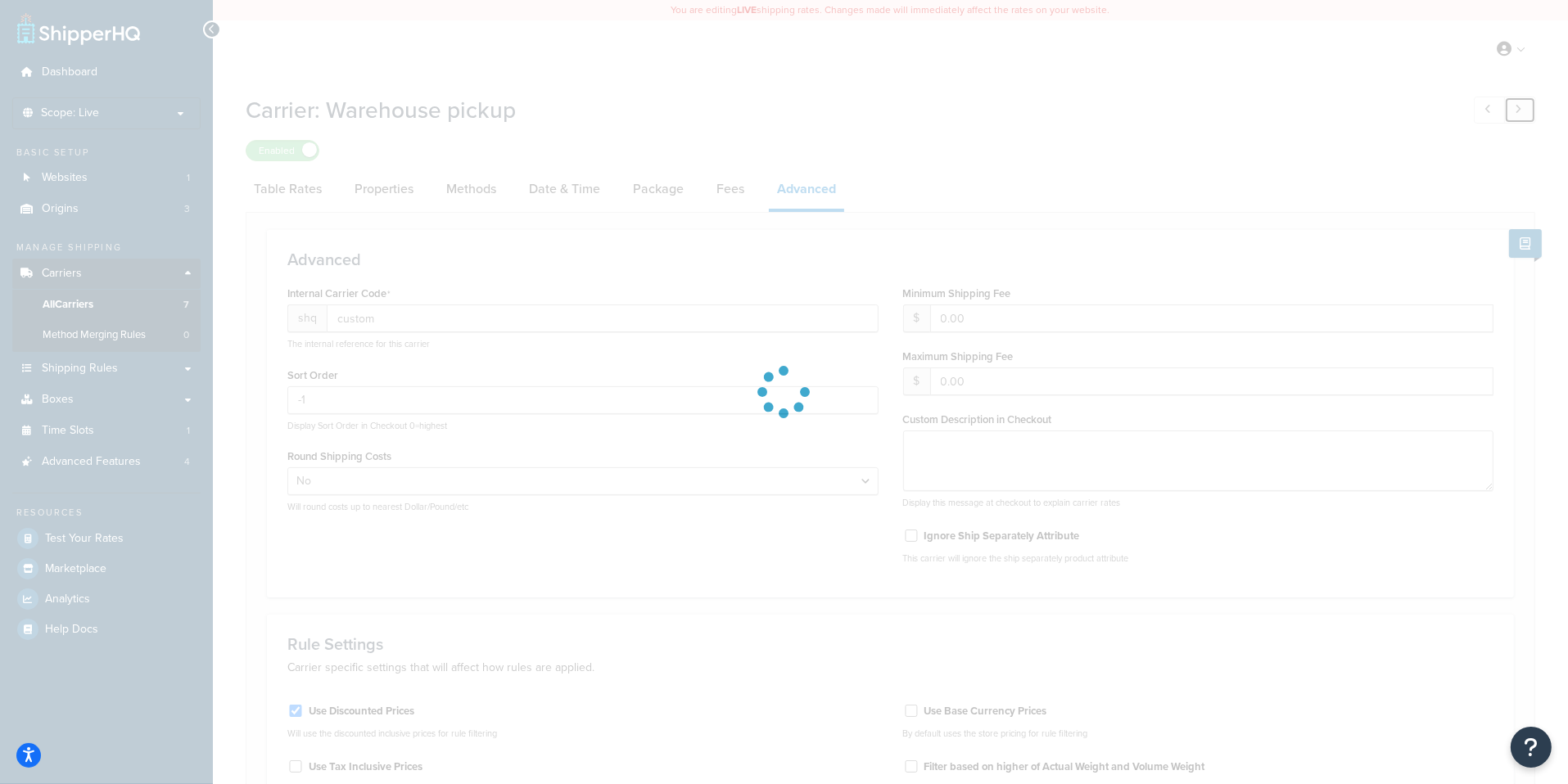
select select "flat"
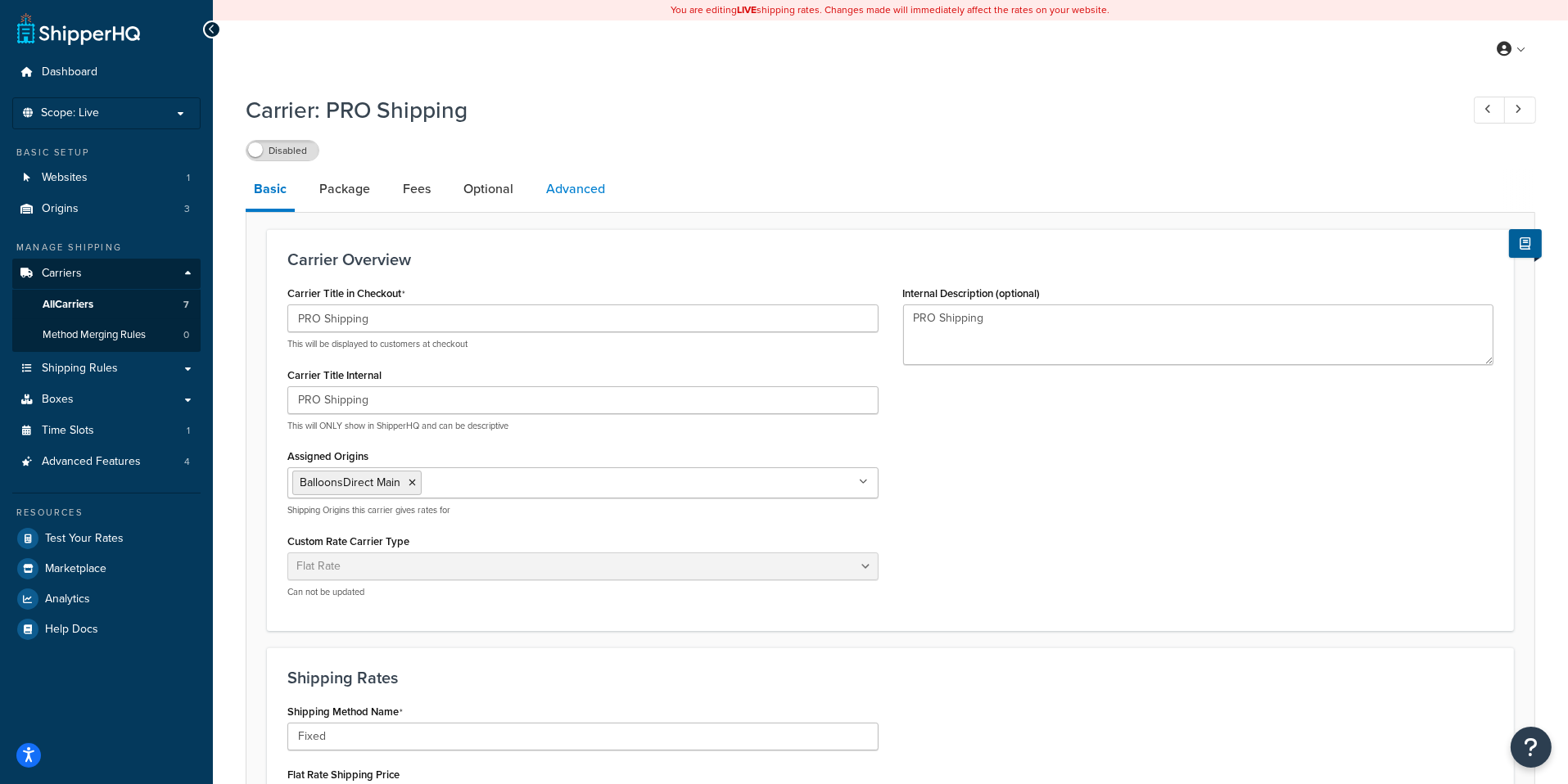
click at [551, 191] on link "Advanced" at bounding box center [575, 189] width 76 height 40
select select "false"
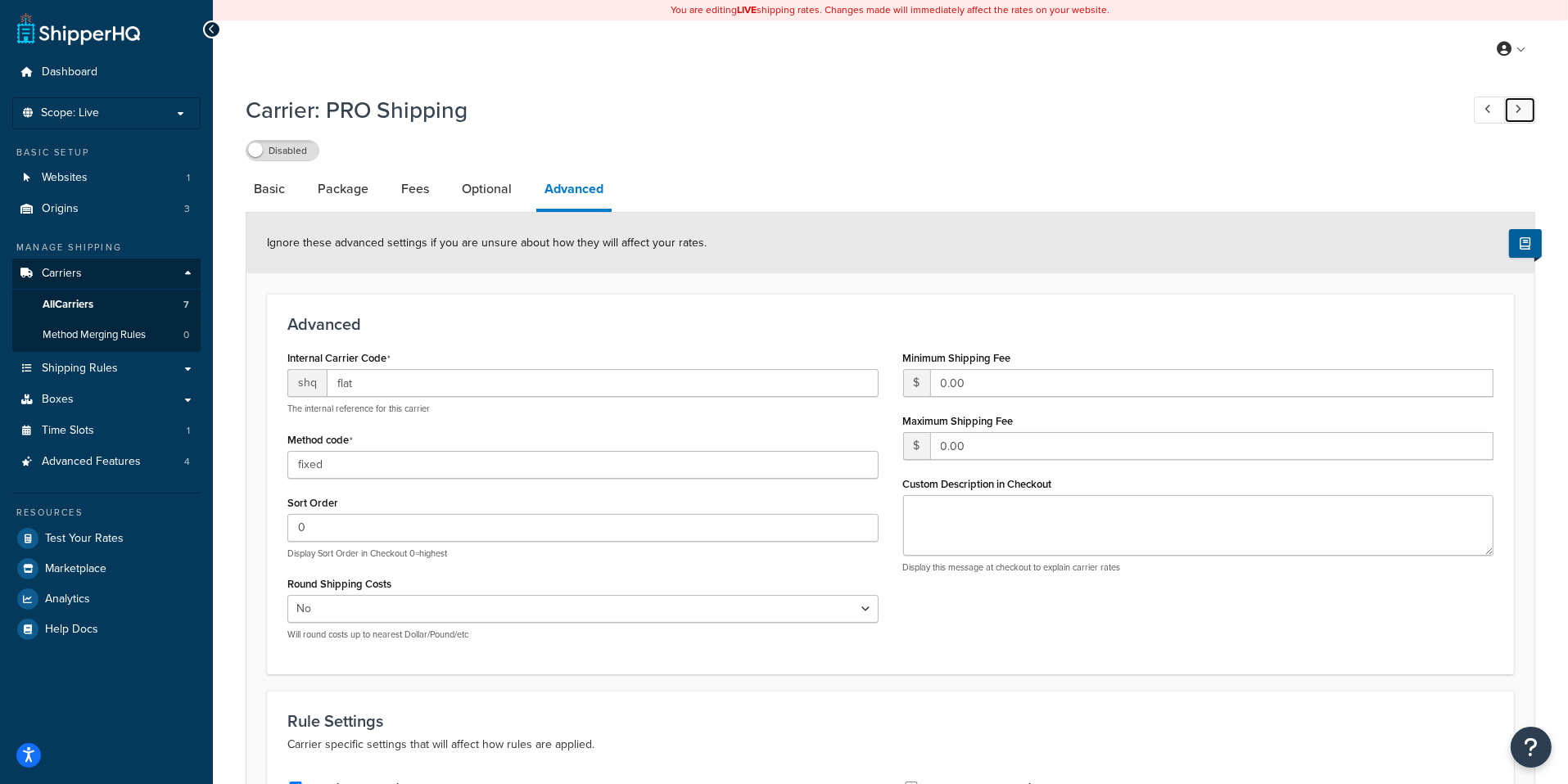
click at [1514, 110] on link at bounding box center [1520, 110] width 32 height 27
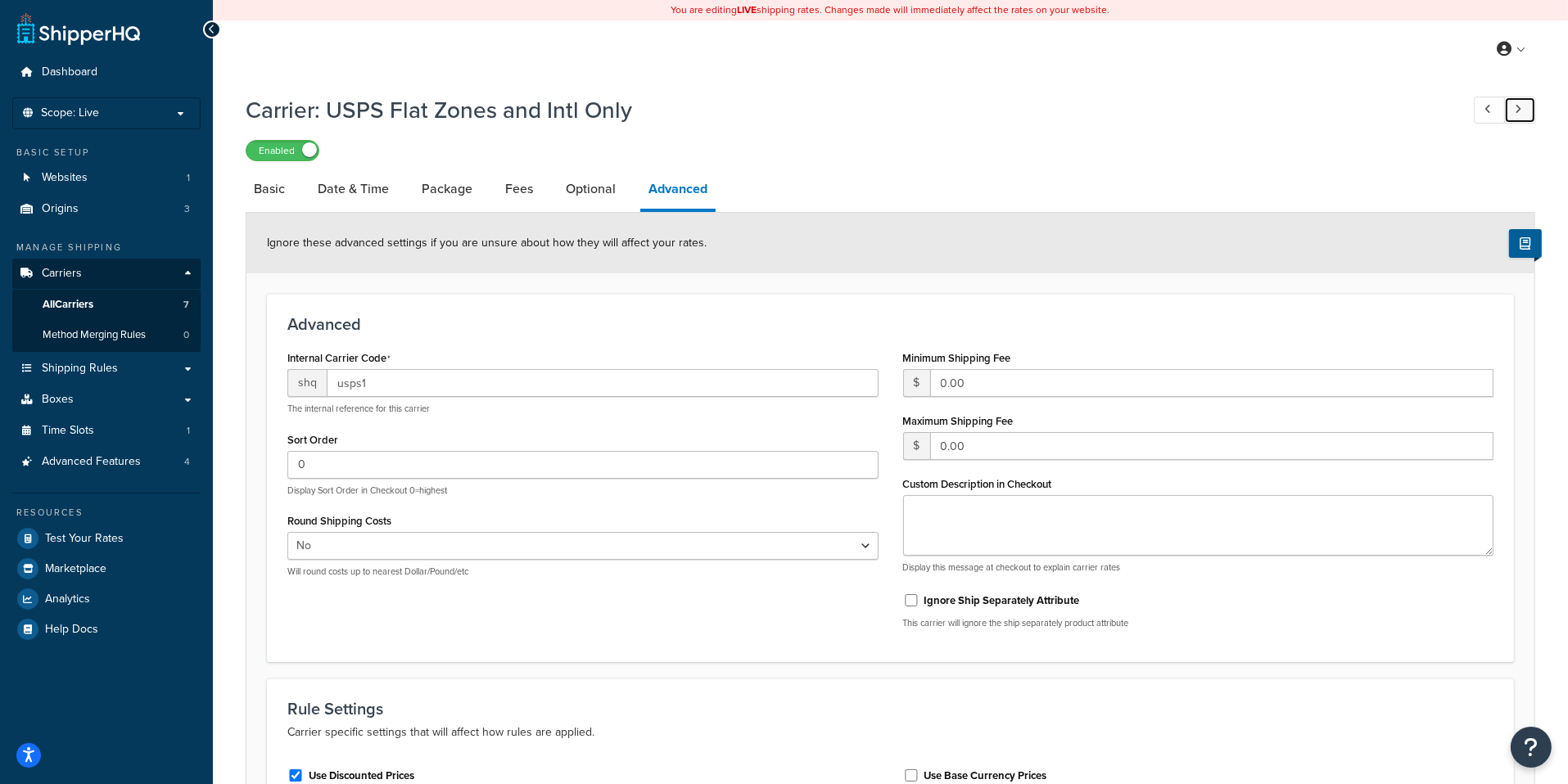
click at [1508, 109] on link at bounding box center [1520, 110] width 32 height 27
click at [1524, 116] on link at bounding box center [1520, 110] width 32 height 27
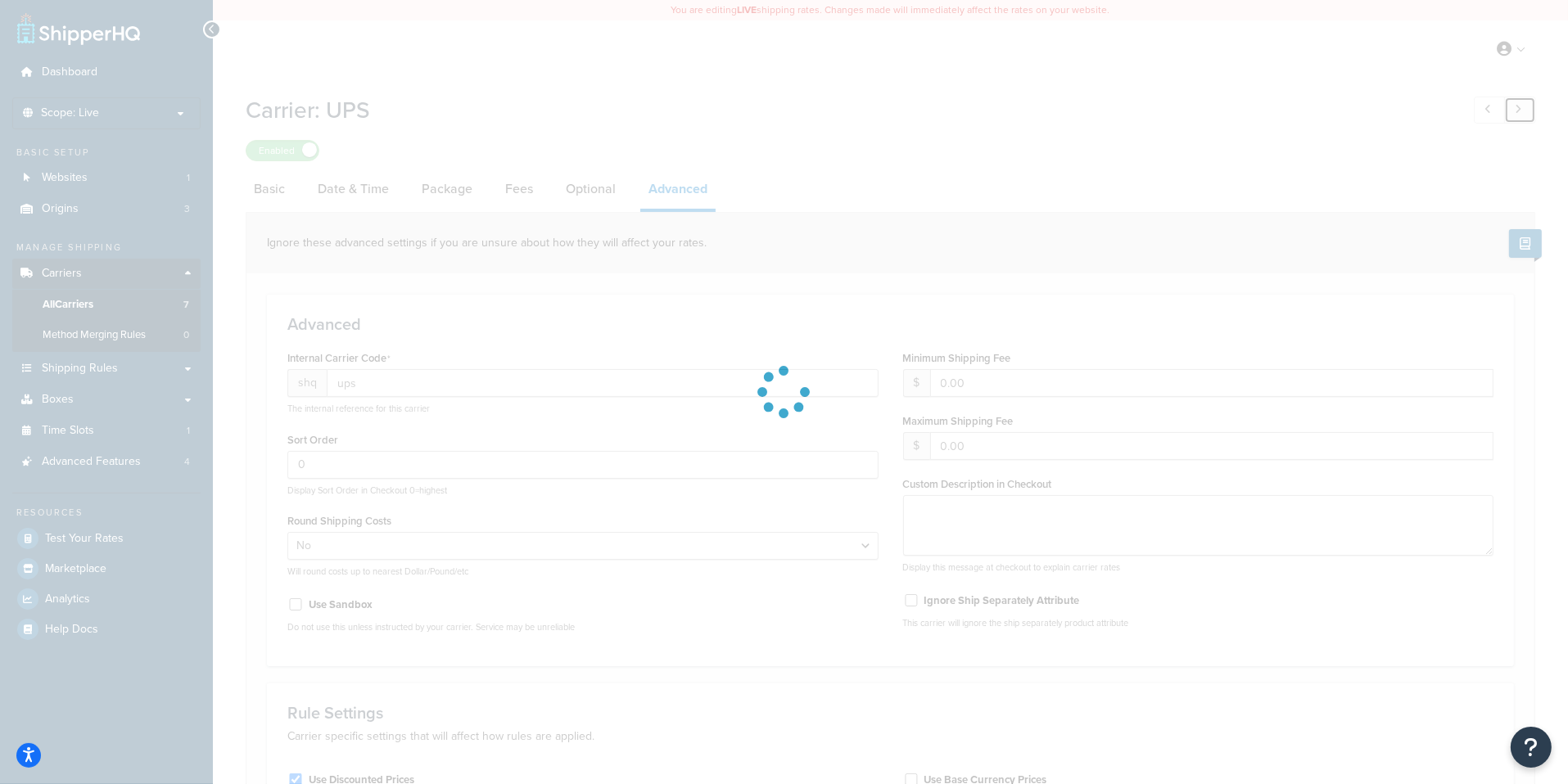
type input "fedex1"
type input "5"
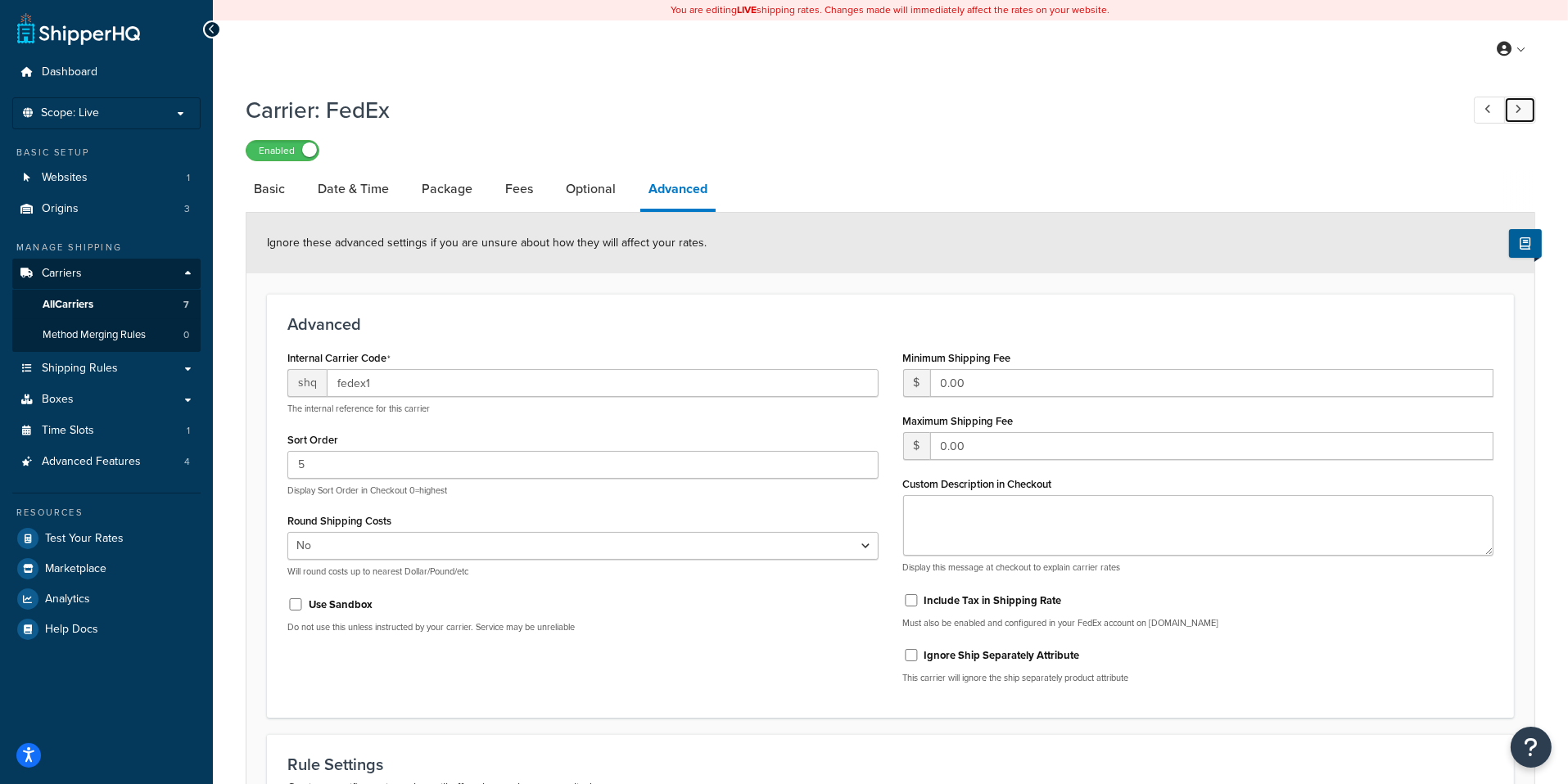
click at [1524, 115] on link at bounding box center [1520, 110] width 32 height 27
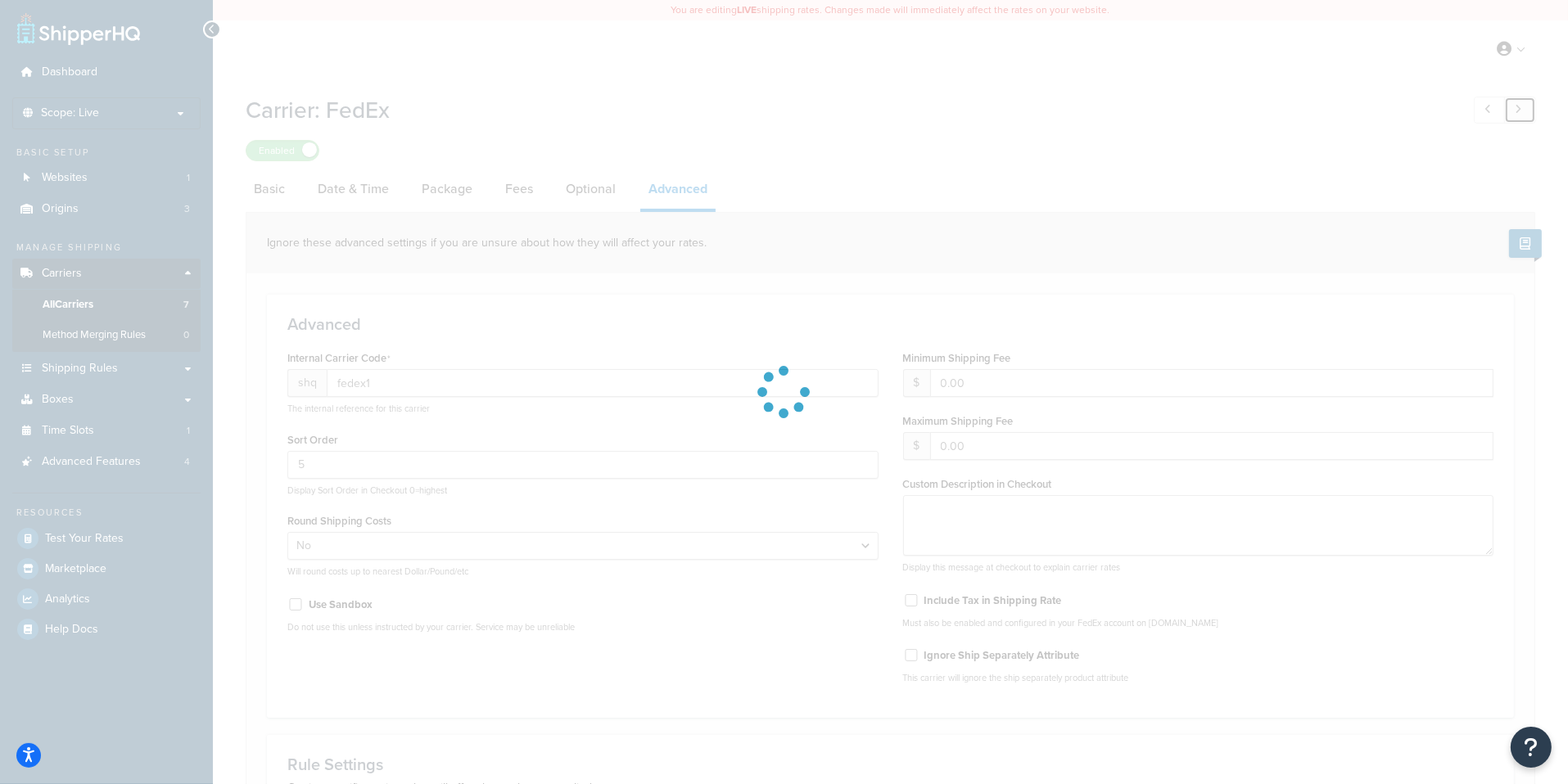
type input "free3"
type input "0"
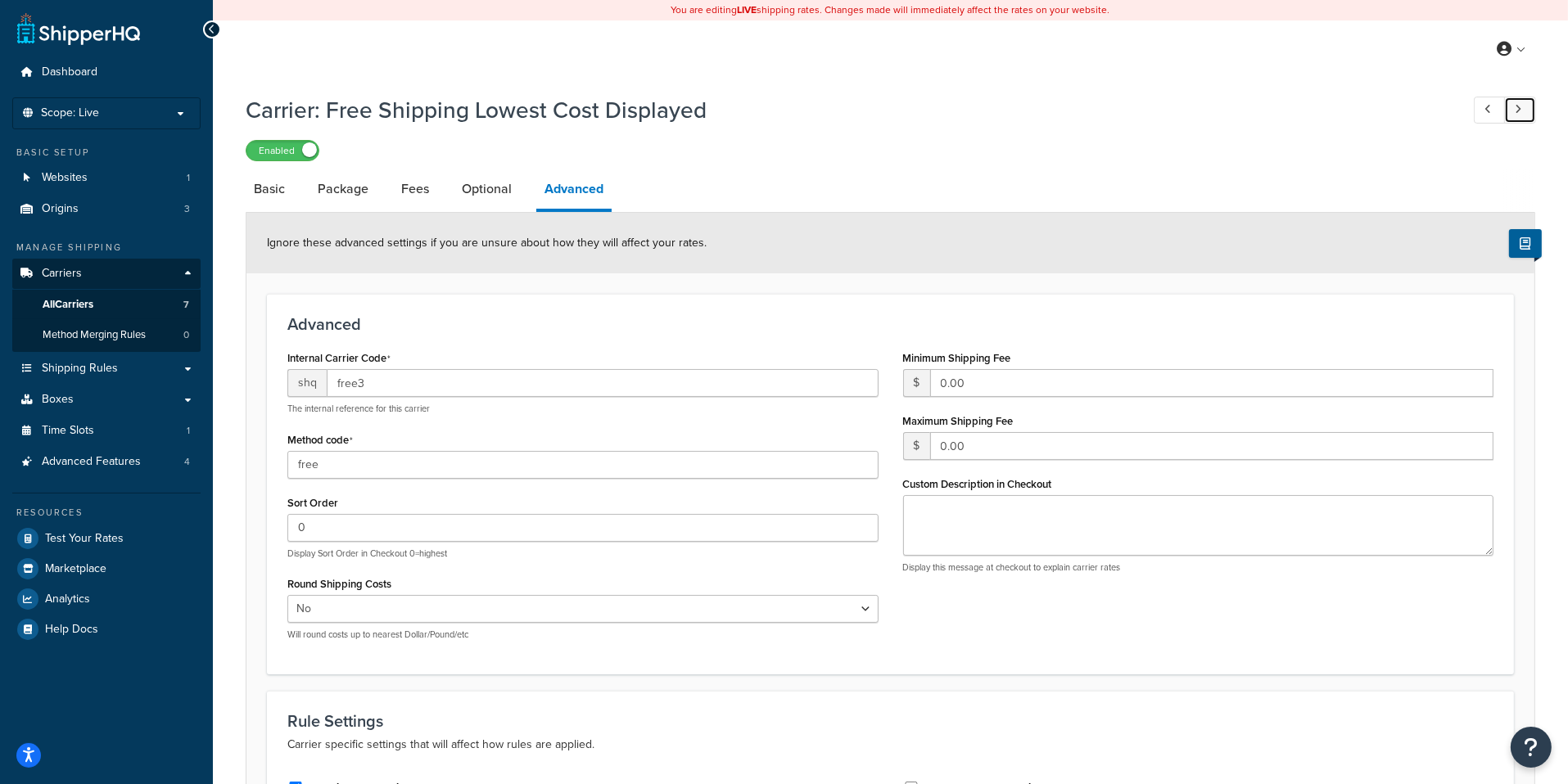
click at [1524, 115] on link at bounding box center [1520, 110] width 32 height 27
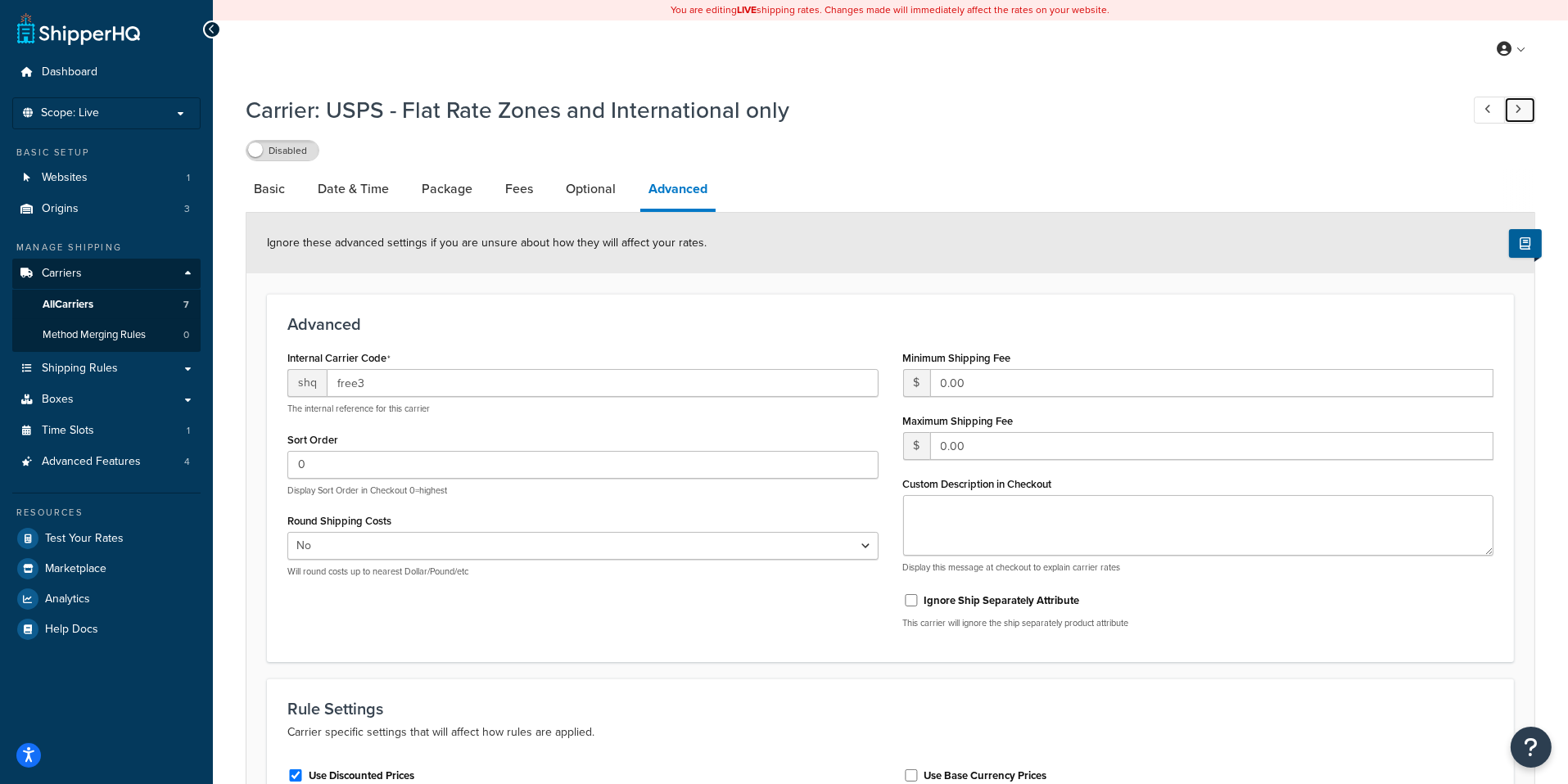
type input "usps"
click at [1524, 115] on link at bounding box center [1520, 110] width 32 height 27
select select "25"
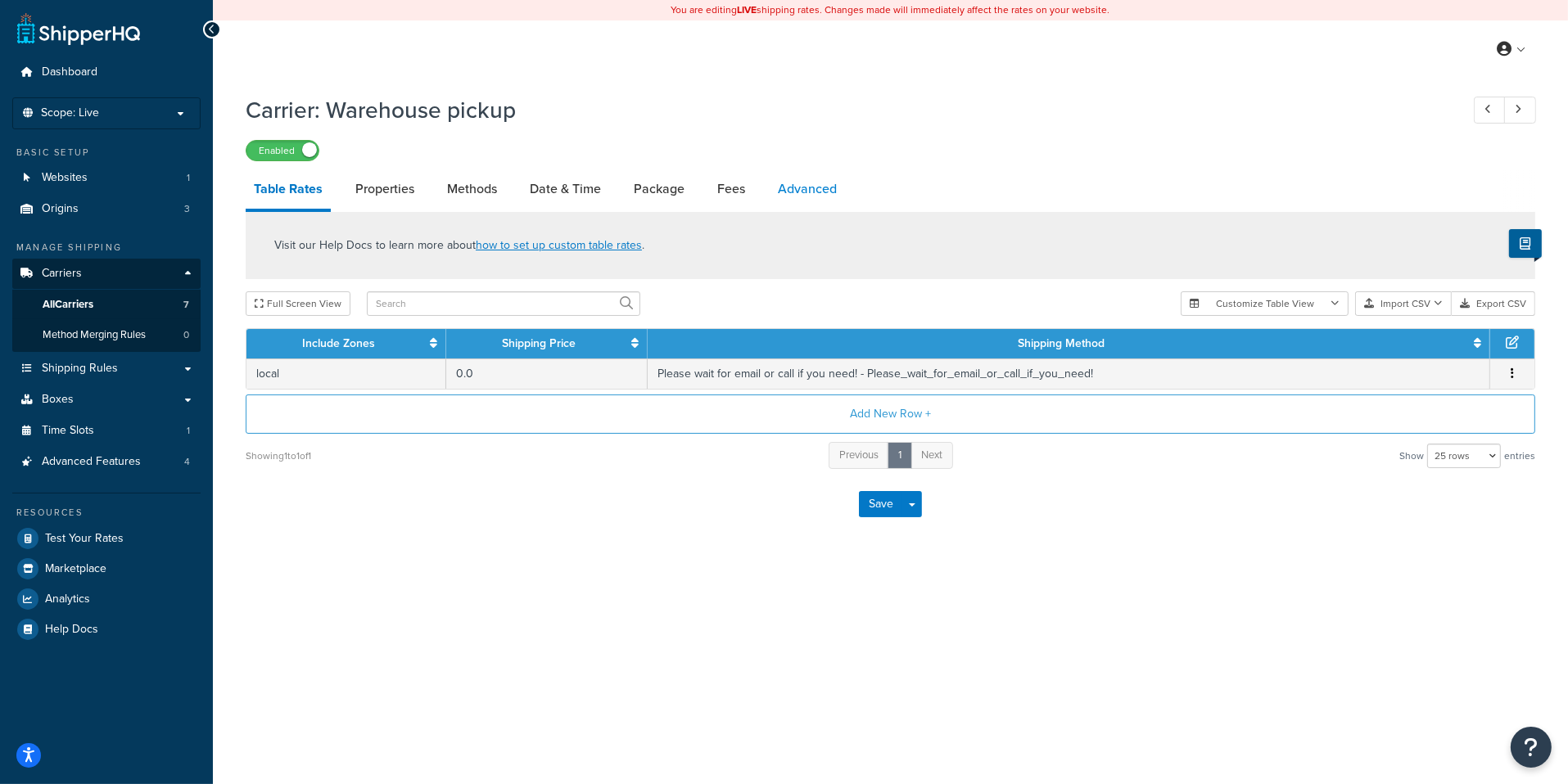
click at [809, 193] on link "Advanced" at bounding box center [807, 189] width 76 height 40
select select "false"
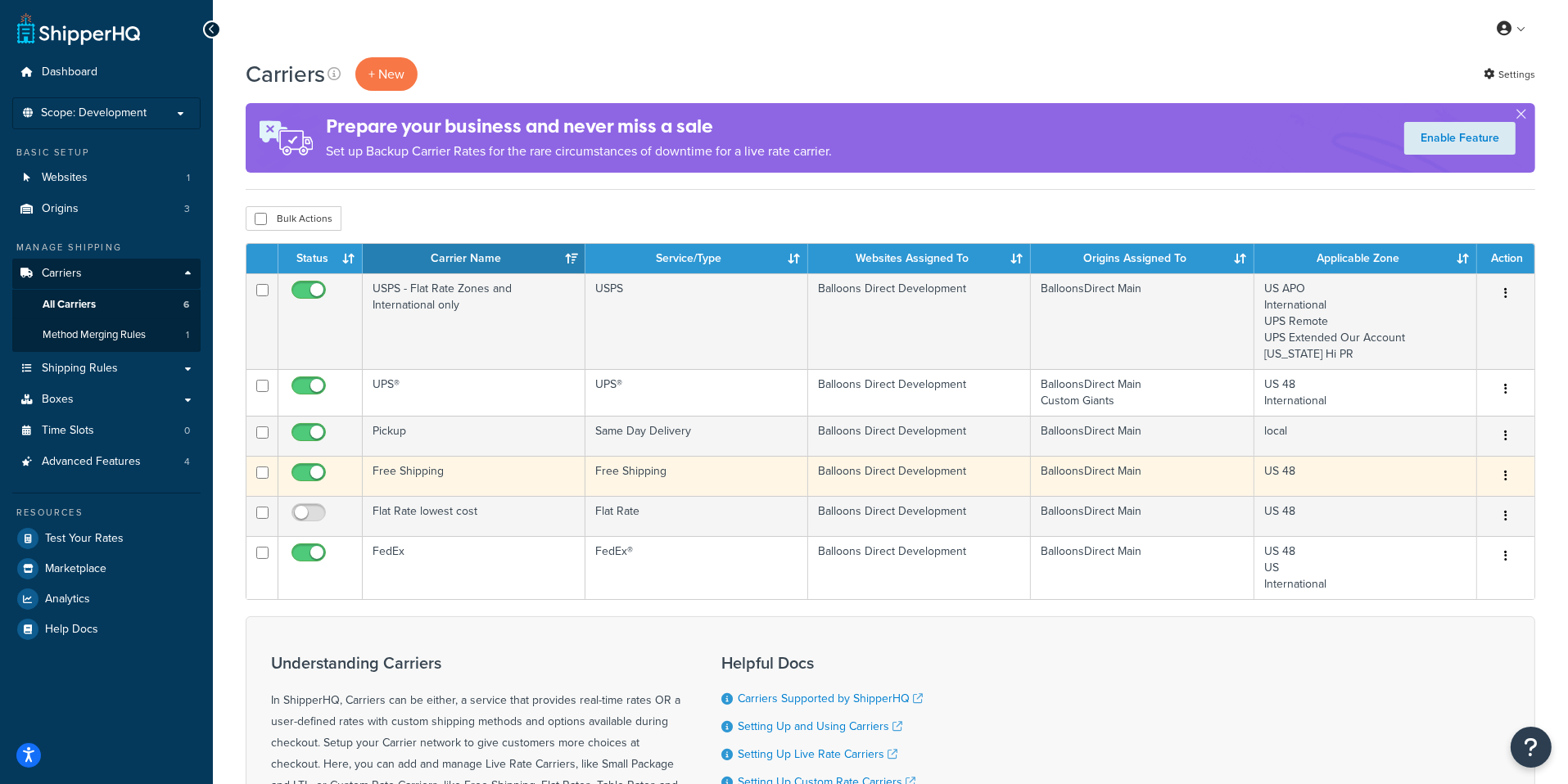
click at [469, 482] on td "Free Shipping" at bounding box center [473, 476] width 222 height 40
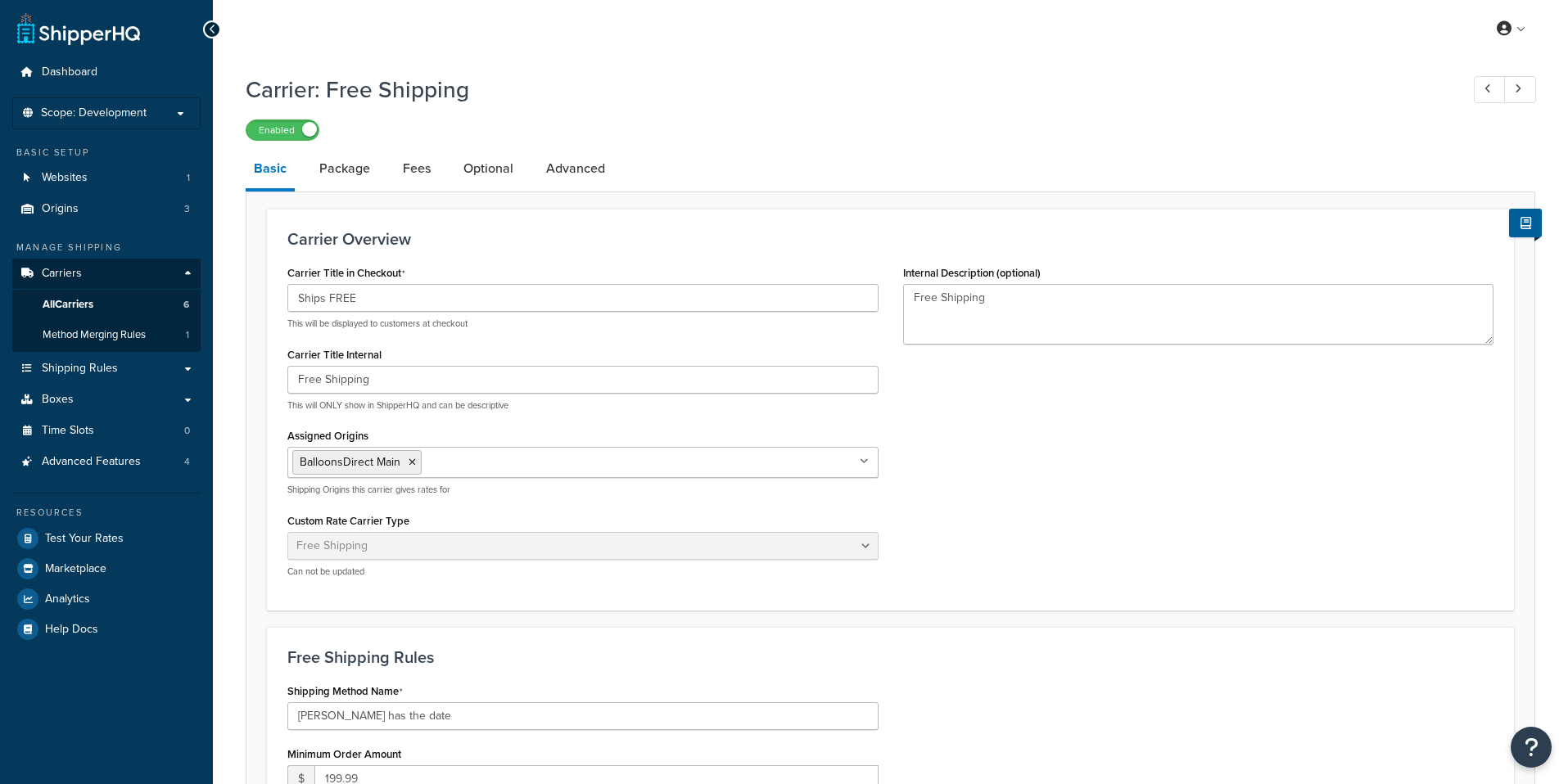
select select "free"
click at [565, 200] on div "Carrier Overview Carrier Title in Checkout Ships FREE This will be displayed to…" at bounding box center [890, 635] width 1290 height 888
click at [566, 182] on link "Advanced" at bounding box center [575, 168] width 76 height 40
select select "false"
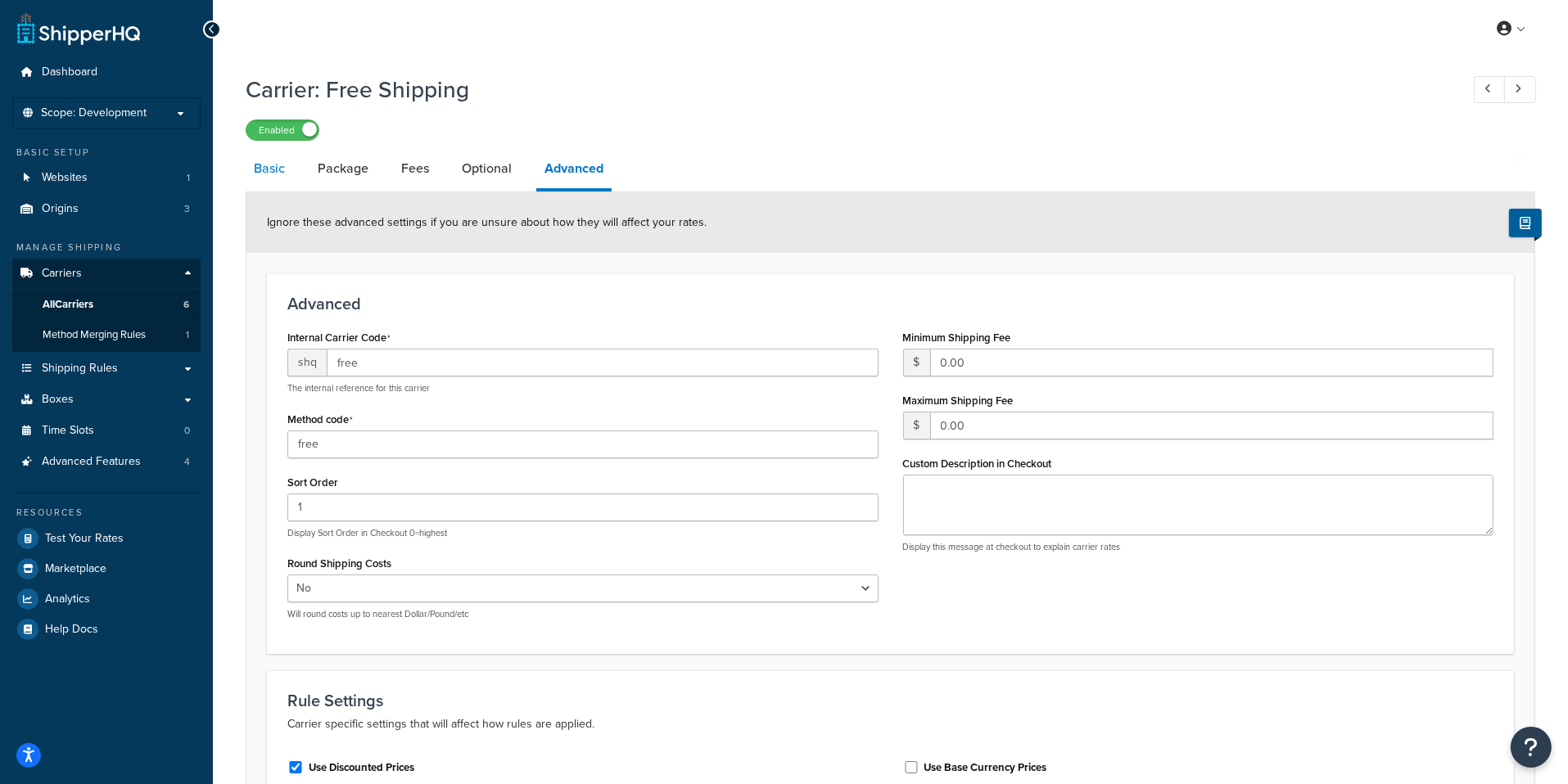
click at [287, 183] on link "Basic" at bounding box center [270, 168] width 47 height 40
select select "free"
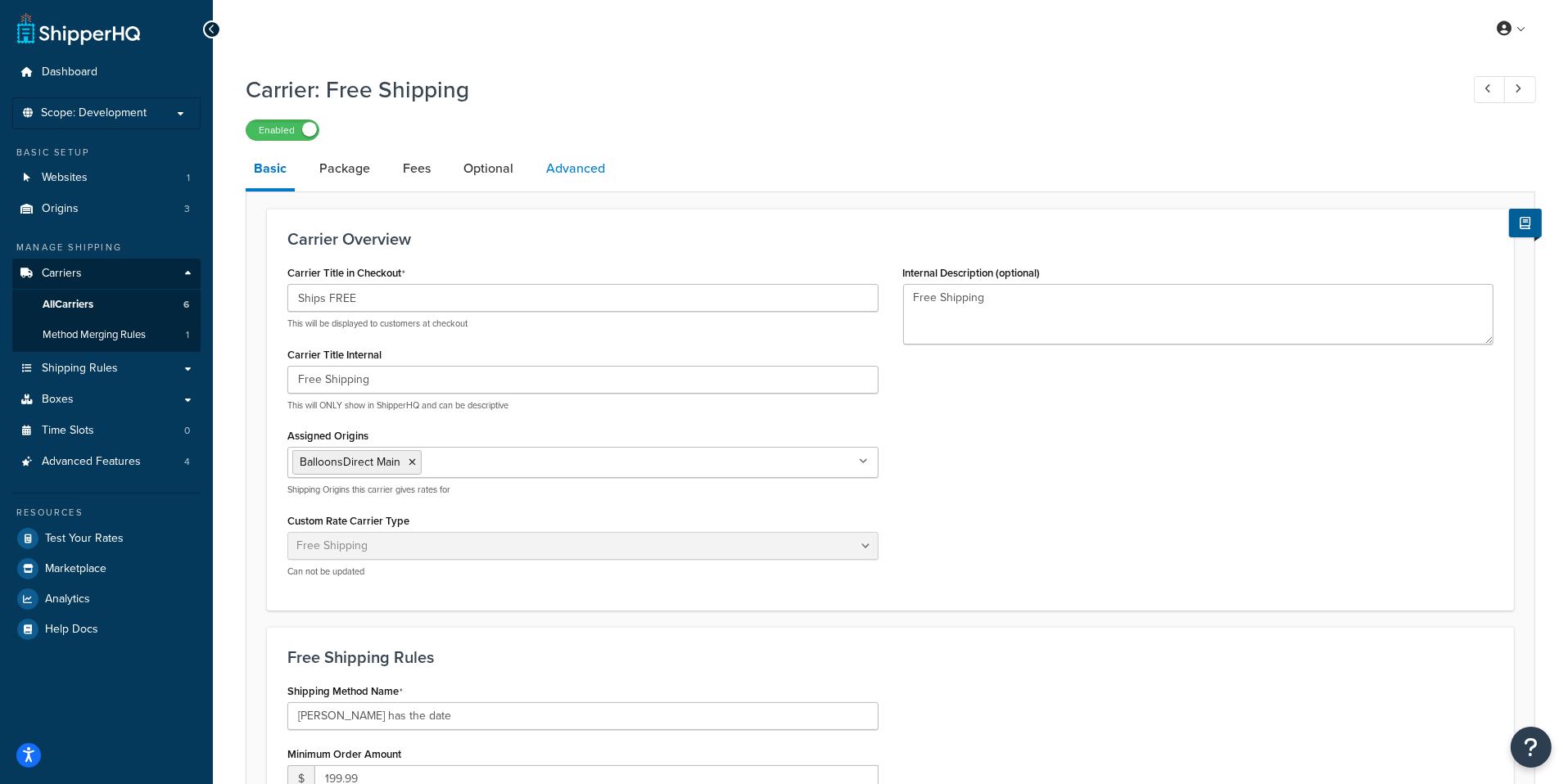
click at [606, 188] on link "Advanced" at bounding box center [575, 168] width 76 height 40
select select "false"
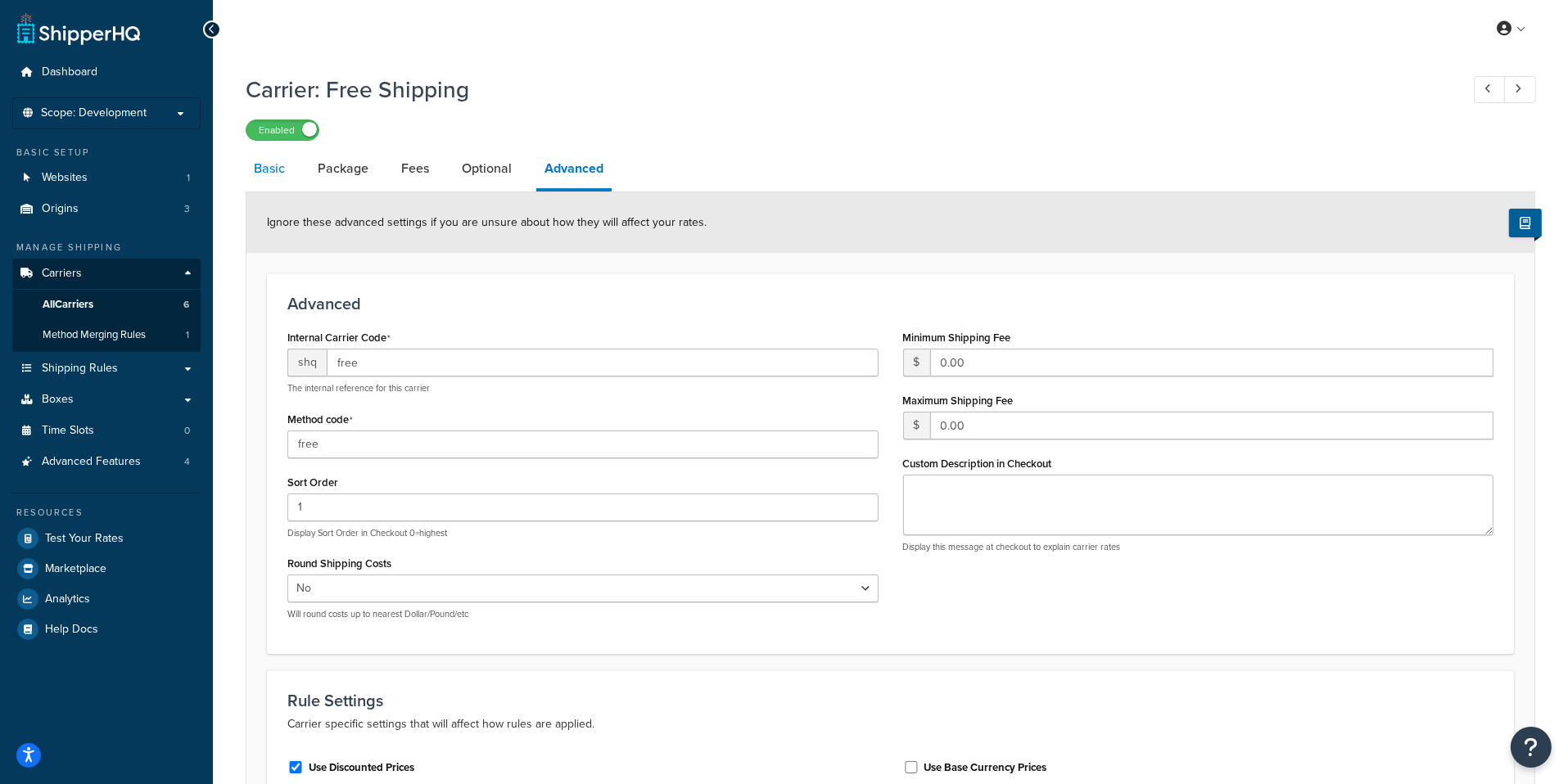
click at [276, 185] on link "Basic" at bounding box center [270, 168] width 47 height 40
select select "free"
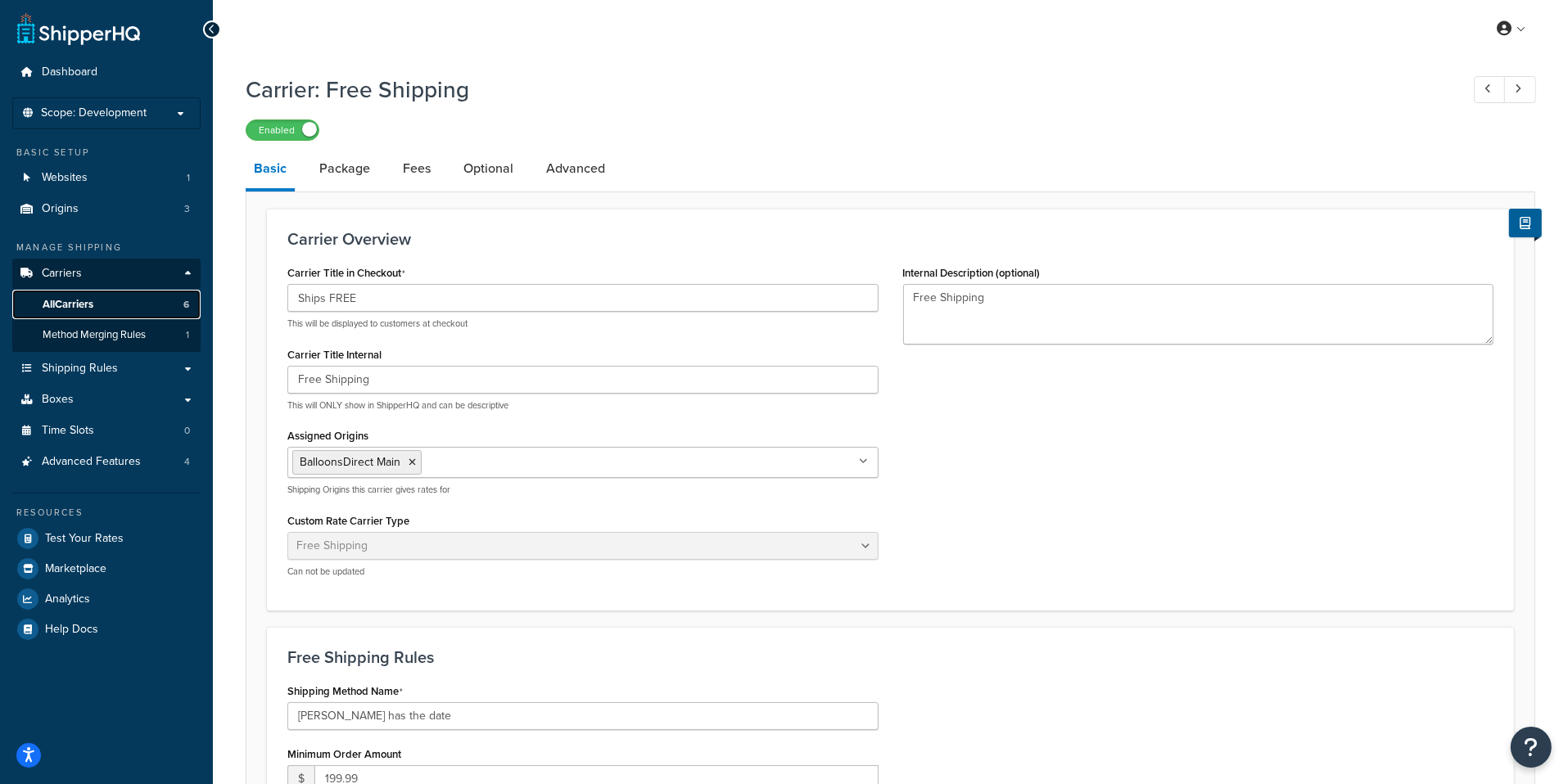
click at [138, 310] on link "All Carriers 6" at bounding box center [106, 305] width 188 height 30
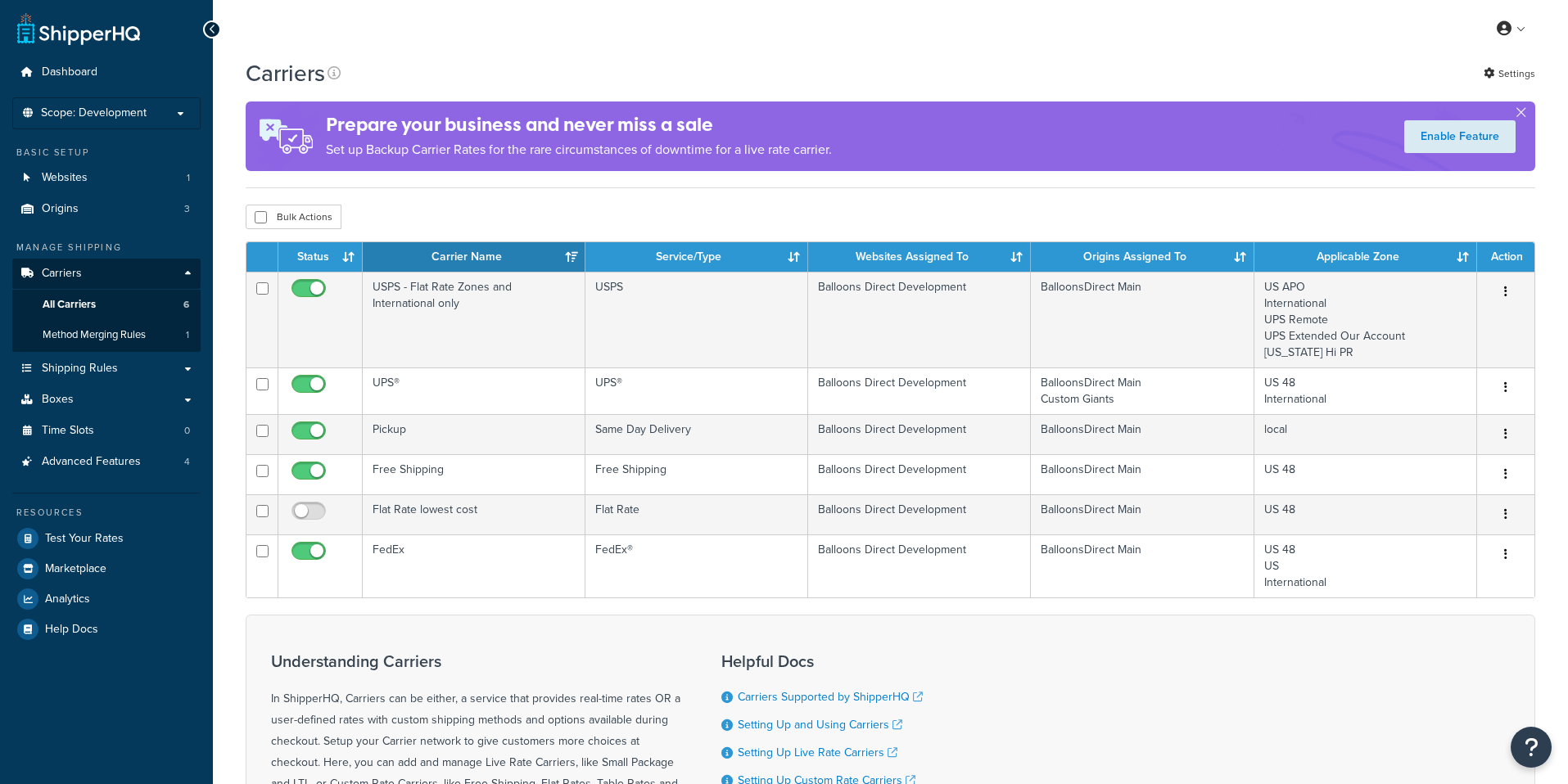
scroll to position [56, 0]
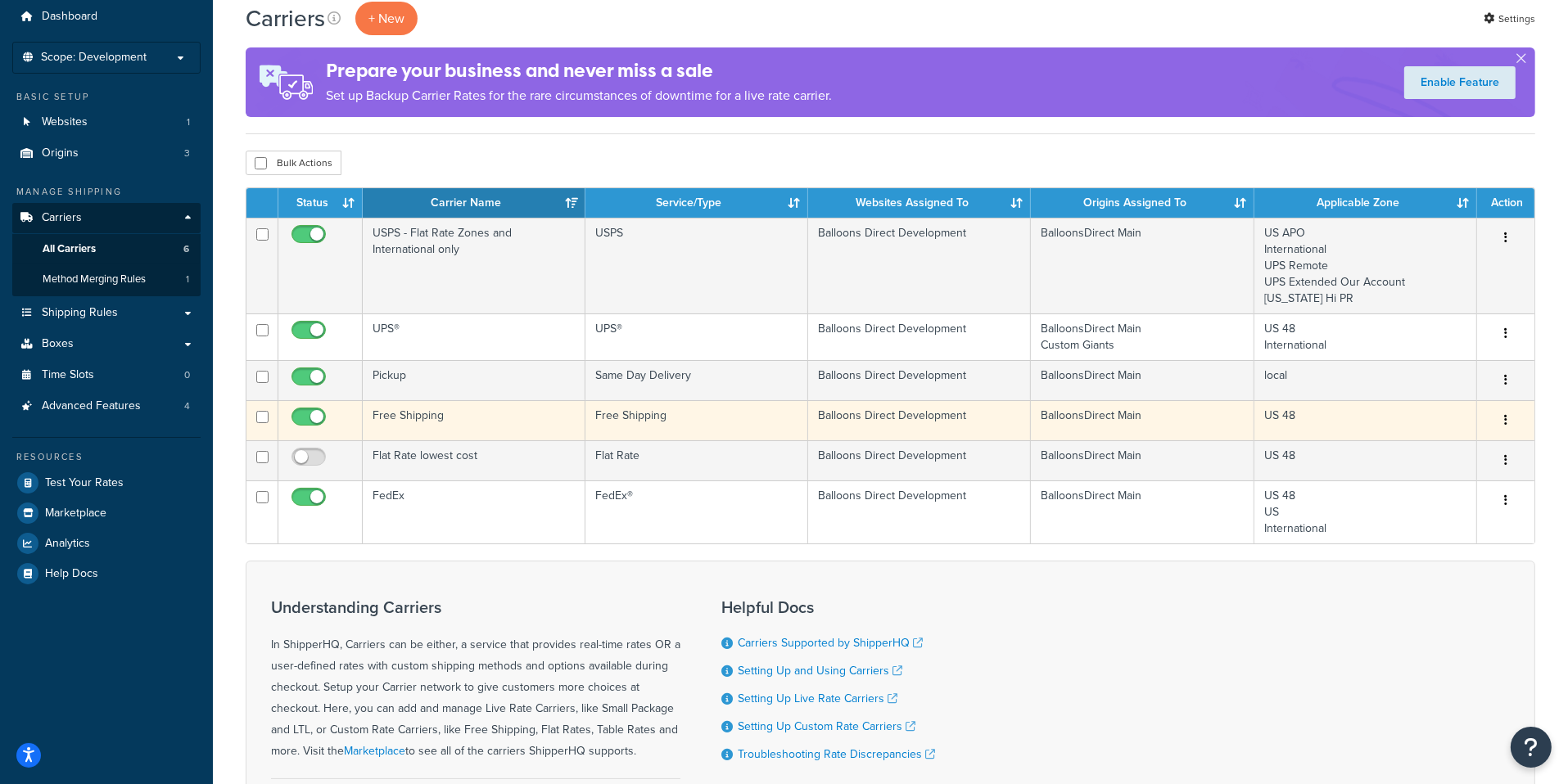
click at [313, 416] on input "checkbox" at bounding box center [311, 421] width 45 height 21
checkbox input "false"
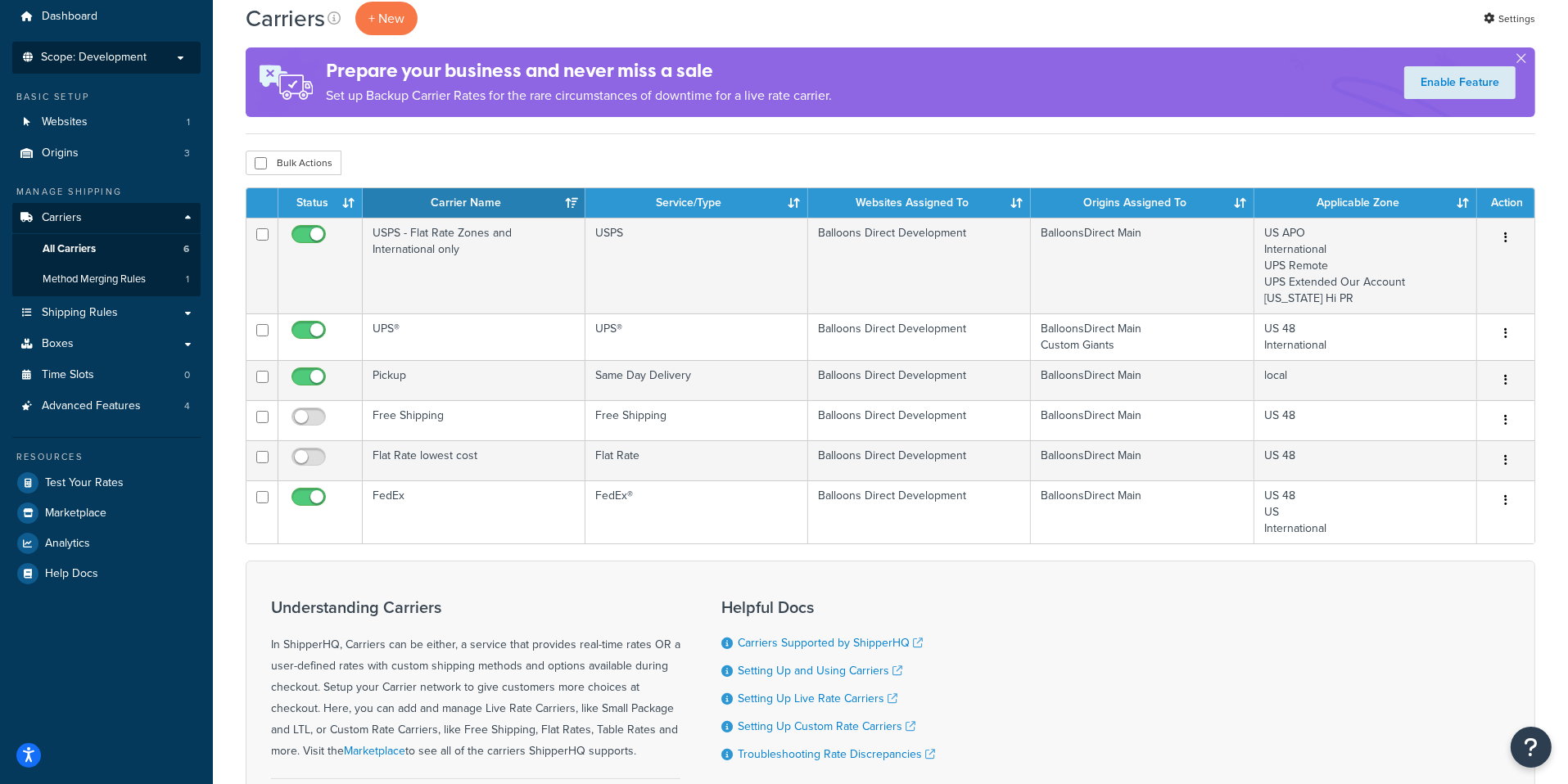
click at [127, 67] on li "Scope: Development Live Integration Test" at bounding box center [106, 58] width 188 height 32
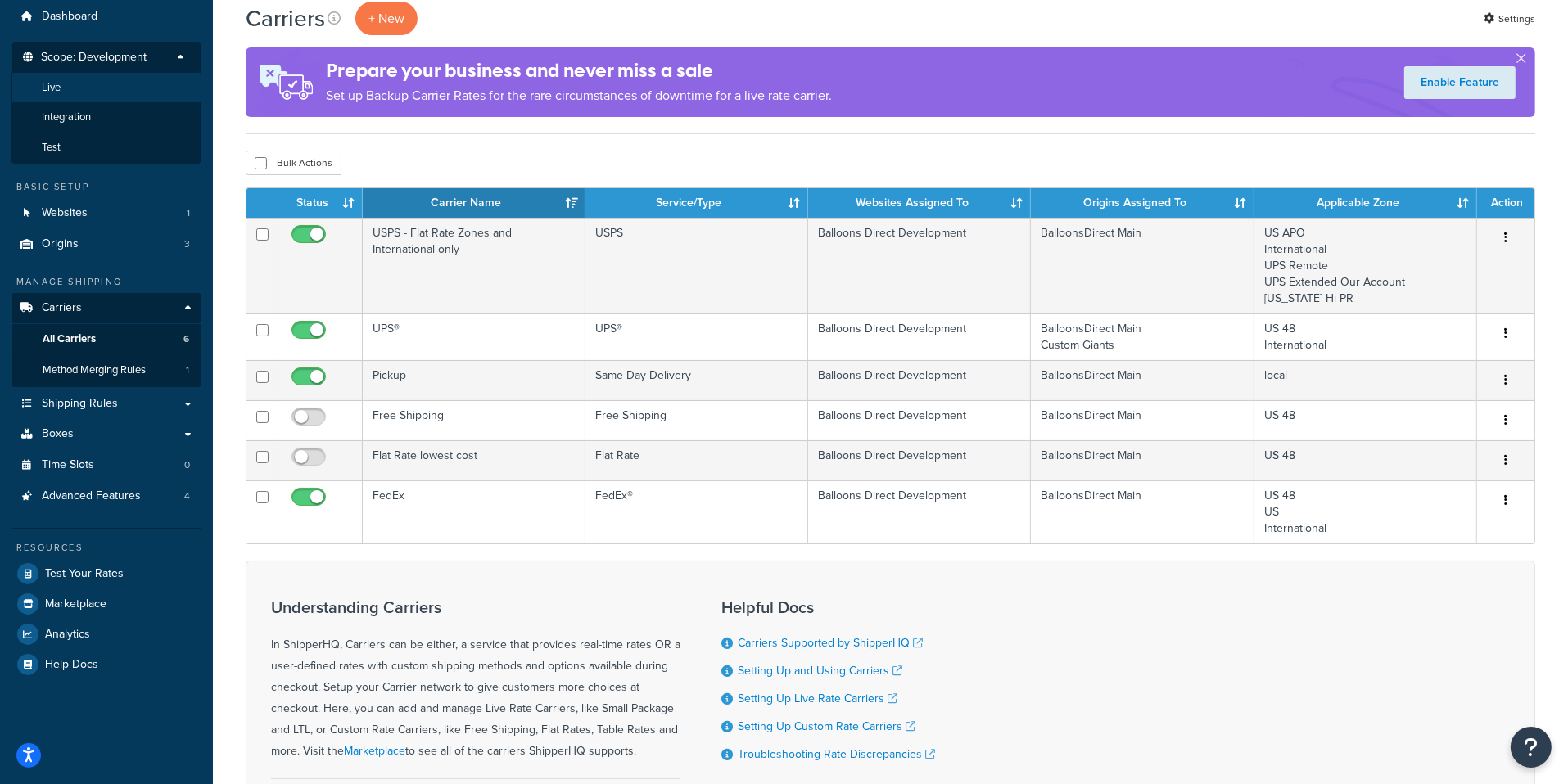
click at [98, 101] on ul "Live Integration Test" at bounding box center [106, 117] width 190 height 90
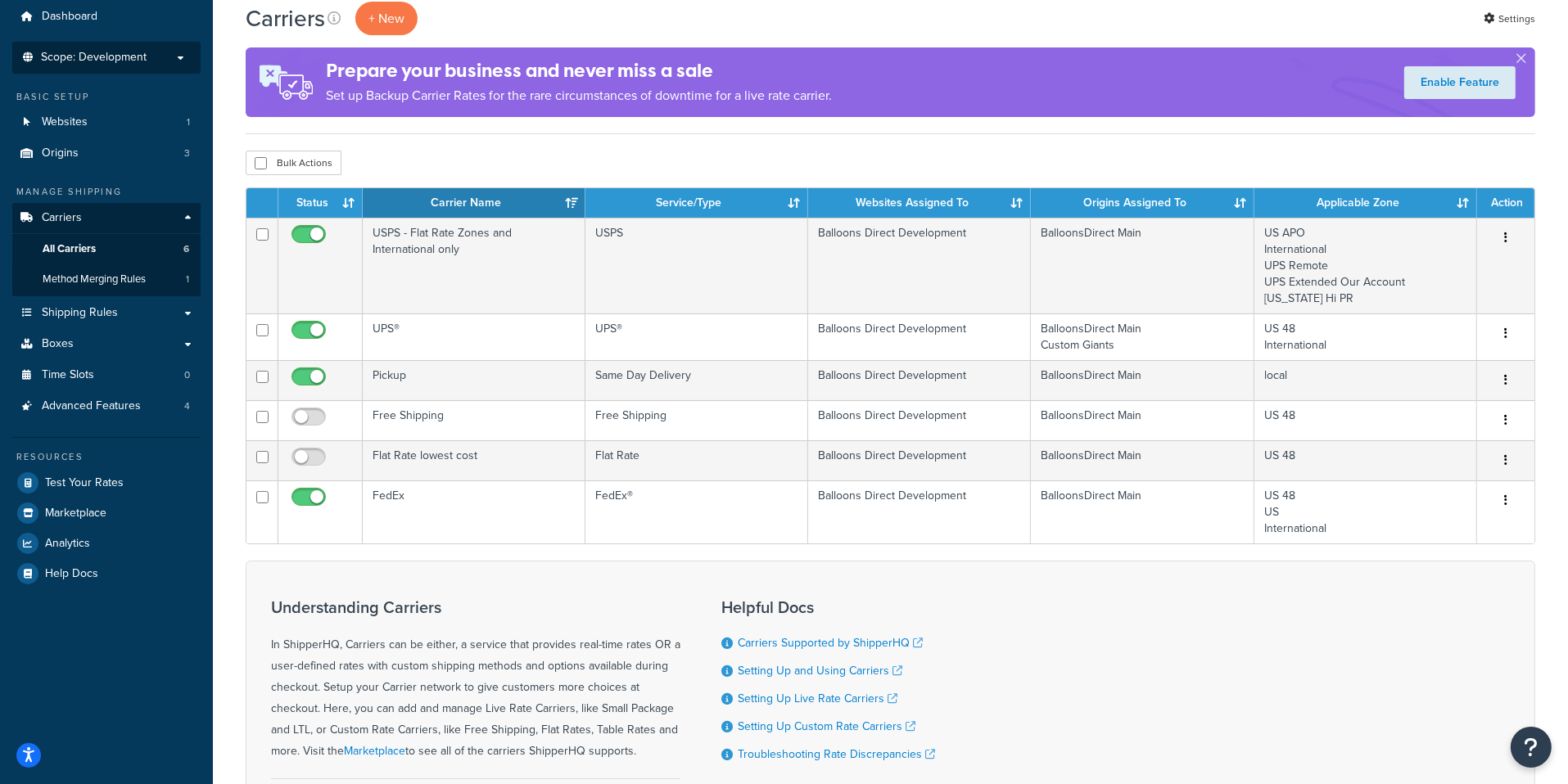
click at [108, 61] on span "Scope: Development" at bounding box center [94, 58] width 106 height 14
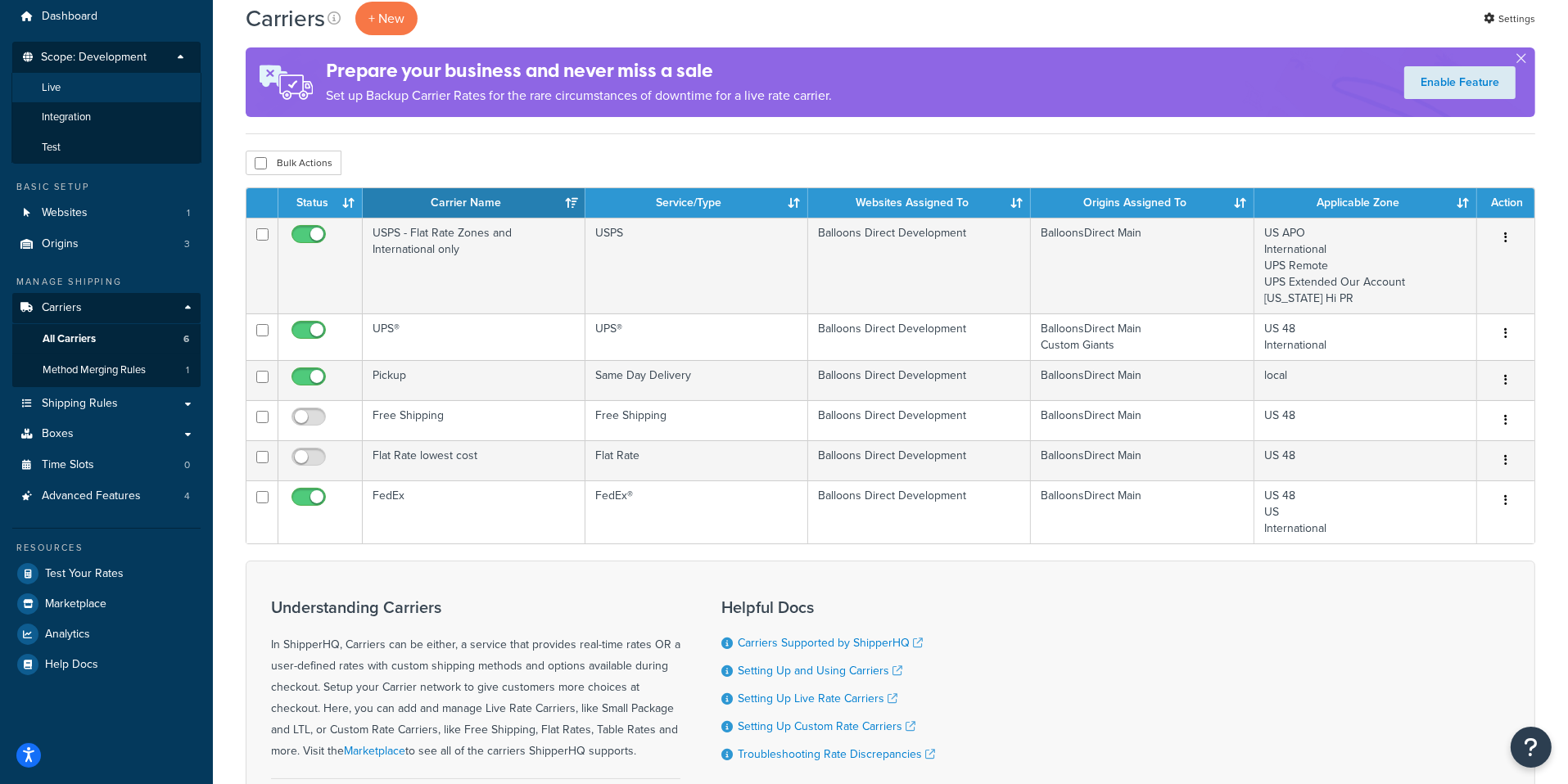
click at [116, 94] on li "Live" at bounding box center [106, 88] width 190 height 30
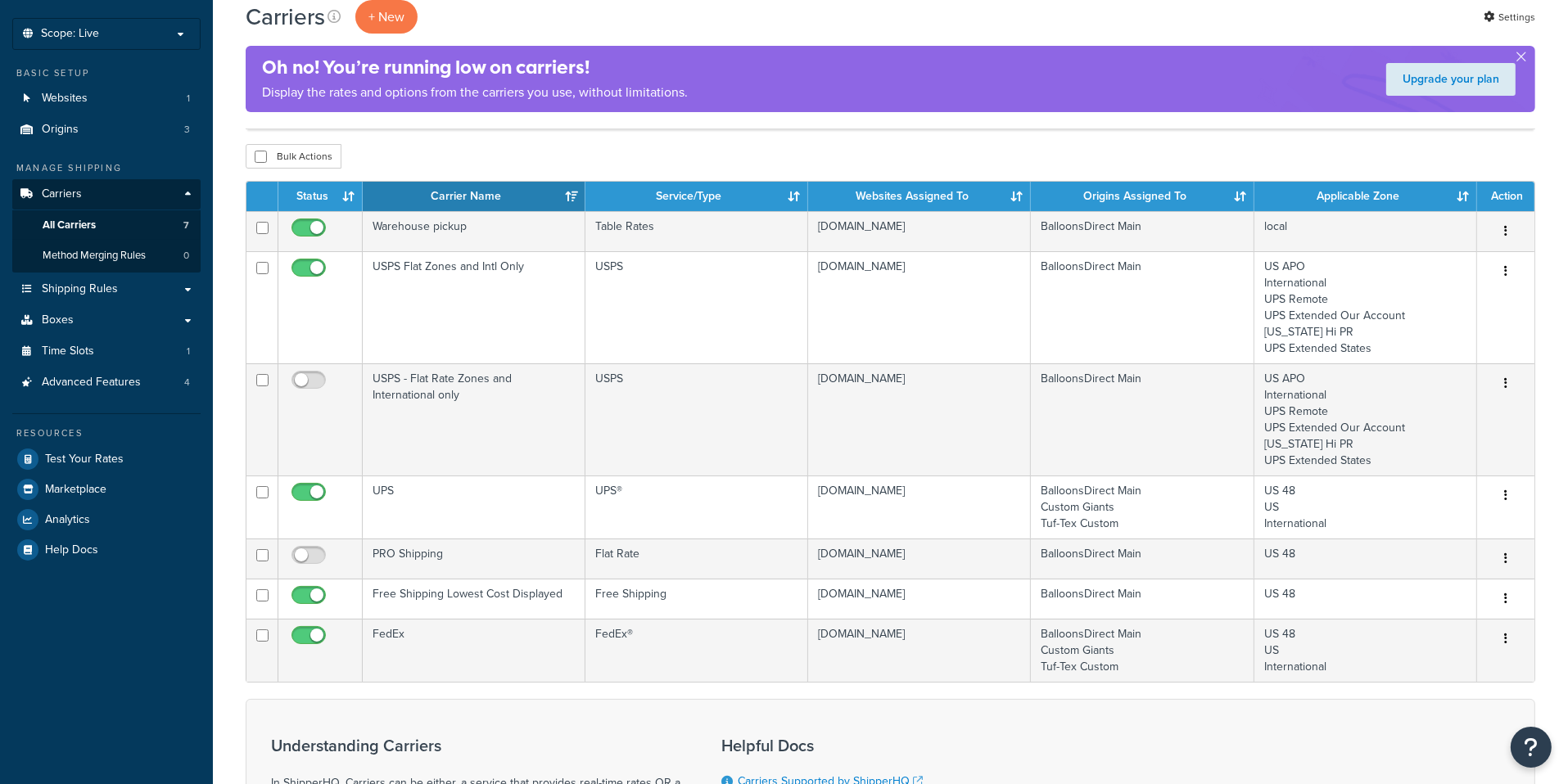
scroll to position [86, 0]
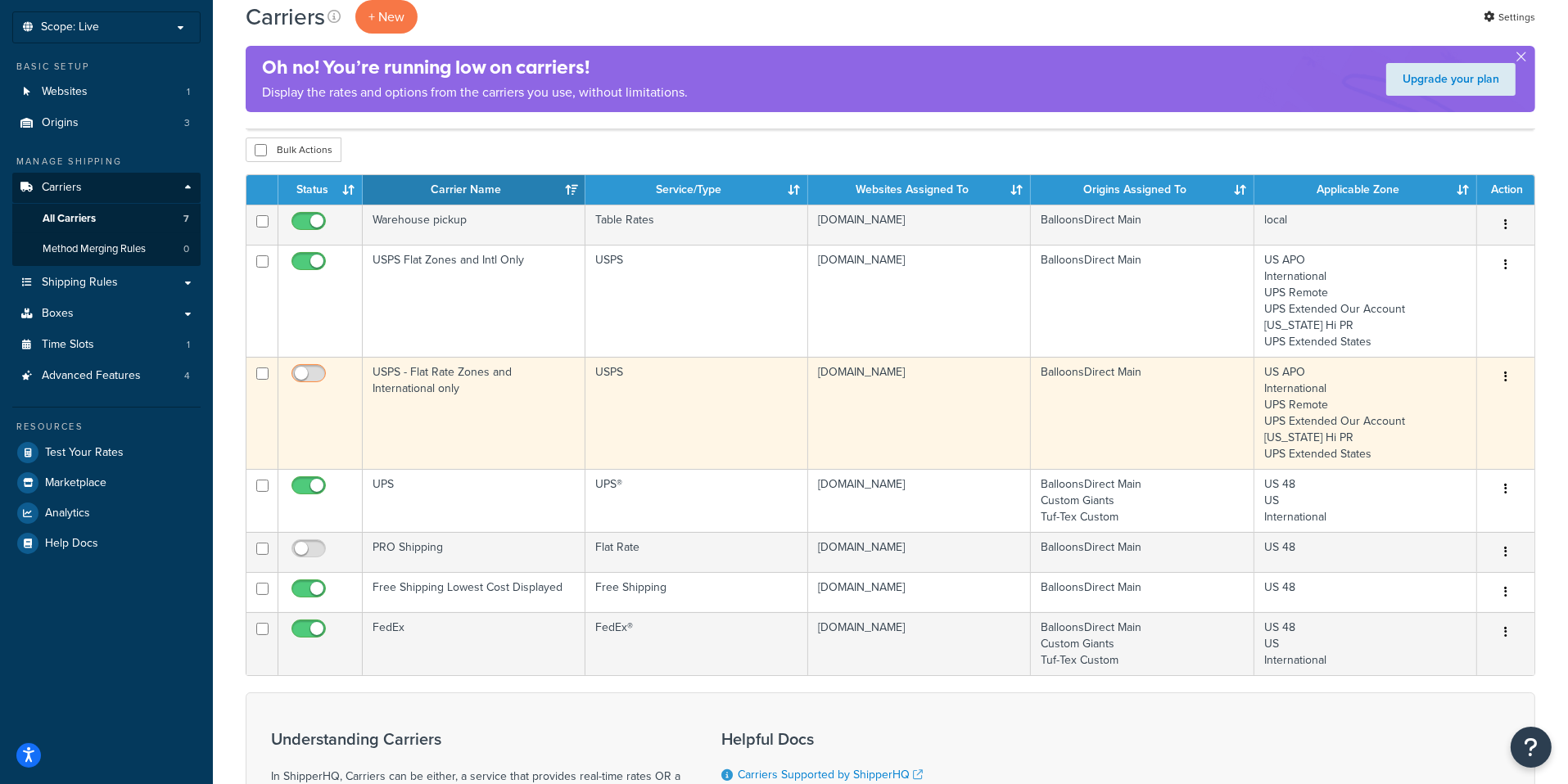
click at [316, 377] on input "checkbox" at bounding box center [311, 377] width 45 height 21
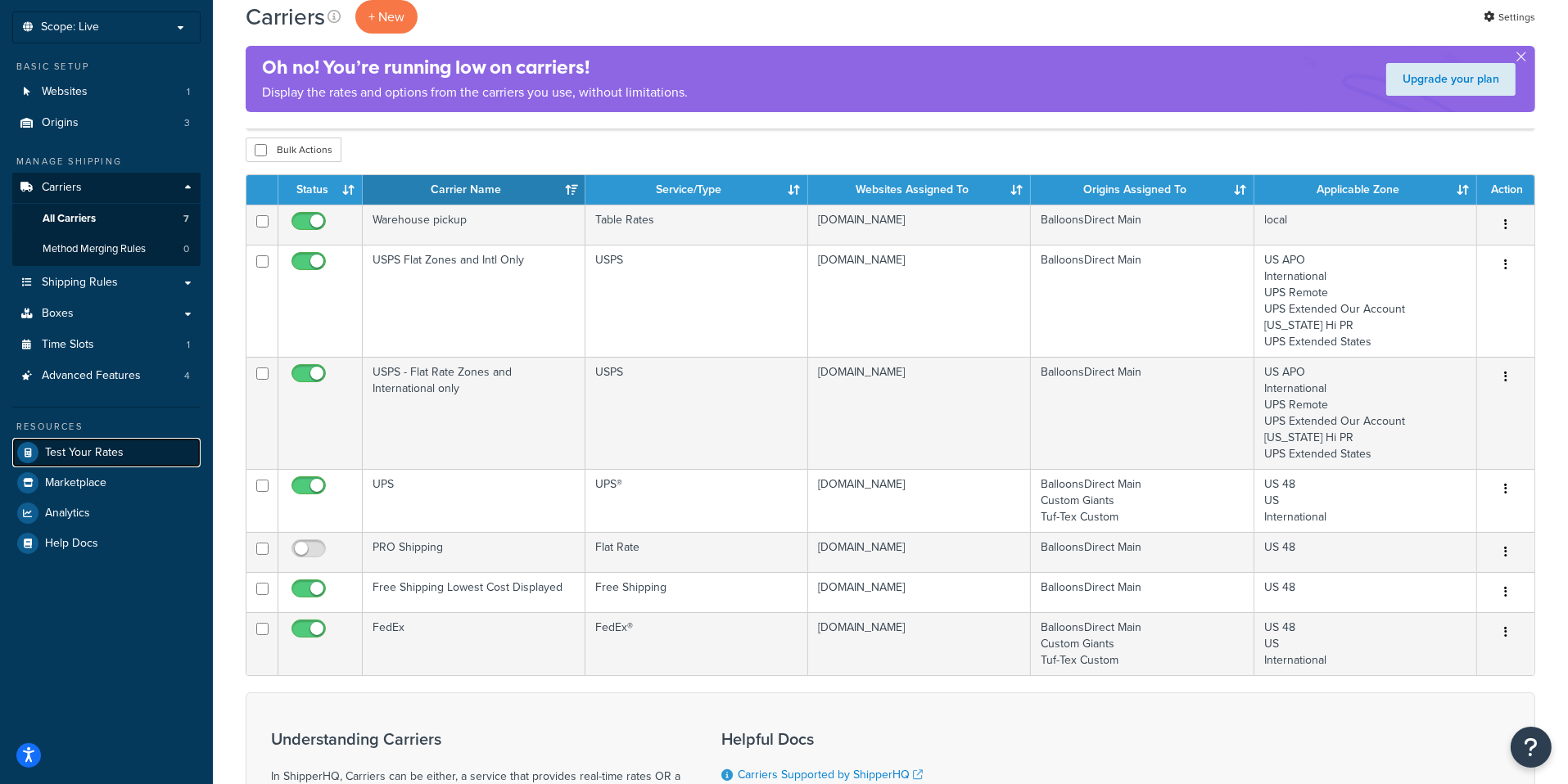
click at [135, 456] on link "Test Your Rates" at bounding box center [106, 452] width 188 height 29
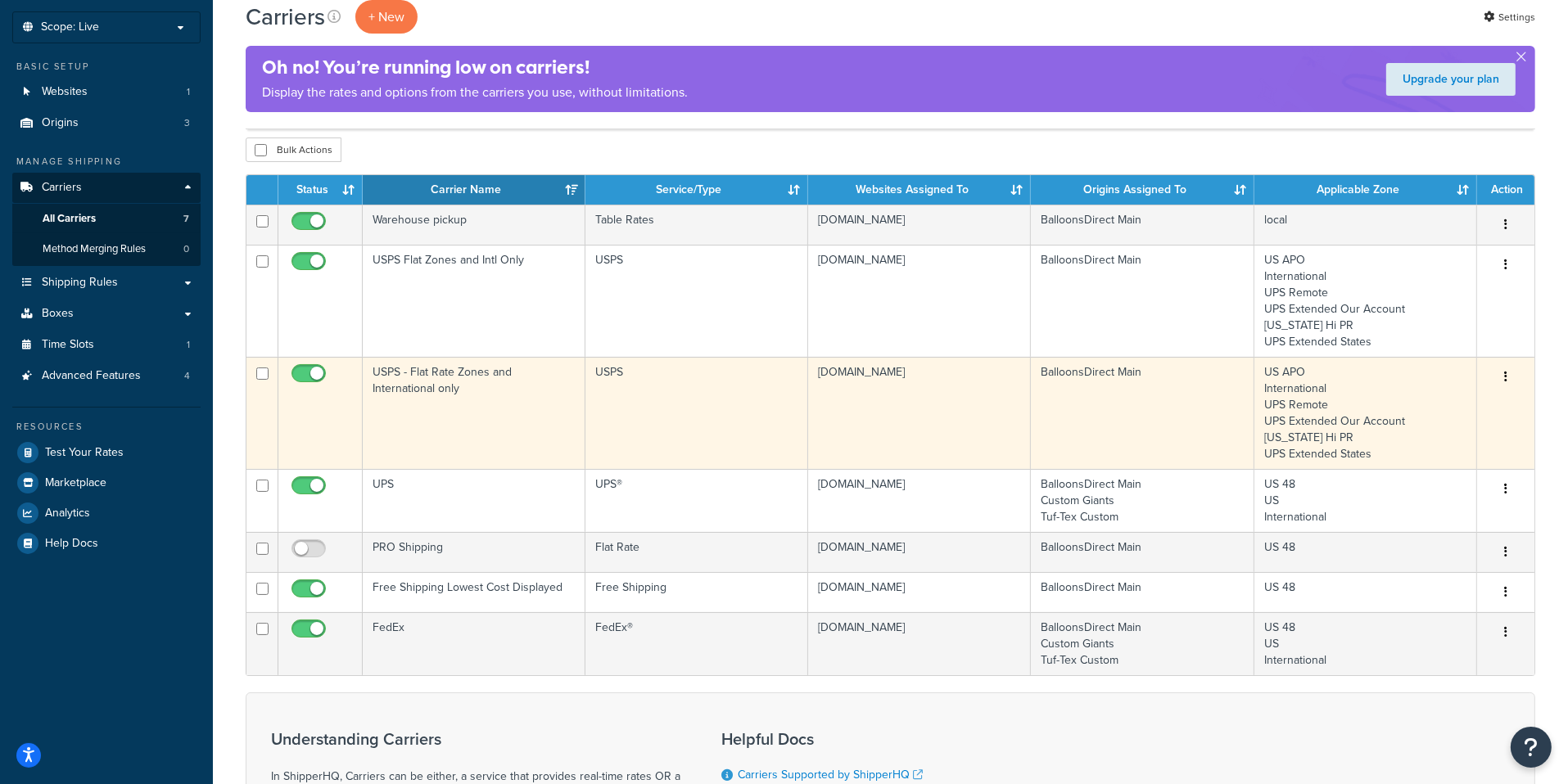
click at [310, 375] on input "checkbox" at bounding box center [311, 377] width 45 height 21
checkbox input "false"
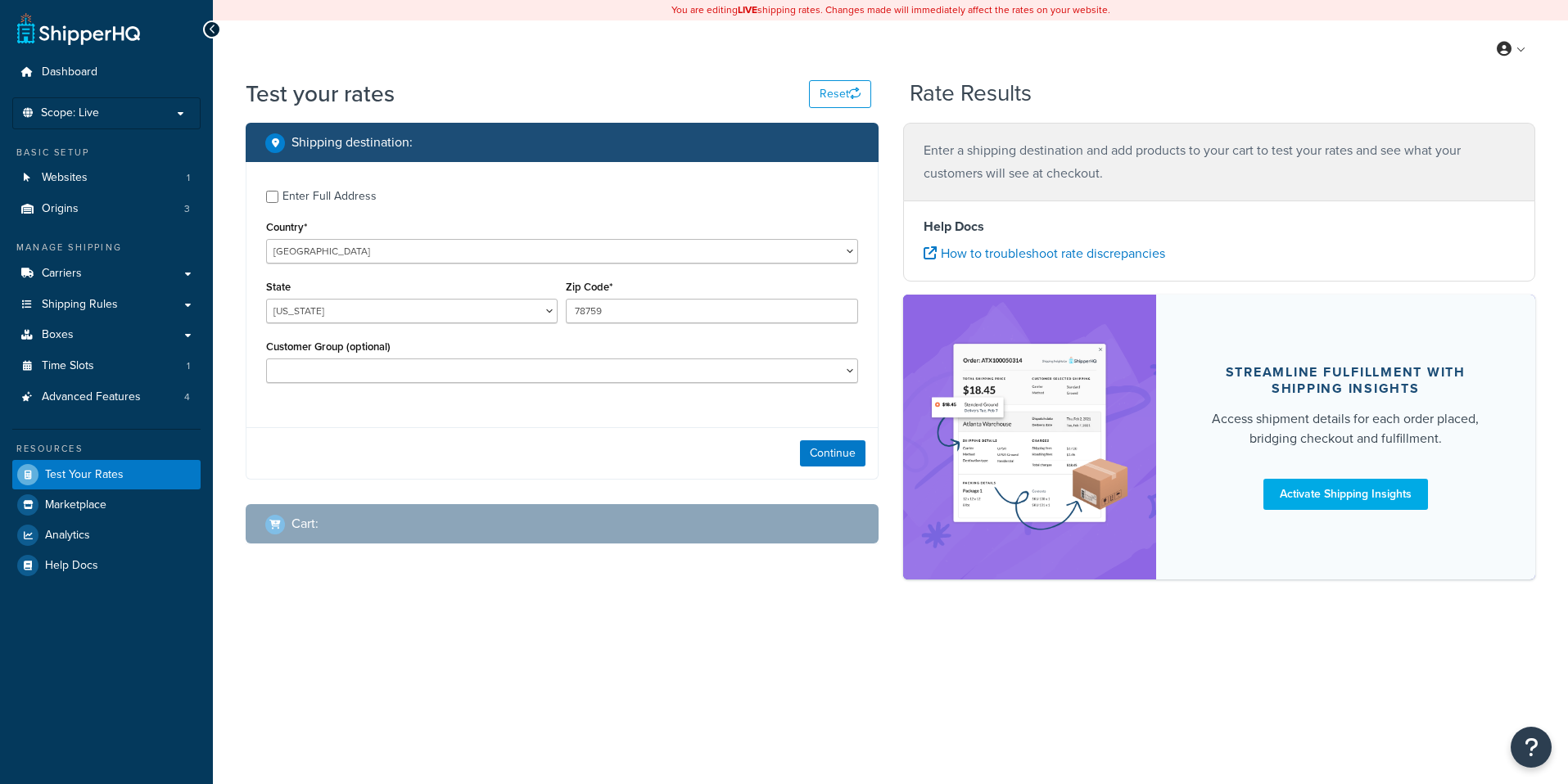
select select "[GEOGRAPHIC_DATA]"
click at [499, 188] on label "Enter Full Address" at bounding box center [570, 195] width 575 height 26
click at [278, 191] on input "Enter Full Address" at bounding box center [272, 197] width 12 height 12
checkbox input "true"
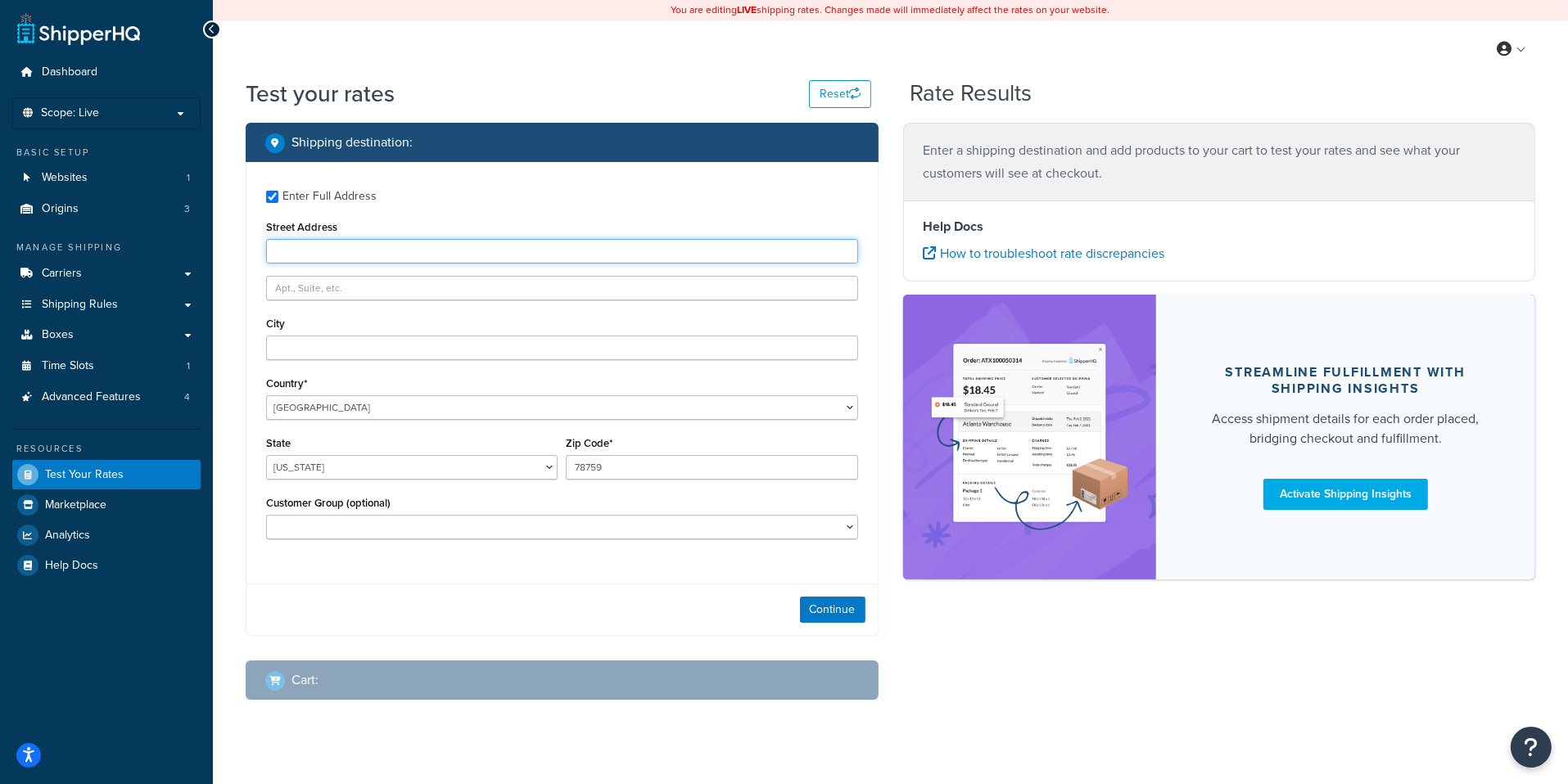
click at [434, 258] on input "Street Address" at bounding box center [561, 252] width 591 height 25
type input "testing12121"
click at [831, 607] on button "Continue" at bounding box center [832, 610] width 65 height 26
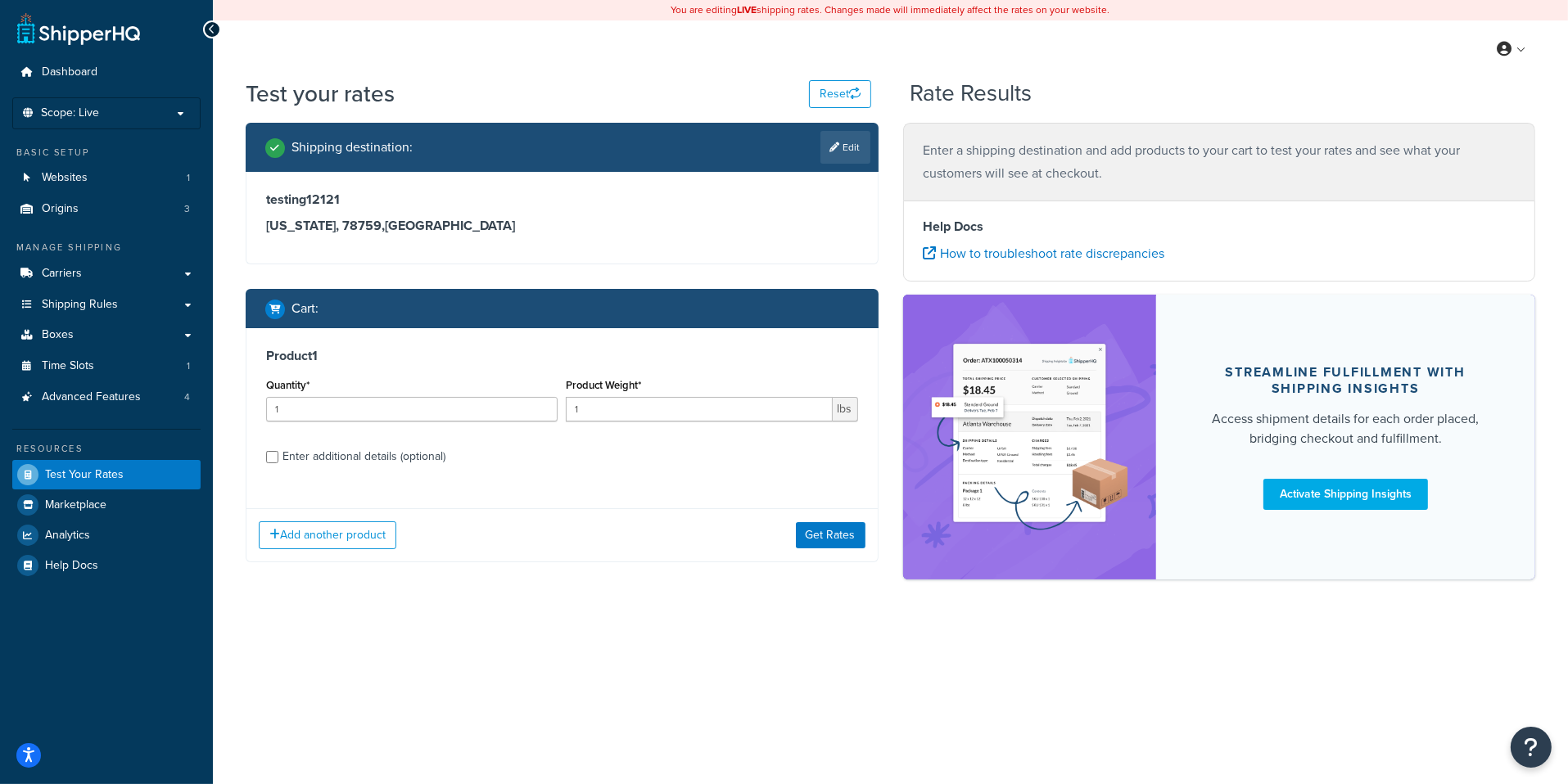
click at [705, 424] on div "Product Weight* 1 lbs" at bounding box center [711, 403] width 300 height 60
click at [705, 415] on input "1" at bounding box center [698, 409] width 266 height 25
type input "5"
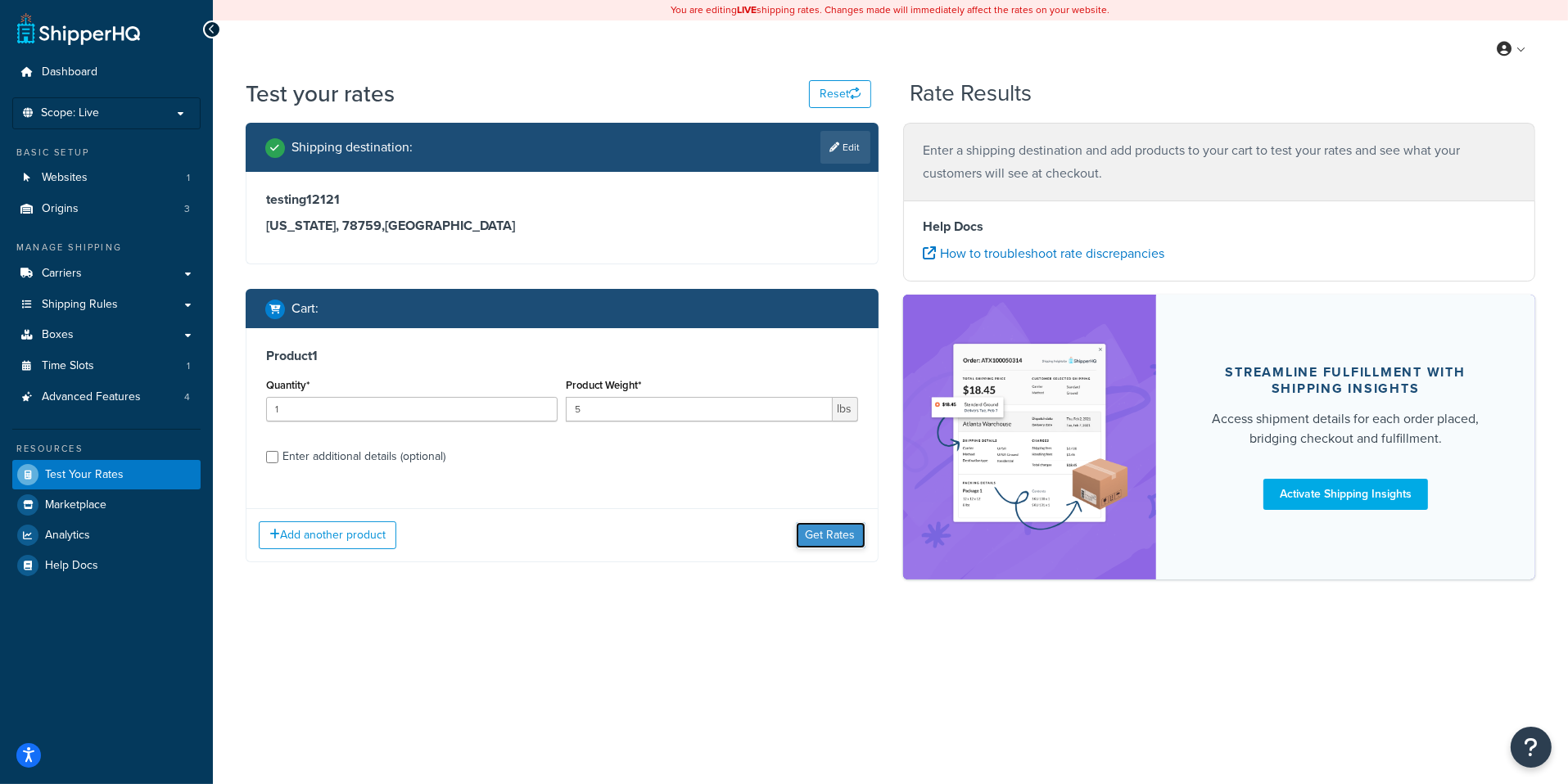
click at [847, 537] on button "Get Rates" at bounding box center [831, 535] width 70 height 26
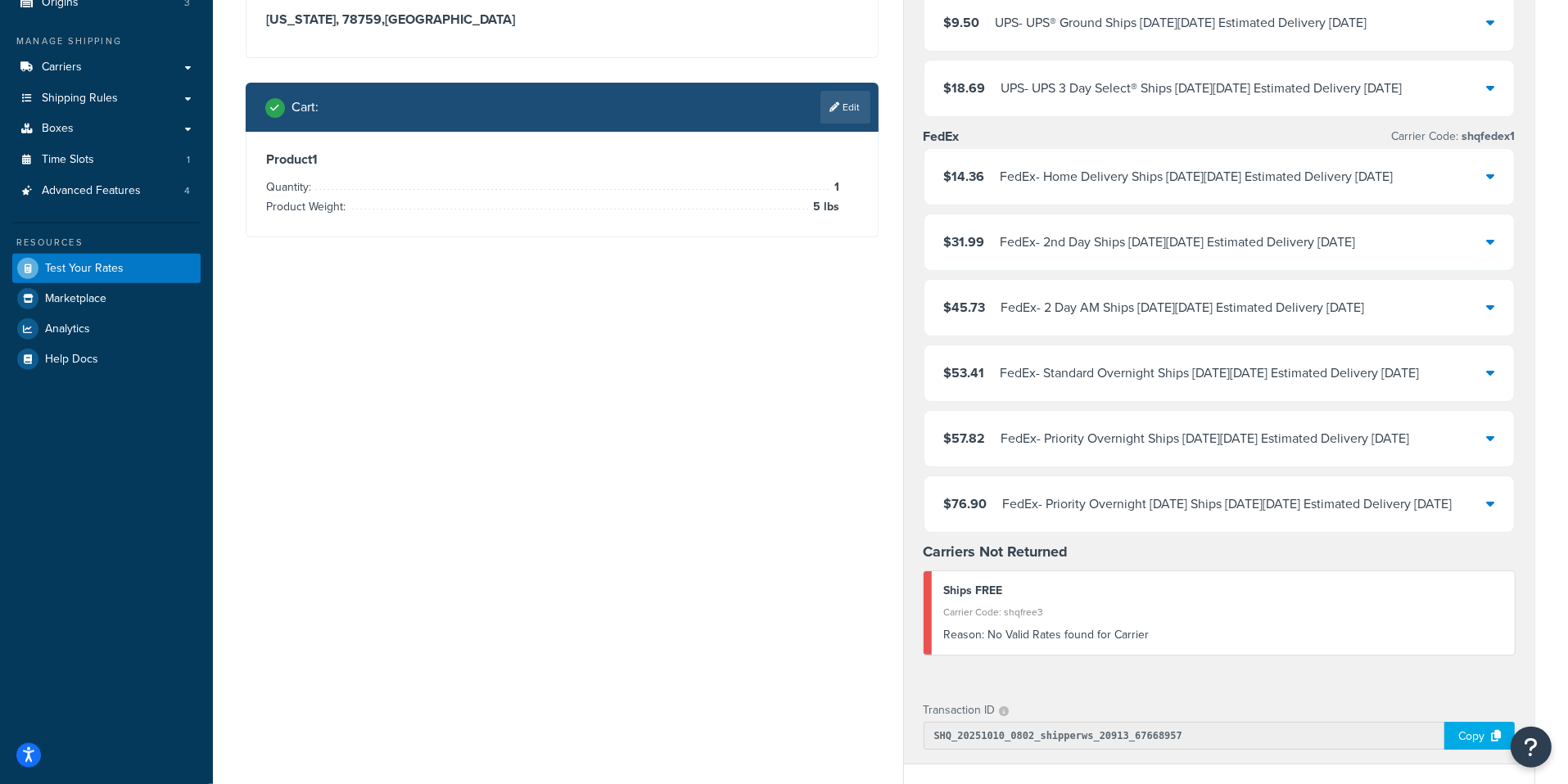
scroll to position [200, 0]
